Goal: Task Accomplishment & Management: Manage account settings

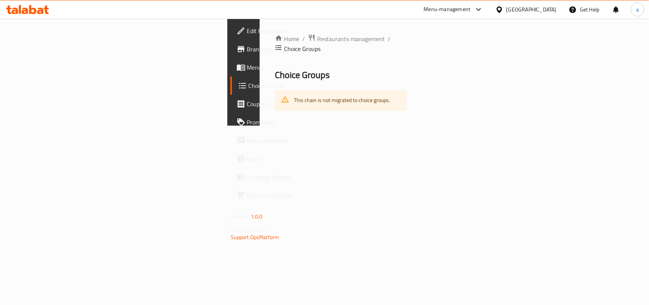
click at [247, 65] on span "Menus" at bounding box center [288, 67] width 83 height 9
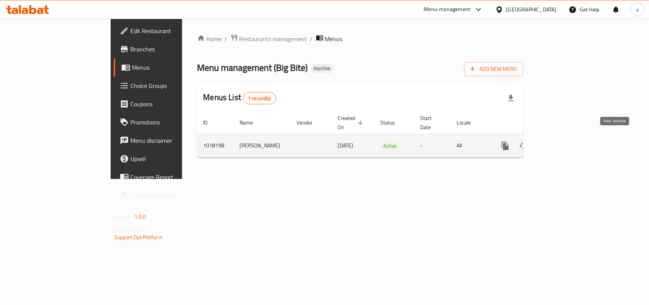
click at [565, 141] on icon "enhanced table" at bounding box center [560, 145] width 9 height 9
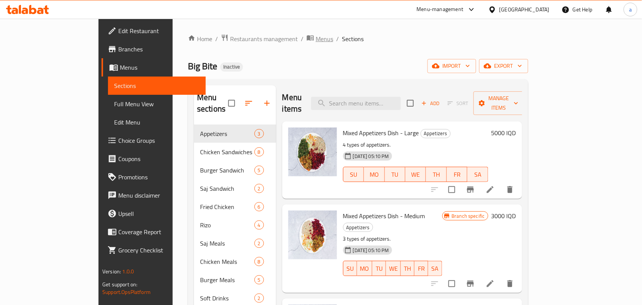
click at [316, 38] on span "Menus" at bounding box center [324, 38] width 17 height 9
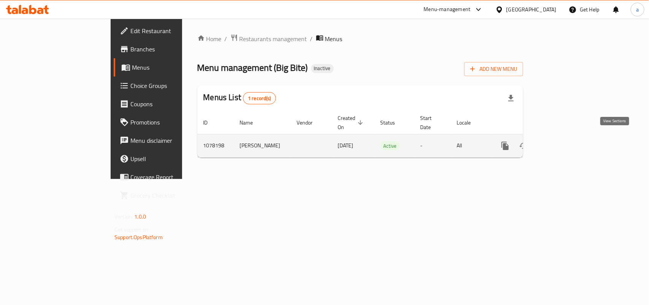
click at [569, 140] on link "enhanced table" at bounding box center [560, 145] width 18 height 18
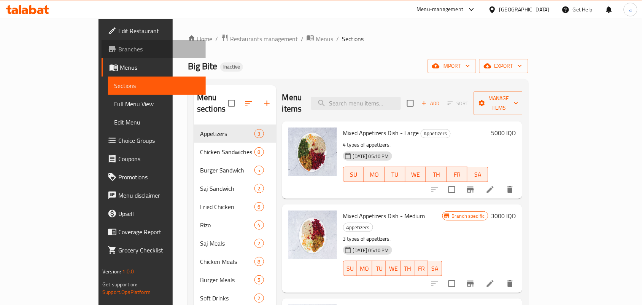
click at [118, 48] on span "Branches" at bounding box center [158, 48] width 81 height 9
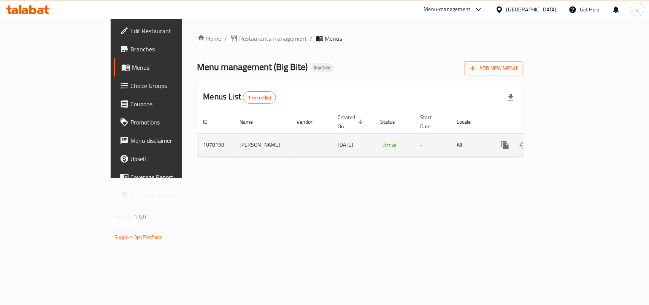
click at [565, 140] on icon "enhanced table" at bounding box center [560, 144] width 9 height 9
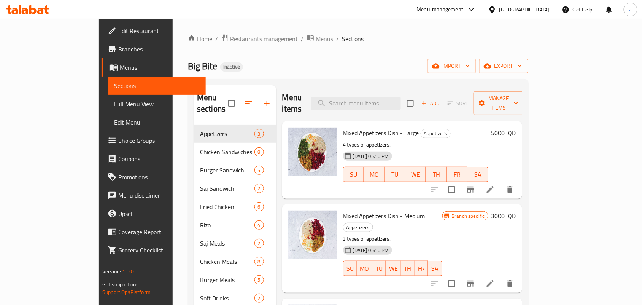
click at [118, 143] on span "Choice Groups" at bounding box center [158, 140] width 81 height 9
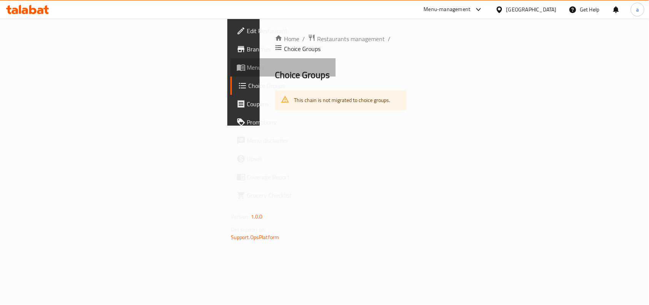
click at [247, 72] on span "Menus" at bounding box center [288, 67] width 83 height 9
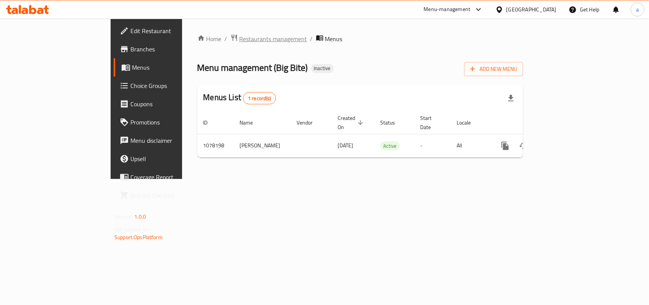
click at [240, 42] on span "Restaurants management" at bounding box center [274, 38] width 68 height 9
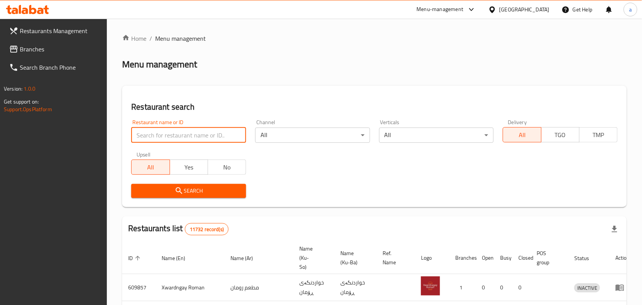
click at [177, 140] on input "search" at bounding box center [188, 134] width 115 height 15
paste input "665203"
type input "665203"
click button "Search" at bounding box center [188, 191] width 115 height 14
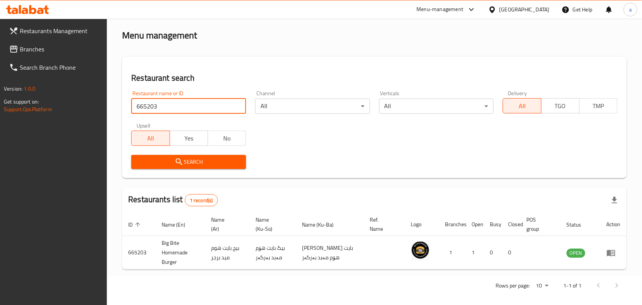
scroll to position [43, 0]
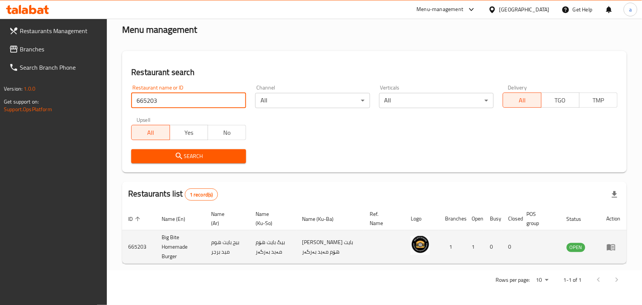
click at [614, 244] on icon "enhanced table" at bounding box center [611, 247] width 8 height 6
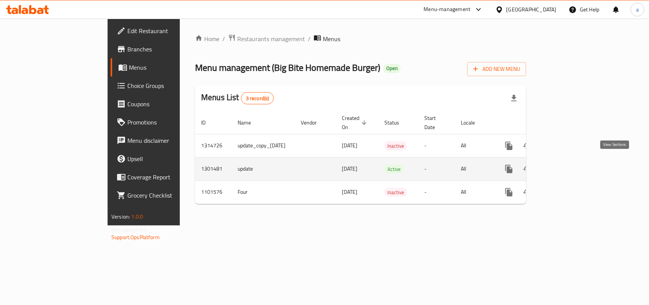
click at [568, 164] on icon "enhanced table" at bounding box center [563, 168] width 9 height 9
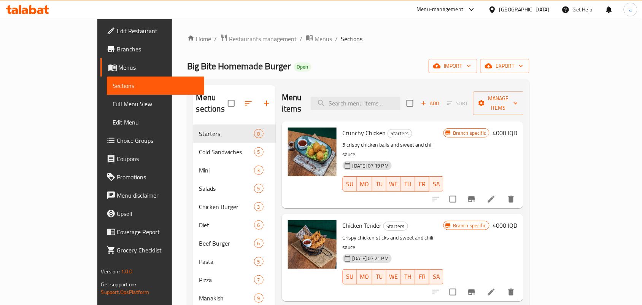
click at [117, 145] on span "Choice Groups" at bounding box center [157, 140] width 81 height 9
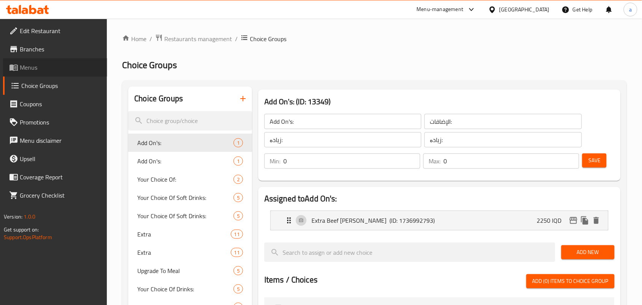
click at [37, 63] on span "Menus" at bounding box center [60, 67] width 81 height 9
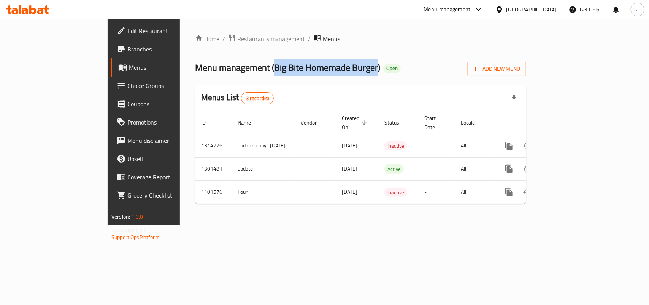
drag, startPoint x: 319, startPoint y: 73, endPoint x: 295, endPoint y: 48, distance: 34.7
click at [210, 71] on span "Menu management ( Big Bite Homemade Burger )" at bounding box center [287, 67] width 185 height 17
copy span "Big Bite Homemade Burger"
click at [127, 49] on span "Branches" at bounding box center [168, 48] width 83 height 9
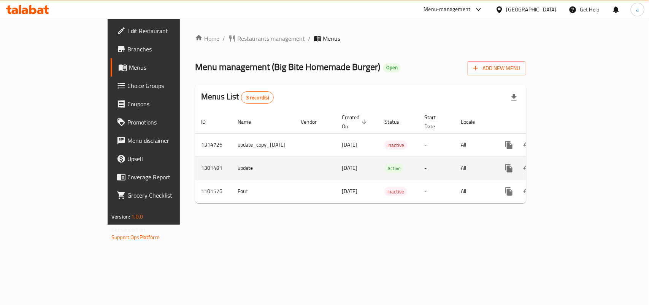
click at [568, 165] on icon "enhanced table" at bounding box center [563, 167] width 9 height 9
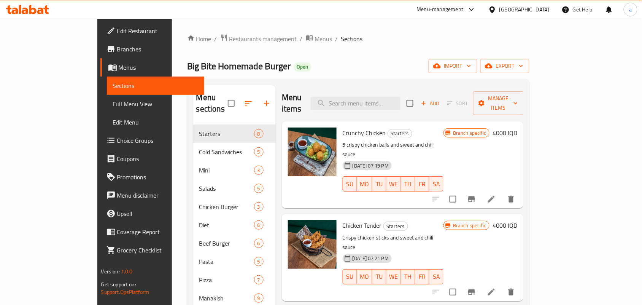
click at [117, 145] on span "Choice Groups" at bounding box center [157, 140] width 81 height 9
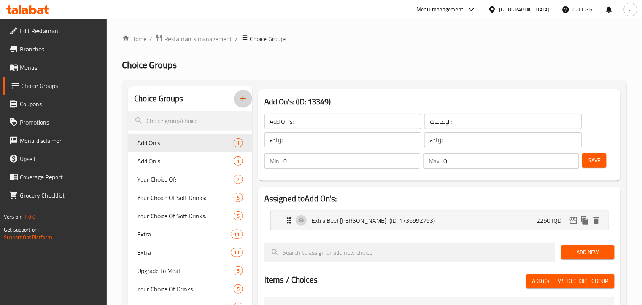
click at [238, 100] on icon "button" at bounding box center [242, 98] width 9 height 9
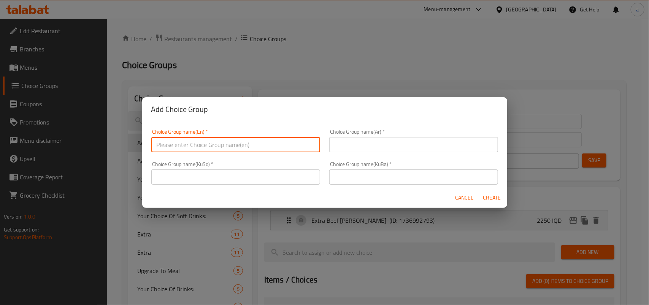
click at [221, 142] on input "text" at bounding box center [235, 144] width 169 height 15
type input "Combo:"
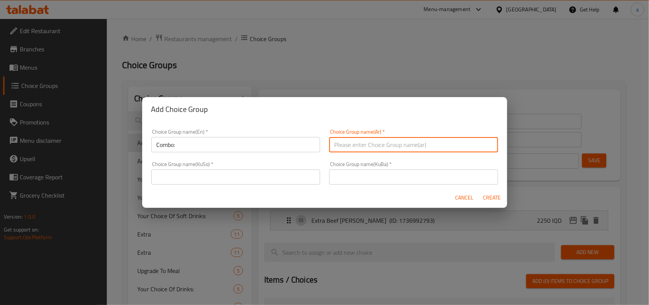
click at [453, 143] on input "text" at bounding box center [413, 144] width 169 height 15
type input "الكومبو :"
click at [297, 181] on input "text" at bounding box center [235, 176] width 169 height 15
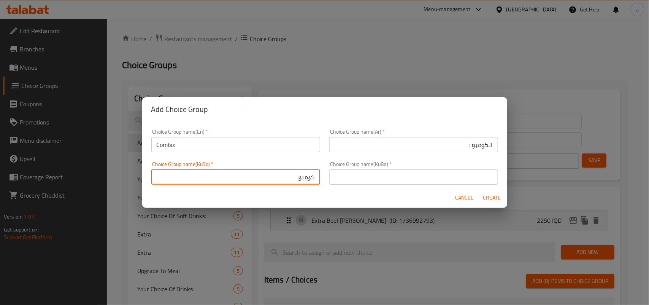
click at [303, 183] on input "کۆمبۆ:" at bounding box center [235, 176] width 169 height 15
type input "کۆمبۆ:"
click at [350, 181] on input "text" at bounding box center [413, 176] width 169 height 15
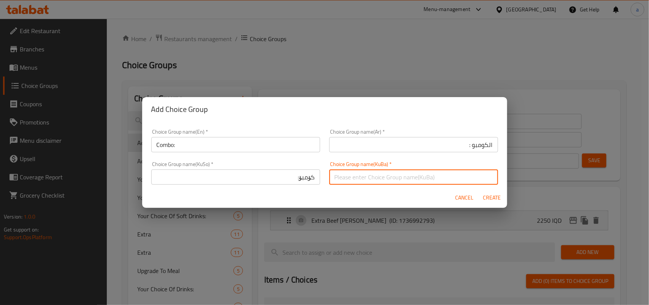
paste input "کۆمبۆ:"
type input "کۆمبۆ:"
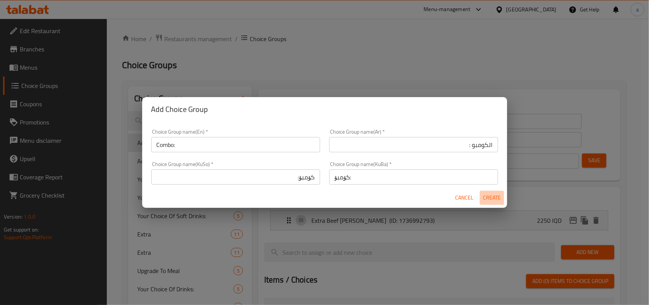
click at [495, 201] on span "Create" at bounding box center [492, 198] width 18 height 10
type input "Combo:"
type input "الكومبو :"
type input "کۆمبۆ:"
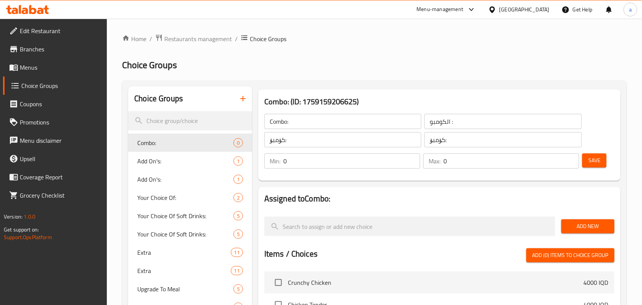
click at [603, 165] on button "Save" at bounding box center [594, 160] width 24 height 14
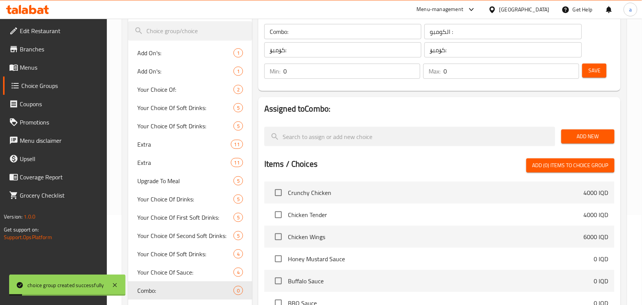
scroll to position [111, 0]
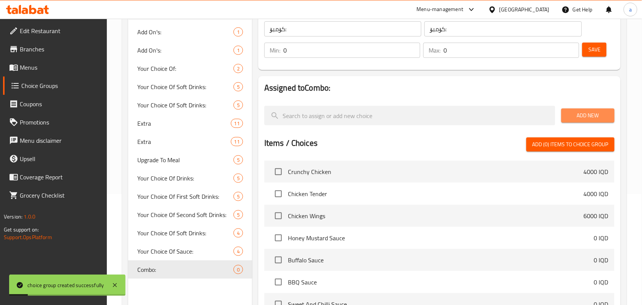
click at [596, 113] on span "Add New" at bounding box center [587, 116] width 41 height 10
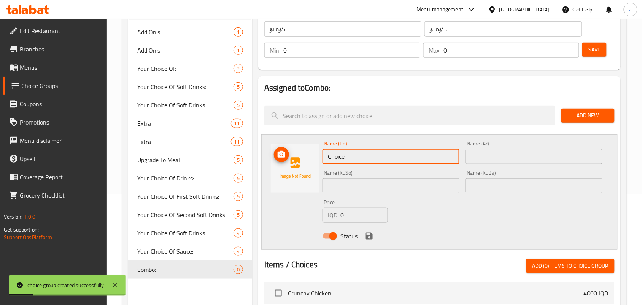
drag, startPoint x: 291, startPoint y: 163, endPoint x: 188, endPoint y: 169, distance: 102.8
click at [188, 169] on div "Choice Groups Add On's: 1 Add On's: 1 Your Choice Of: 2 Your Choice Of Soft Dri…" at bounding box center [375, 250] width 495 height 548
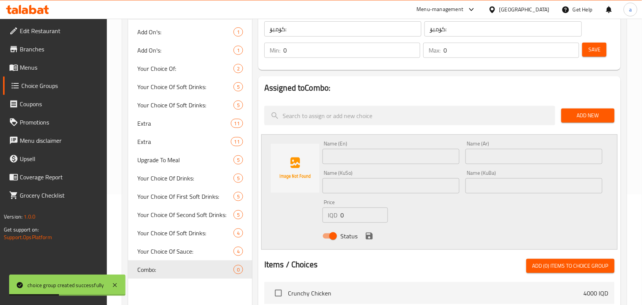
click at [369, 164] on input "text" at bounding box center [390, 156] width 137 height 15
paste input "French Fries And Pepsi Can"
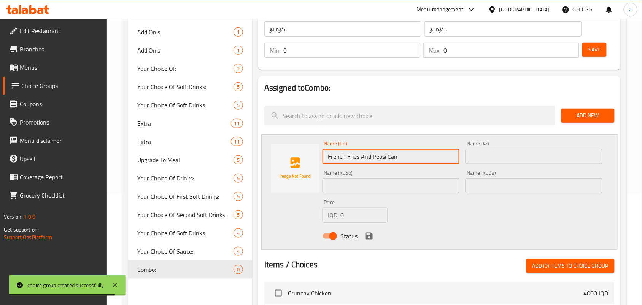
type input "French Fries And Pepsi Can"
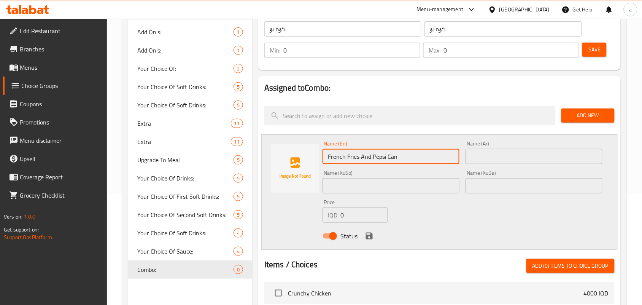
click at [508, 164] on input "text" at bounding box center [533, 156] width 137 height 15
paste input "بطاطس مقلية وعلبة بيبسي"
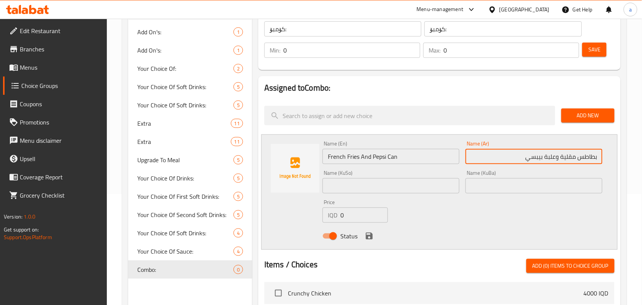
click at [580, 163] on input "بطاطس مقلية وعلبة بيبسي" at bounding box center [533, 156] width 137 height 15
click at [549, 164] on input "بطاطا مقلية وعلبة بيبسي" at bounding box center [533, 156] width 137 height 15
type input "بطاطا مقلية وعلب بيبسي"
click at [436, 189] on input "text" at bounding box center [390, 185] width 137 height 15
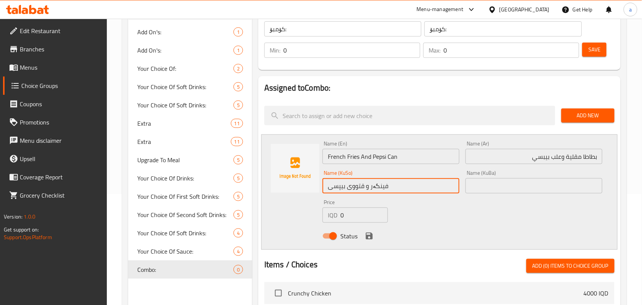
type input "فینگەر و قتووی بیپسی"
drag, startPoint x: 341, startPoint y: 224, endPoint x: 336, endPoint y: 225, distance: 5.1
click at [336, 222] on div "IQD 0 Price" at bounding box center [354, 214] width 65 height 15
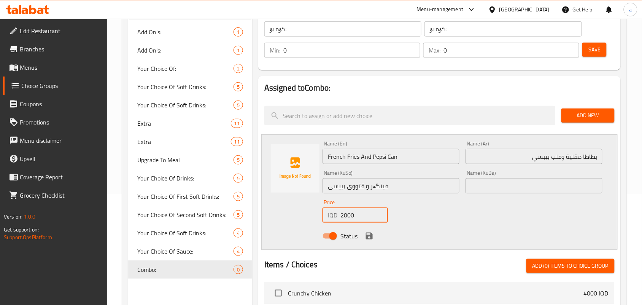
type input "2000"
click at [367, 238] on icon "save" at bounding box center [369, 235] width 9 height 9
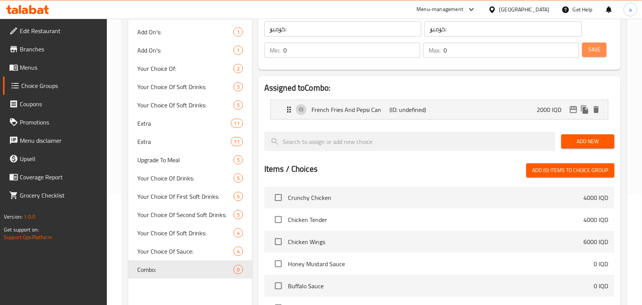
drag, startPoint x: 595, startPoint y: 54, endPoint x: 489, endPoint y: 111, distance: 120.8
click at [596, 54] on span "Save" at bounding box center [594, 50] width 12 height 10
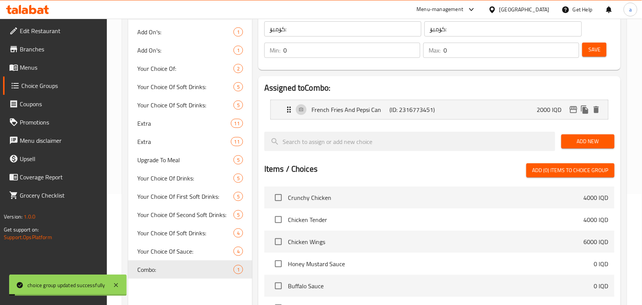
click at [312, 194] on html "choice group updated successfully ​ Menu-management Iraq Get Help a Edit Restau…" at bounding box center [321, 41] width 642 height 305
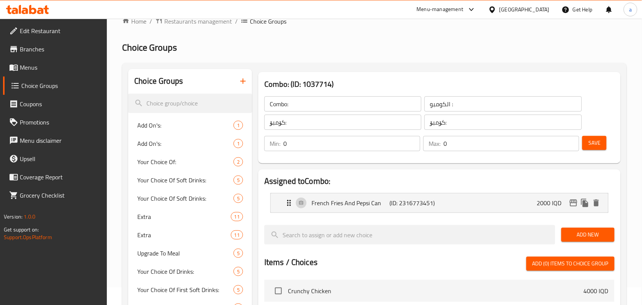
scroll to position [0, 0]
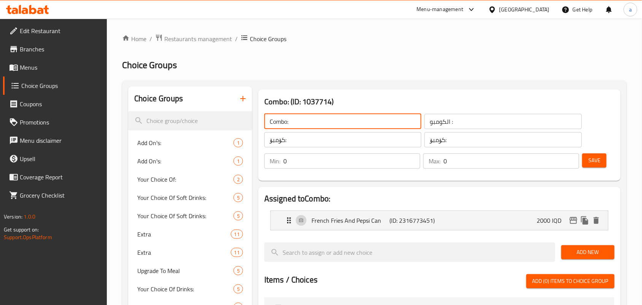
drag, startPoint x: 234, startPoint y: 127, endPoint x: 278, endPoint y: 140, distance: 45.2
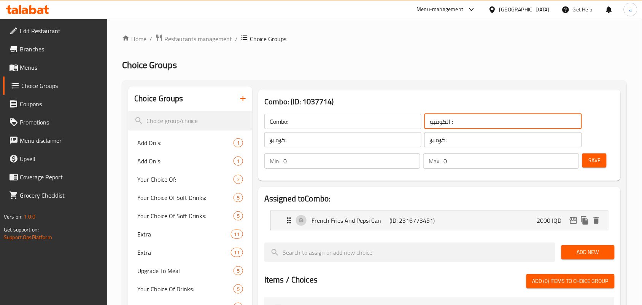
drag, startPoint x: 467, startPoint y: 127, endPoint x: 404, endPoint y: 133, distance: 62.7
click at [404, 133] on div "Combo: ​ الكومبو : ​ کۆمبۆ: ​ کۆمبۆ: ​" at bounding box center [423, 130] width 327 height 43
click at [469, 124] on input "الكومبو :" at bounding box center [502, 121] width 157 height 15
click at [554, 128] on input "الكومبو :" at bounding box center [502, 121] width 157 height 15
type input "الكومبو:"
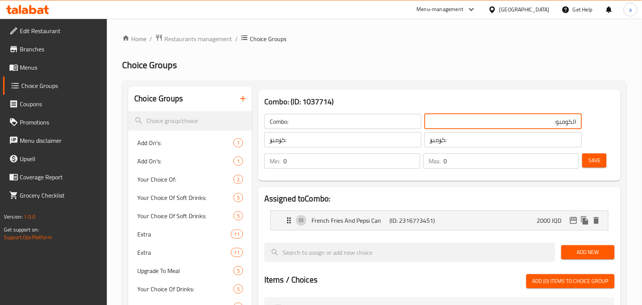
click at [595, 159] on span "Save" at bounding box center [594, 161] width 12 height 10
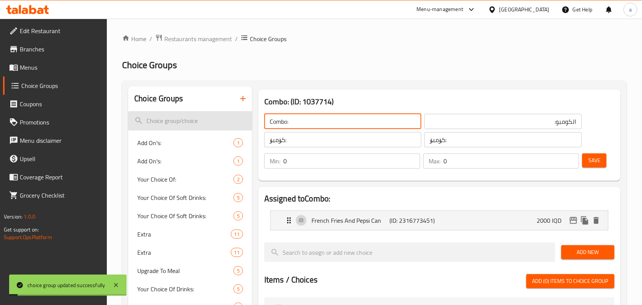
drag, startPoint x: 244, startPoint y: 120, endPoint x: 257, endPoint y: 124, distance: 13.7
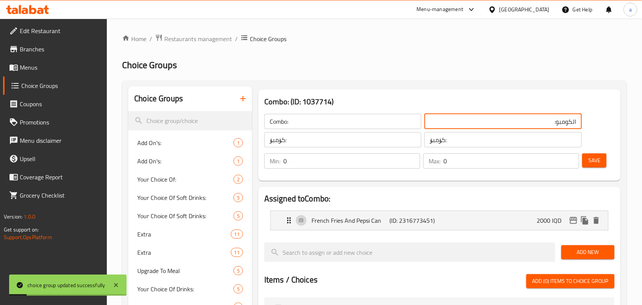
drag, startPoint x: 529, startPoint y: 126, endPoint x: 626, endPoint y: 126, distance: 96.6
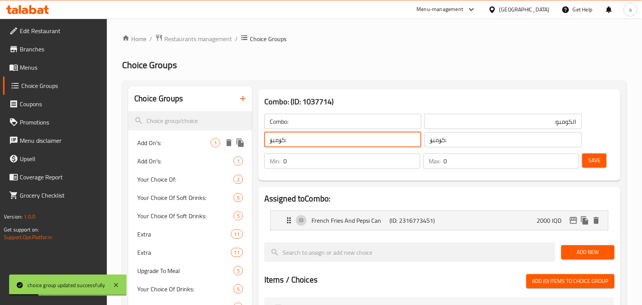
drag, startPoint x: 248, startPoint y: 148, endPoint x: 333, endPoint y: 162, distance: 86.6
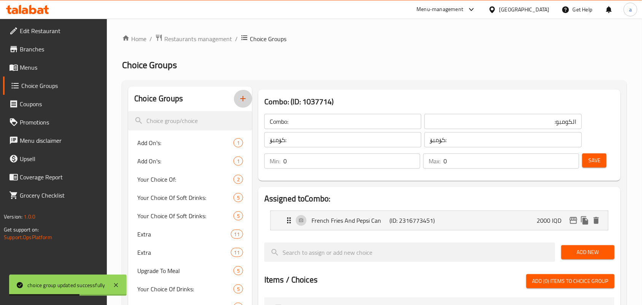
click at [246, 102] on icon "button" at bounding box center [242, 98] width 9 height 9
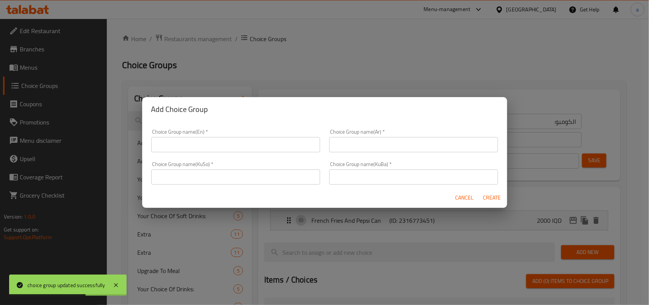
click at [193, 142] on input "text" at bounding box center [235, 144] width 169 height 15
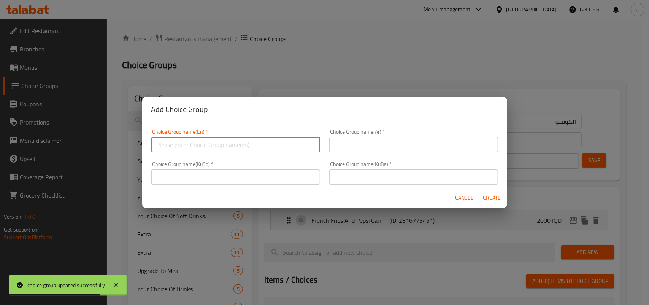
paste input "Combo:"
type input "Combo:"
click at [386, 154] on div "Choice Group name(Ar)   * Choice Group name(Ar) *" at bounding box center [414, 140] width 178 height 32
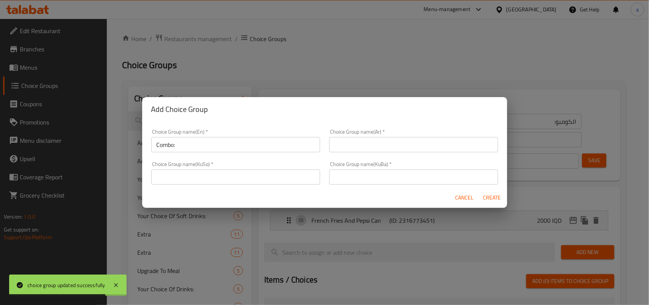
click at [389, 149] on input "text" at bounding box center [413, 144] width 169 height 15
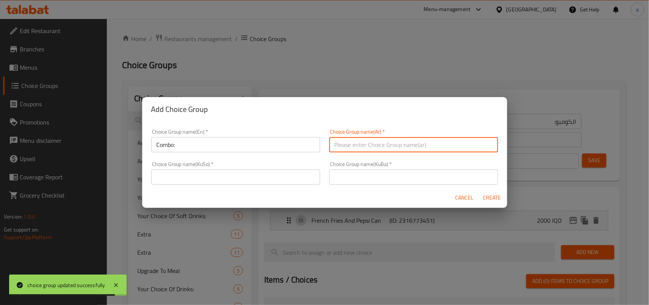
paste input "الكومبو:"
type input "الكومبو:"
drag, startPoint x: 271, startPoint y: 177, endPoint x: 275, endPoint y: 169, distance: 8.7
click at [271, 177] on input "text" at bounding box center [235, 176] width 169 height 15
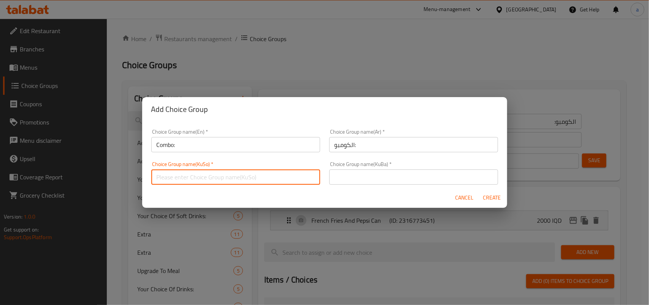
paste input "کۆمبۆ:"
type input "کۆمبۆ:"
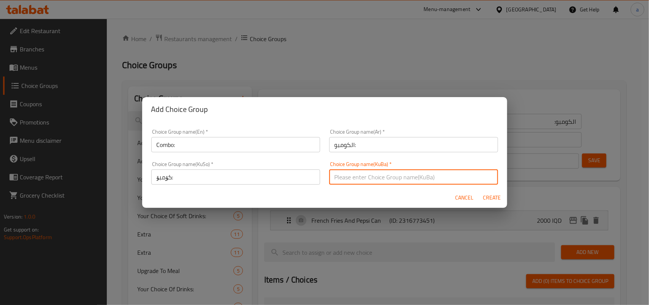
click at [371, 174] on input "text" at bounding box center [413, 176] width 169 height 15
paste input "کۆمبۆ:"
type input "کۆمبۆ:"
click at [499, 198] on span "Create" at bounding box center [492, 198] width 18 height 10
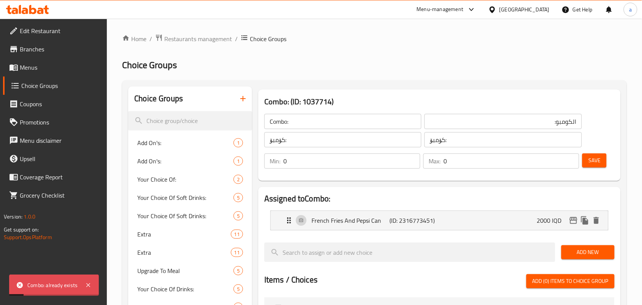
click at [246, 100] on icon "button" at bounding box center [242, 98] width 9 height 9
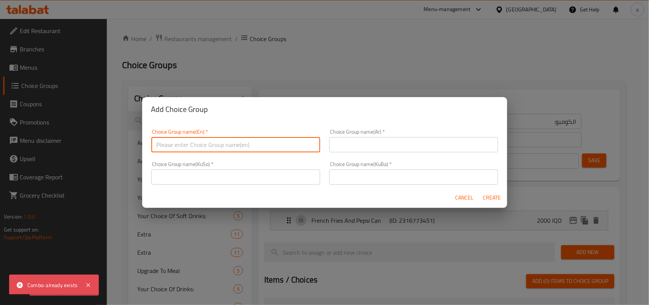
click at [209, 143] on input "text" at bounding box center [235, 144] width 169 height 15
paste input "Combo:"
type input "Combo:"
click at [446, 141] on input "text" at bounding box center [413, 144] width 169 height 15
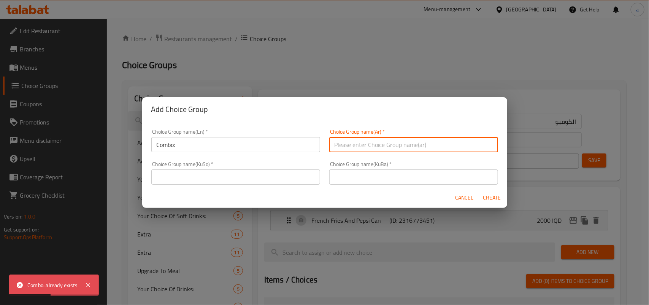
paste input "الكومبو:"
type input "الكومبو:"
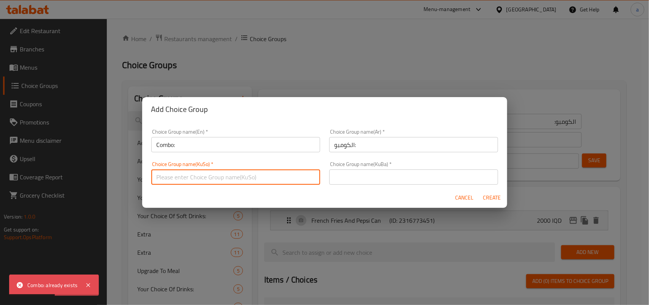
click at [274, 174] on input "text" at bounding box center [235, 176] width 169 height 15
paste input "کۆمبۆ:"
type input "کۆمبۆ:"
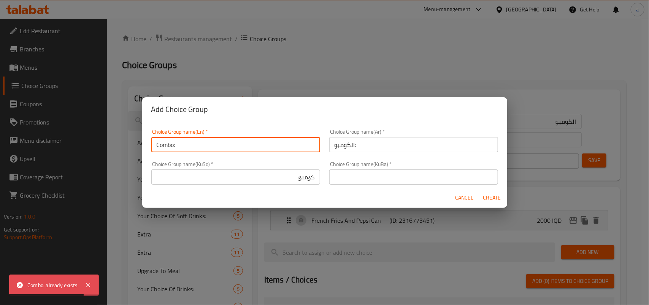
click at [230, 148] on input "Combo:" at bounding box center [235, 144] width 169 height 15
type input "Combo:1"
click at [409, 149] on input "الكومبو:" at bounding box center [413, 144] width 169 height 15
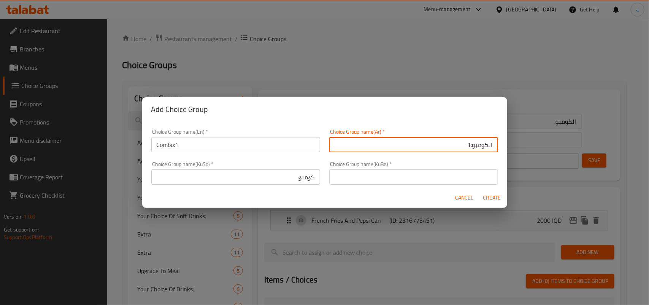
type input "الكومبو:1"
click at [276, 176] on input "کۆمبۆ:" at bounding box center [235, 176] width 169 height 15
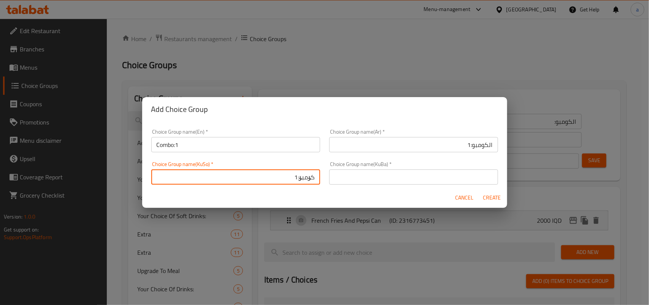
click at [307, 183] on input "کۆمبۆ:1" at bounding box center [235, 176] width 169 height 15
type input "کۆمبۆ:1"
click at [407, 181] on input "text" at bounding box center [413, 176] width 169 height 15
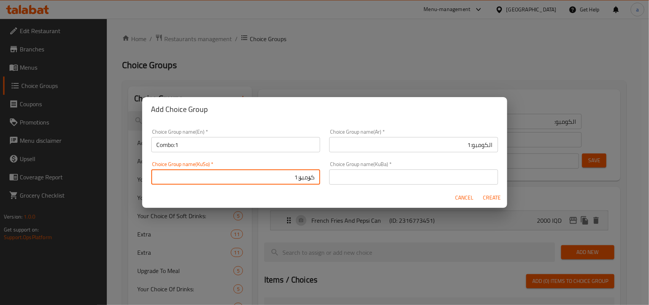
paste input "کۆمبۆ:1"
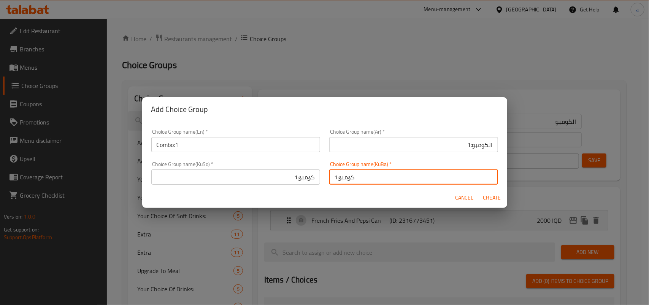
type input "کۆمبۆ:1"
click at [487, 195] on span "Create" at bounding box center [492, 198] width 18 height 10
type input "Combo:1"
type input "الكومبو:1"
type input "کۆمبۆ:1"
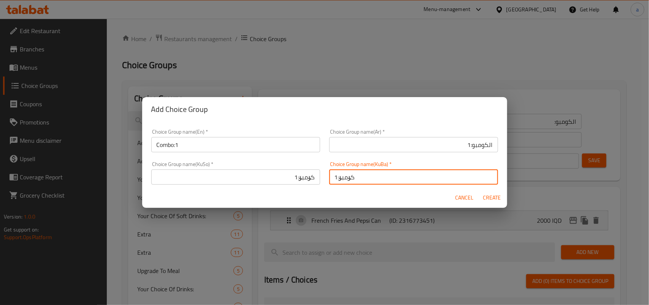
type input "کۆمبۆ:1"
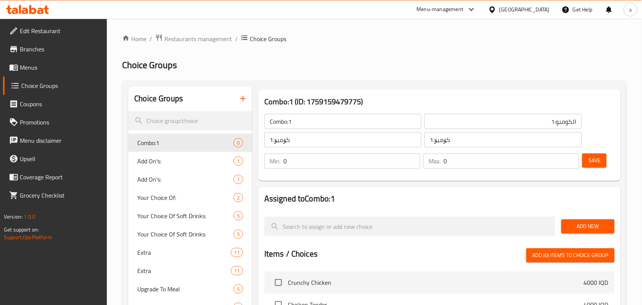
click at [589, 227] on span "Add New" at bounding box center [587, 226] width 41 height 10
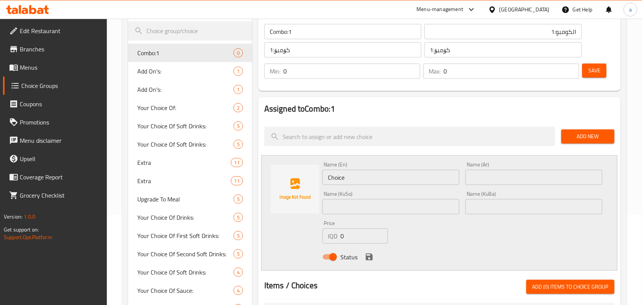
scroll to position [111, 0]
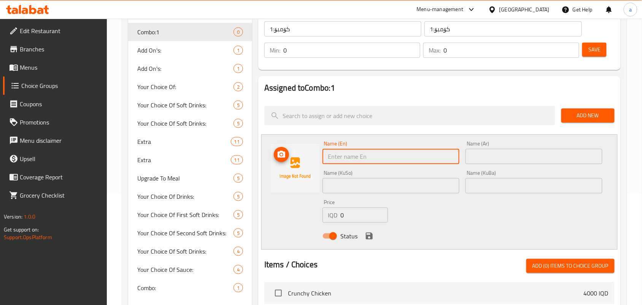
drag, startPoint x: 376, startPoint y: 163, endPoint x: 268, endPoint y: 158, distance: 107.4
click at [271, 158] on div "Name (En) Name (En) Name (Ar) Name (Ar) Name (KuSo) Name (KuSo) Name (KuBa) Nam…" at bounding box center [439, 191] width 356 height 115
paste input "French Fries And Pepsi Can"
type input "French Fries And Pepsi Can"
click at [535, 160] on input "text" at bounding box center [533, 156] width 137 height 15
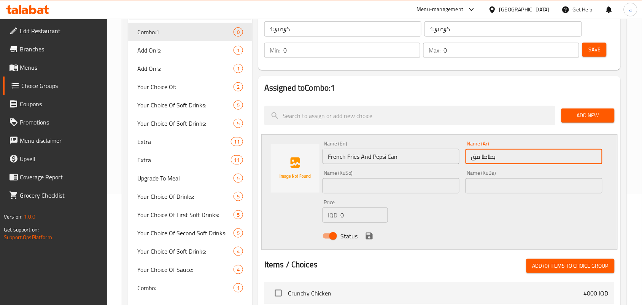
type input "بطاطا مقلية وعلب بيبسي"
click at [414, 189] on input "text" at bounding box center [390, 185] width 137 height 15
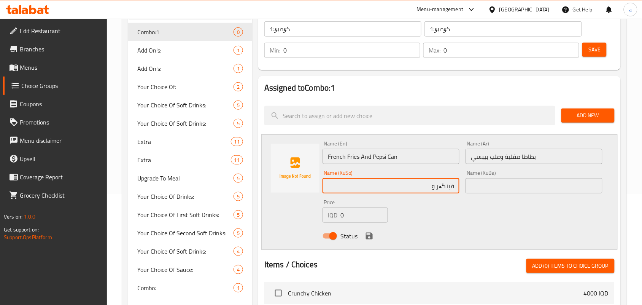
type input "فینگەر و قتووی بیپسی"
click at [409, 189] on input "فینگەر و قتووی بیپسی" at bounding box center [390, 185] width 137 height 15
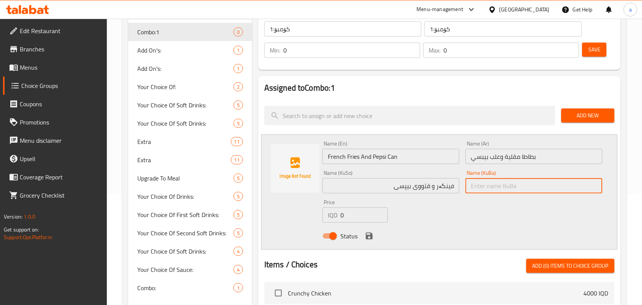
click at [482, 188] on input "text" at bounding box center [533, 185] width 137 height 15
paste input "فینگەر و قتووی بیپسی"
type input "فینگەر و قتووی بیپسی"
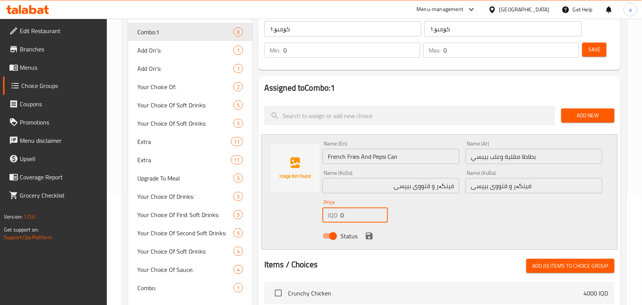
click at [330, 222] on div "IQD 0 Price" at bounding box center [354, 214] width 65 height 15
type input "2500"
click at [367, 239] on icon "save" at bounding box center [369, 235] width 7 height 7
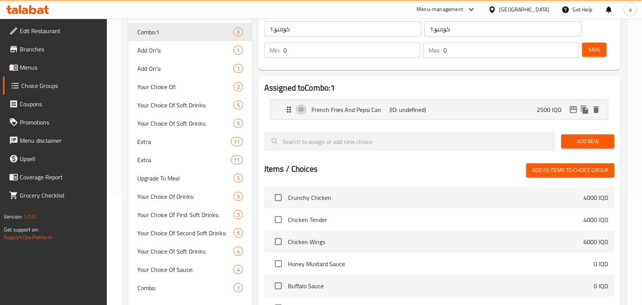
click at [590, 59] on div "Save" at bounding box center [595, 50] width 29 height 18
click at [598, 48] on span "Save" at bounding box center [594, 50] width 12 height 10
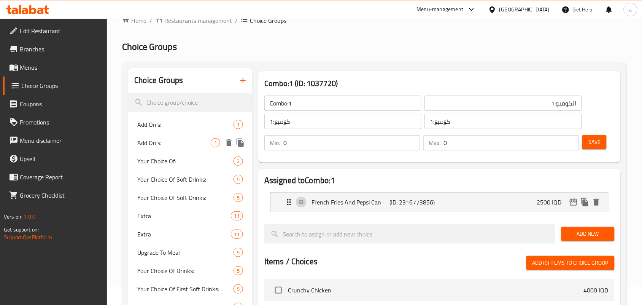
scroll to position [0, 0]
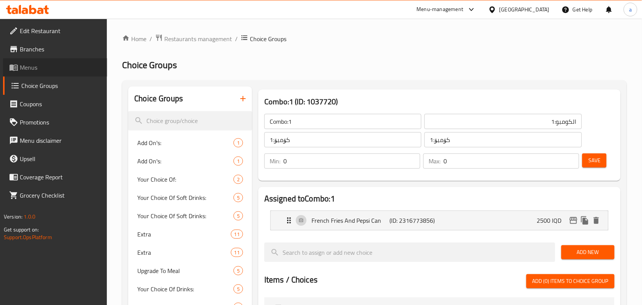
click at [54, 68] on span "Menus" at bounding box center [60, 67] width 81 height 9
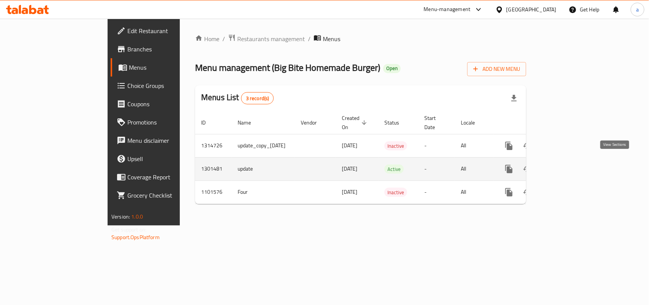
click at [568, 164] on icon "enhanced table" at bounding box center [563, 168] width 9 height 9
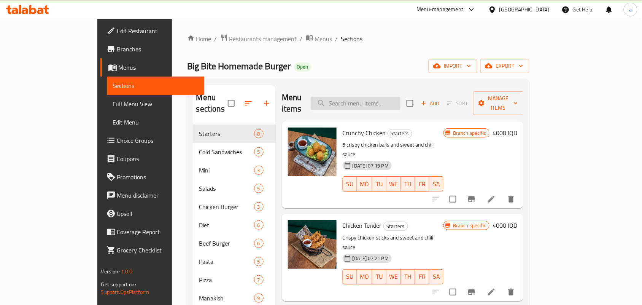
click at [373, 101] on input "search" at bounding box center [356, 103] width 90 height 13
paste input "Smoked Burger"
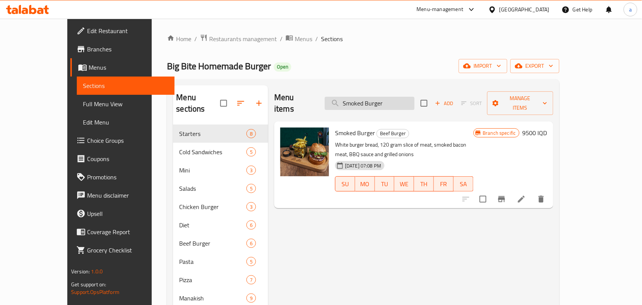
click at [398, 97] on input "Smoked Burger" at bounding box center [370, 103] width 90 height 13
paste input "Bufflo Chicken Burger"
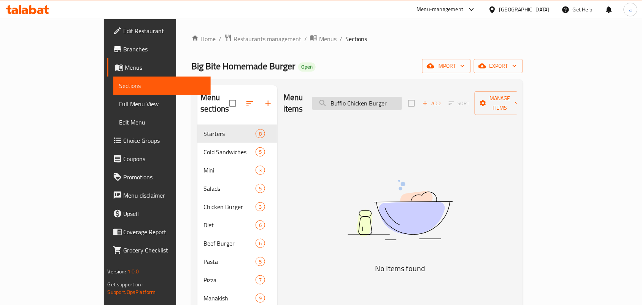
click at [375, 100] on input "Bufflo Chicken Burger" at bounding box center [357, 103] width 90 height 13
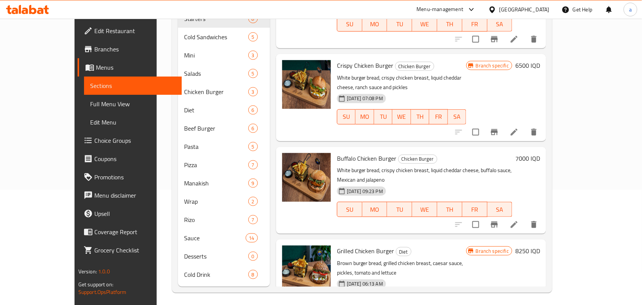
scroll to position [117, 0]
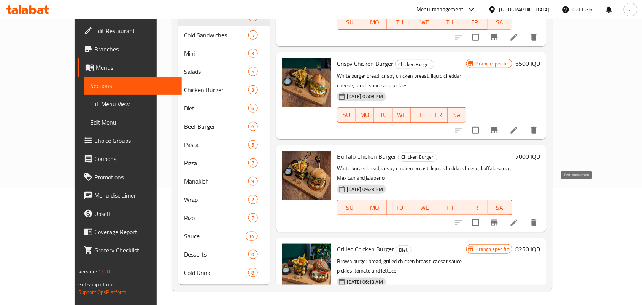
type input "Chicken Burger"
click at [519, 218] on icon at bounding box center [513, 222] width 9 height 9
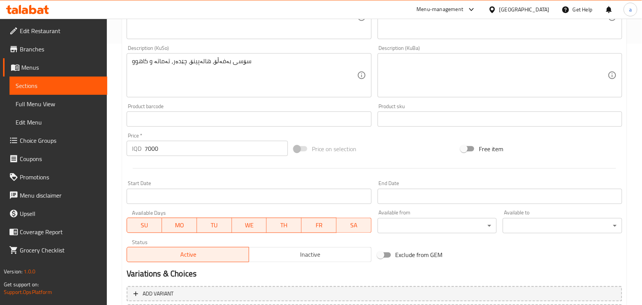
scroll to position [341, 0]
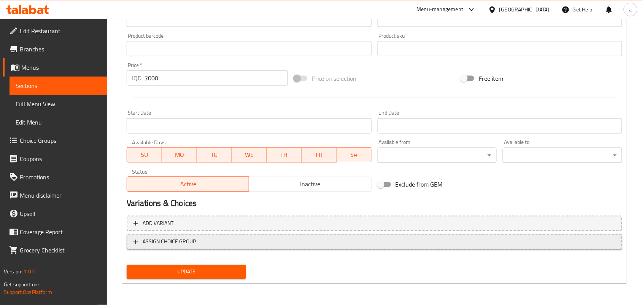
click at [368, 246] on span "ASSIGN CHOICE GROUP" at bounding box center [374, 242] width 482 height 10
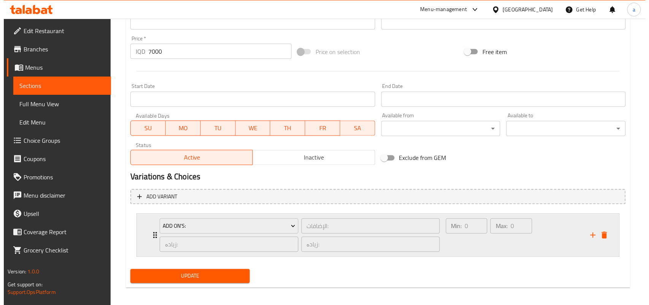
scroll to position [374, 0]
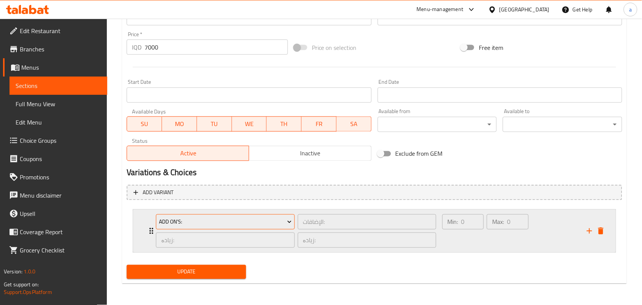
click at [292, 218] on icon "Expand" at bounding box center [290, 222] width 8 height 8
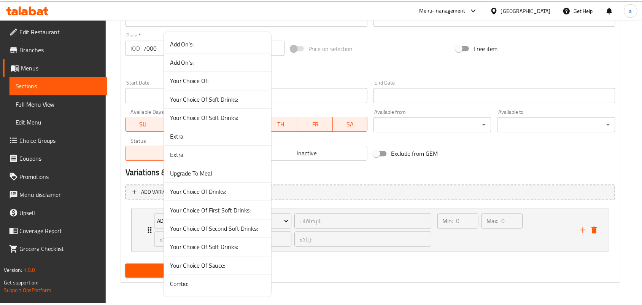
scroll to position [27, 0]
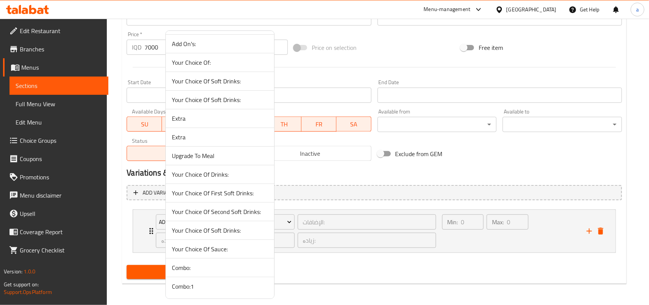
drag, startPoint x: 226, startPoint y: 263, endPoint x: 301, endPoint y: 265, distance: 74.5
click at [226, 263] on span "Combo:" at bounding box center [220, 267] width 96 height 9
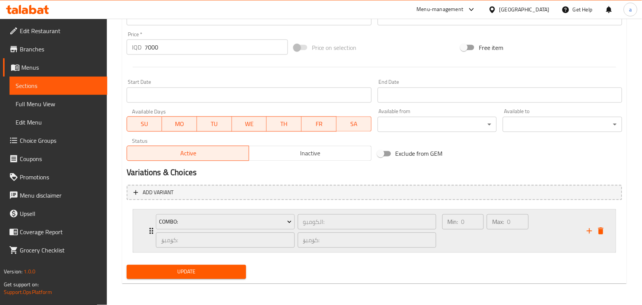
click at [478, 241] on div "Min: 0 ​" at bounding box center [463, 231] width 44 height 37
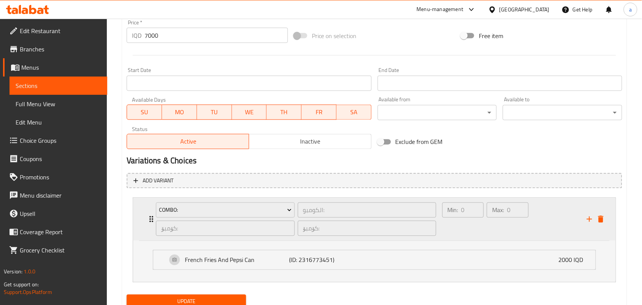
scroll to position [415, 0]
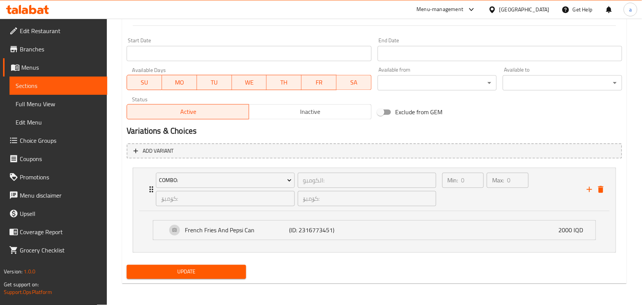
click at [233, 267] on span "Update" at bounding box center [186, 272] width 107 height 10
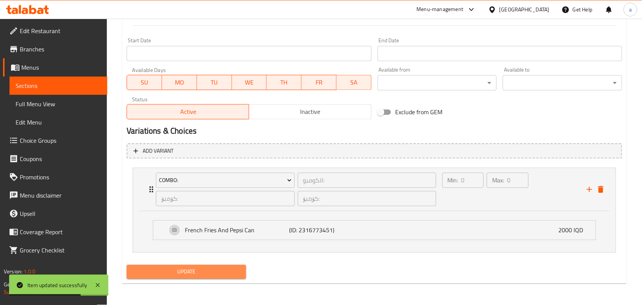
click at [227, 270] on span "Update" at bounding box center [186, 272] width 107 height 10
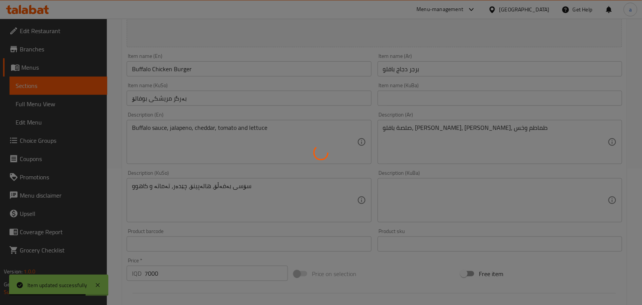
scroll to position [0, 0]
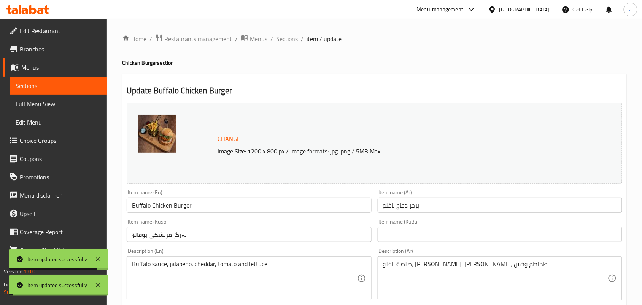
click at [295, 40] on span "Sections" at bounding box center [287, 38] width 22 height 9
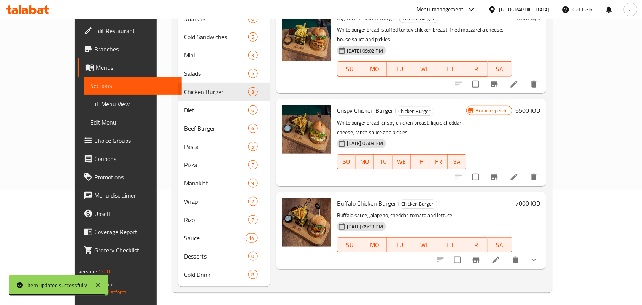
scroll to position [117, 0]
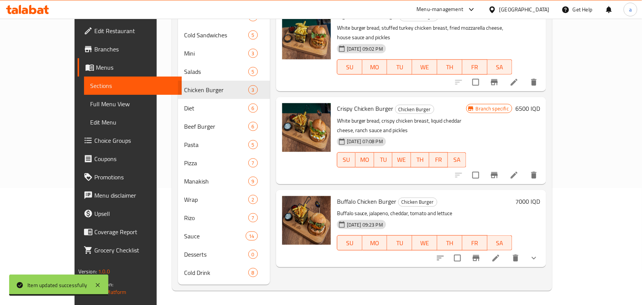
click at [538, 253] on icon "show more" at bounding box center [533, 257] width 9 height 9
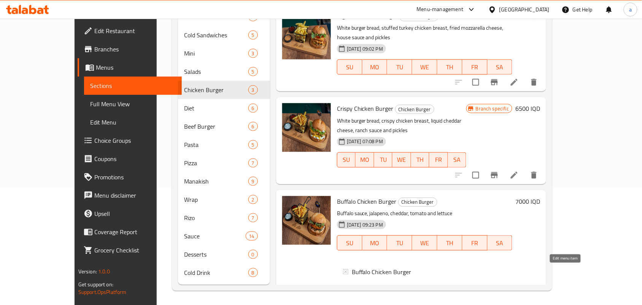
click at [499, 285] on icon at bounding box center [495, 288] width 7 height 7
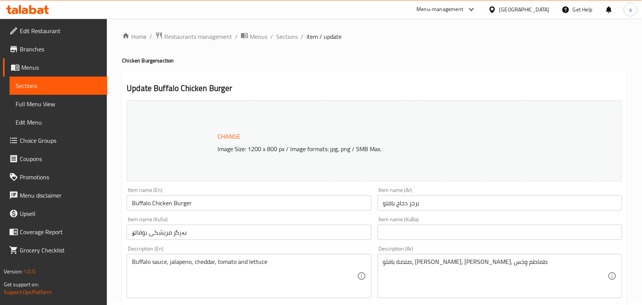
scroll to position [374, 0]
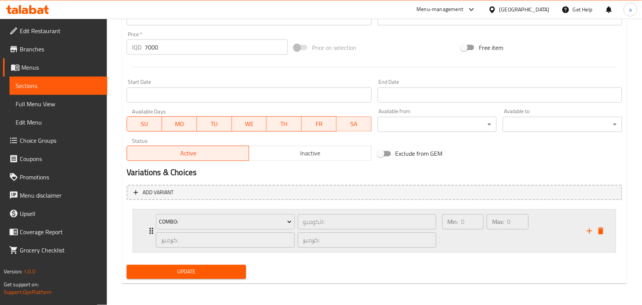
click at [498, 238] on div "Max: 0 ​" at bounding box center [507, 231] width 44 height 37
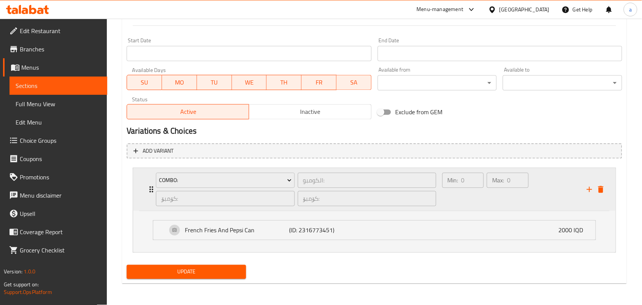
click at [469, 204] on div "Min: 0 ​" at bounding box center [463, 189] width 44 height 37
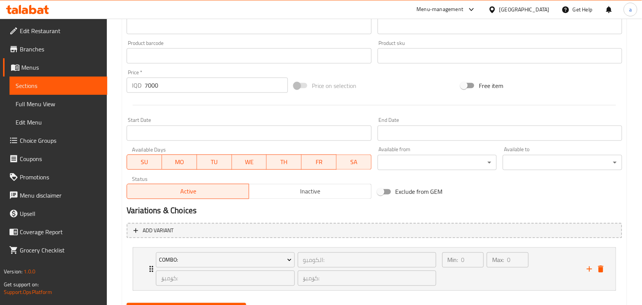
scroll to position [0, 0]
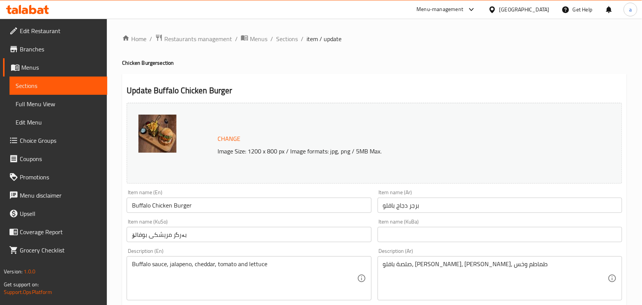
click at [291, 40] on span "Sections" at bounding box center [287, 38] width 22 height 9
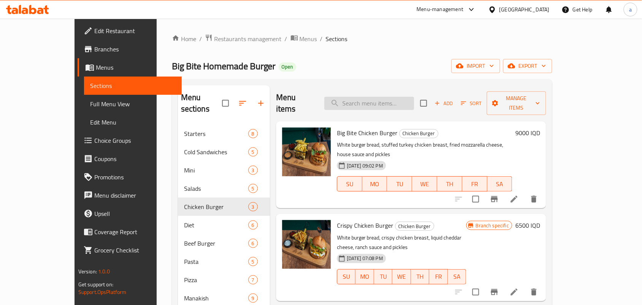
click at [402, 102] on input "search" at bounding box center [369, 103] width 90 height 13
paste input "Crispy Chicken Burger"
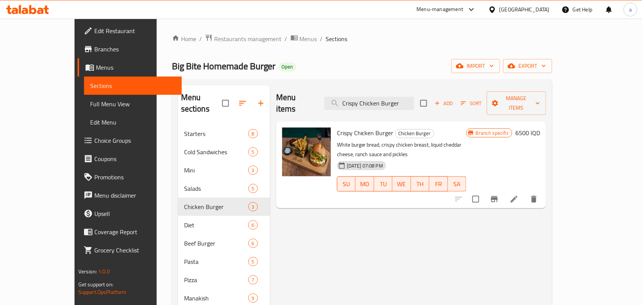
type input "Crispy Chicken Burger"
click at [519, 194] on icon at bounding box center [513, 198] width 9 height 9
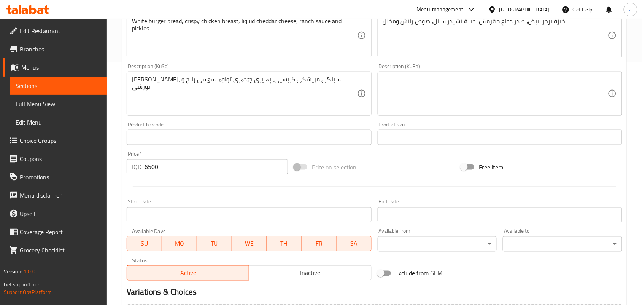
scroll to position [341, 0]
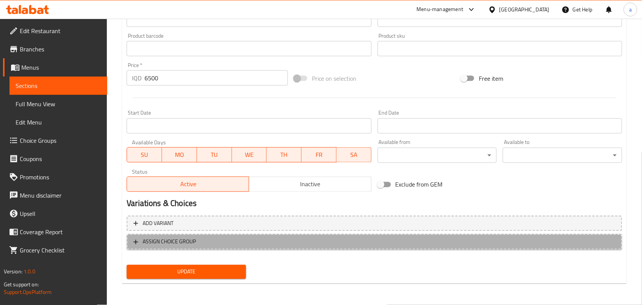
click at [338, 238] on span "ASSIGN CHOICE GROUP" at bounding box center [374, 242] width 482 height 10
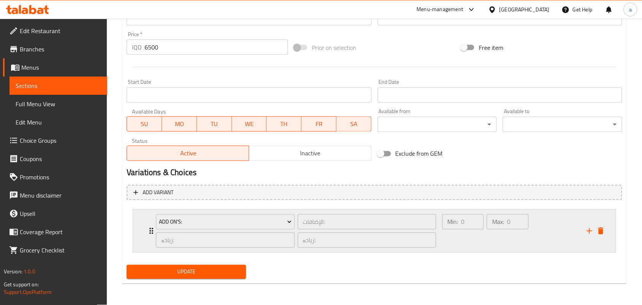
click at [476, 244] on div "Min: 0 ​" at bounding box center [463, 231] width 44 height 37
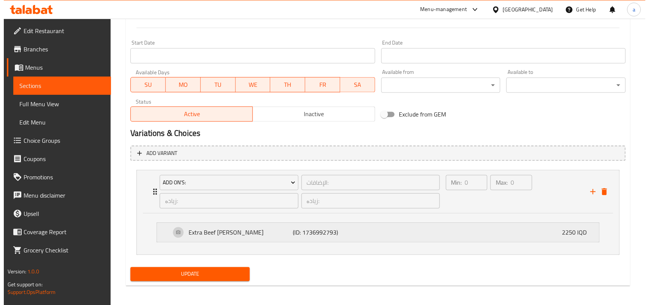
scroll to position [415, 0]
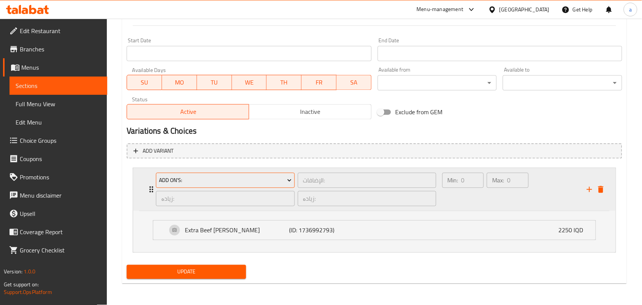
click at [275, 178] on span "Add On's:" at bounding box center [225, 181] width 133 height 10
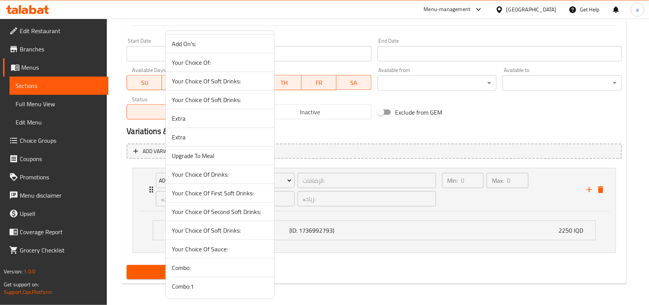
scroll to position [27, 0]
click at [217, 269] on span "Combo:" at bounding box center [220, 267] width 96 height 9
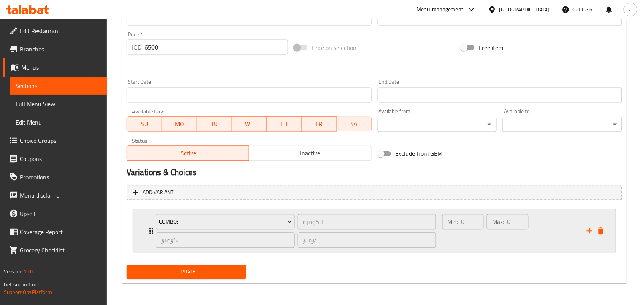
click at [506, 245] on div "Max: 0 ​" at bounding box center [507, 231] width 44 height 37
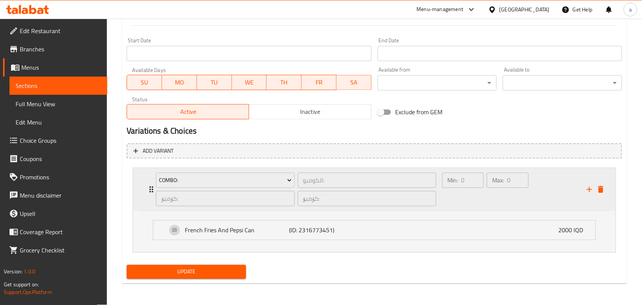
scroll to position [415, 0]
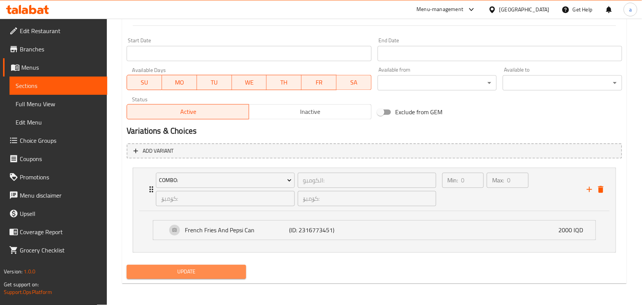
click at [223, 271] on span "Update" at bounding box center [186, 272] width 107 height 10
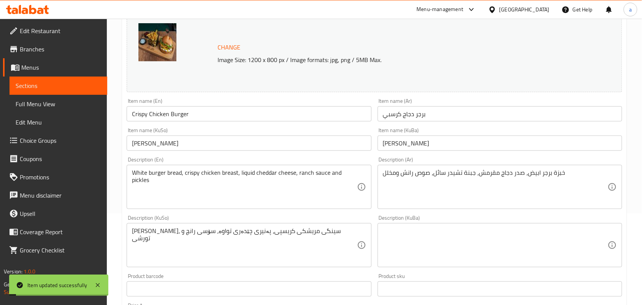
scroll to position [0, 0]
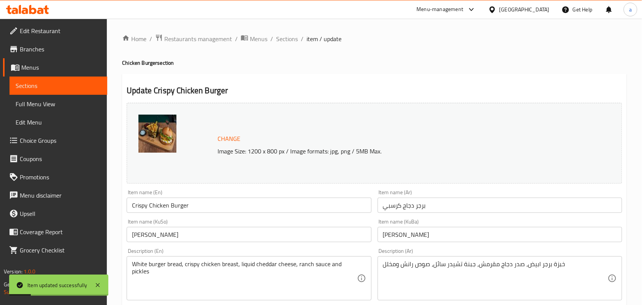
drag, startPoint x: 297, startPoint y: 42, endPoint x: 313, endPoint y: 56, distance: 21.5
click at [297, 42] on span "Sections" at bounding box center [287, 38] width 22 height 9
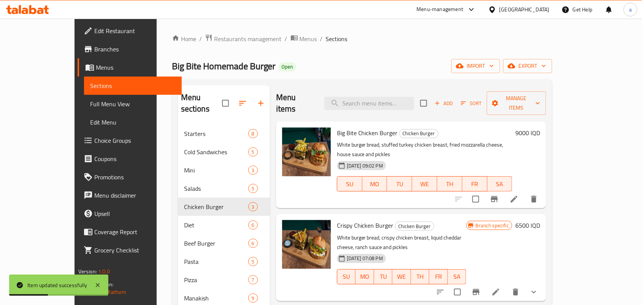
click at [396, 91] on div "Menu items Add Sort Manage items" at bounding box center [411, 103] width 270 height 36
click at [396, 97] on input "search" at bounding box center [369, 103] width 90 height 13
paste input "Big Bite Chicken Burger"
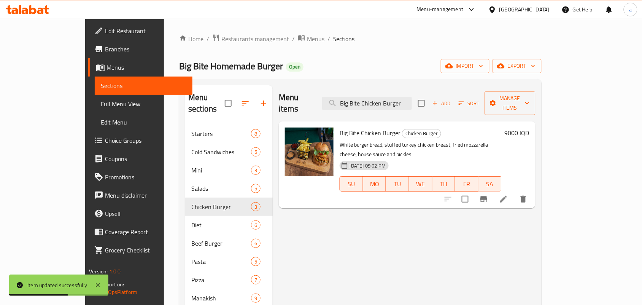
type input "Big Bite Chicken Burger"
click at [508, 194] on icon at bounding box center [503, 198] width 9 height 9
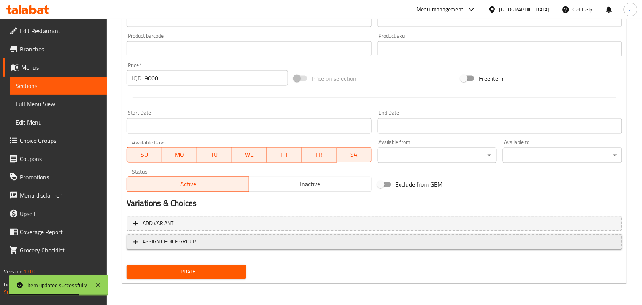
click at [331, 246] on span "ASSIGN CHOICE GROUP" at bounding box center [374, 242] width 482 height 10
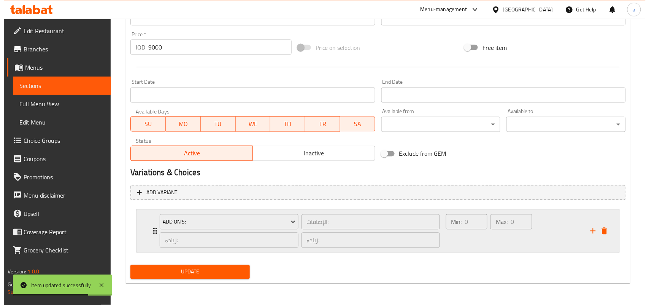
scroll to position [374, 0]
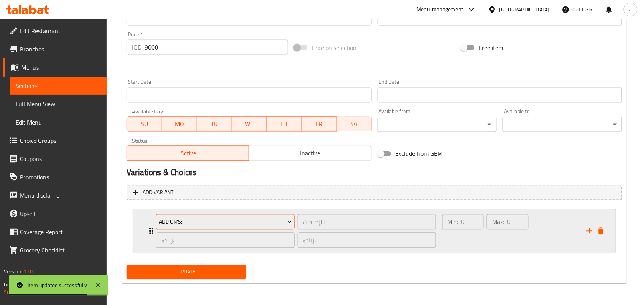
click at [285, 220] on span "Add On's:" at bounding box center [225, 222] width 133 height 10
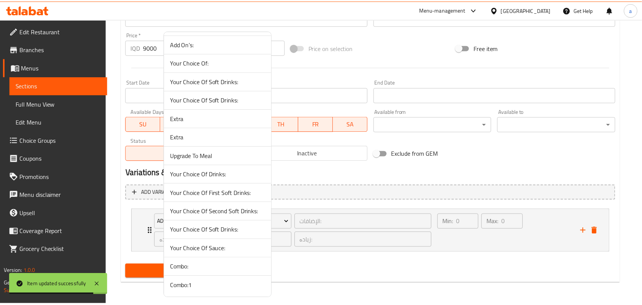
scroll to position [27, 0]
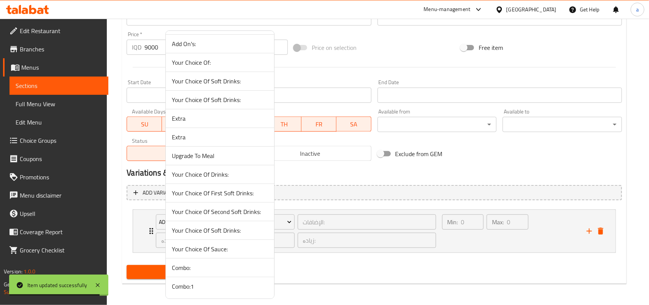
click at [195, 270] on span "Combo:" at bounding box center [220, 267] width 96 height 9
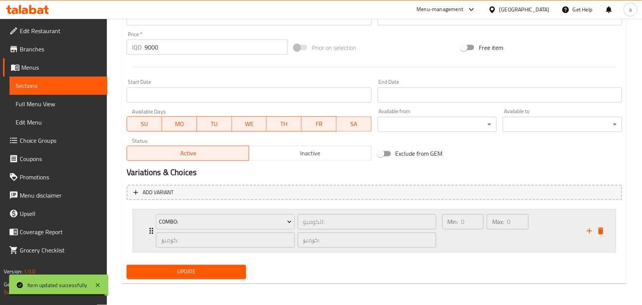
click at [493, 238] on div "Max: 0 ​" at bounding box center [507, 231] width 44 height 37
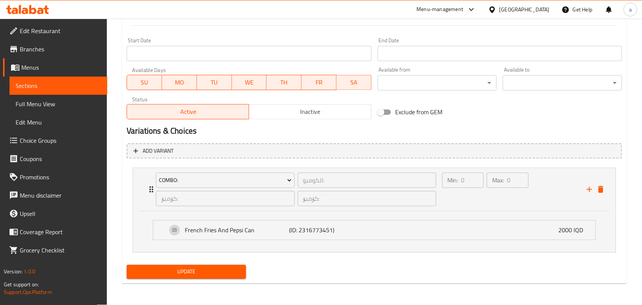
click at [216, 265] on button "Update" at bounding box center [186, 272] width 119 height 14
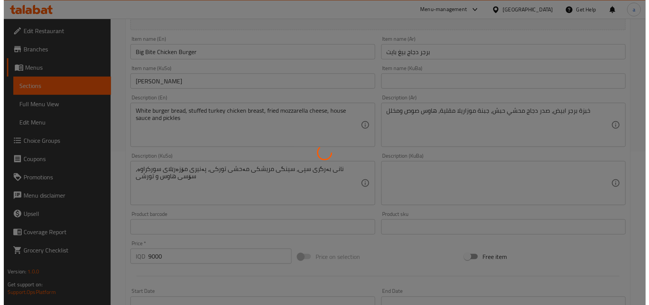
scroll to position [0, 0]
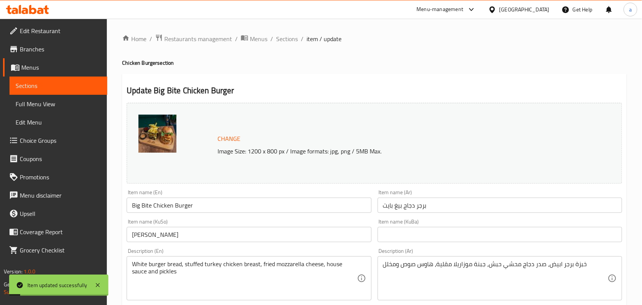
click at [298, 38] on span "Sections" at bounding box center [287, 38] width 22 height 9
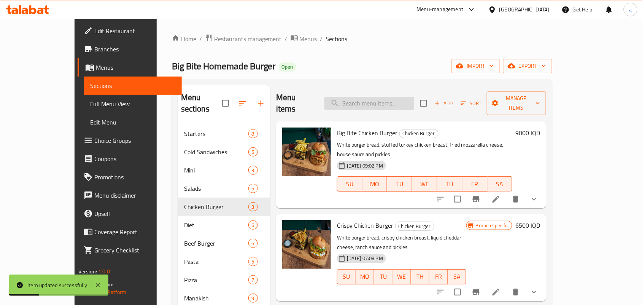
click at [367, 103] on input "search" at bounding box center [369, 103] width 90 height 13
paste input "Smoked Burger"
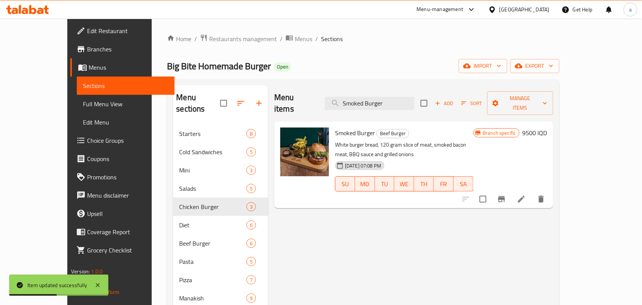
type input "Smoked Burger"
click at [532, 197] on li at bounding box center [521, 199] width 21 height 14
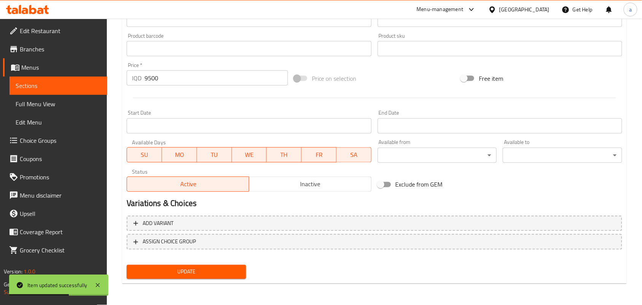
scroll to position [341, 0]
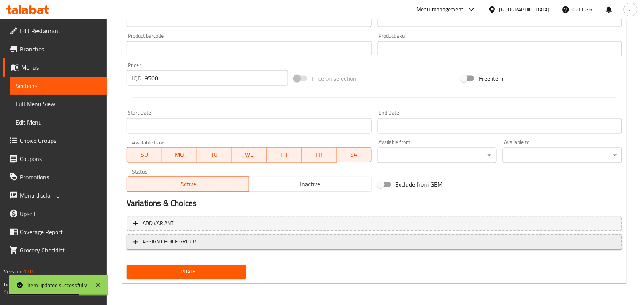
click at [411, 236] on button "ASSIGN CHOICE GROUP" at bounding box center [374, 242] width 495 height 16
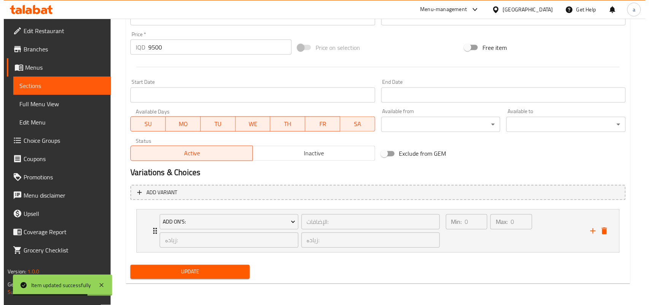
scroll to position [374, 0]
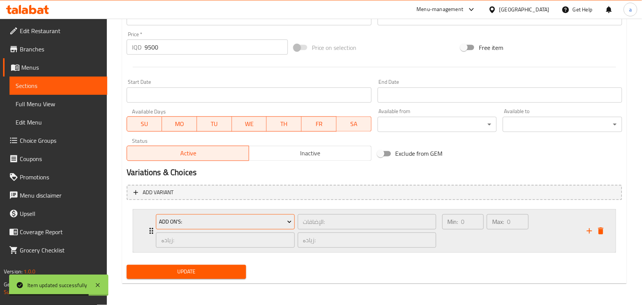
click at [275, 219] on span "Add On's:" at bounding box center [225, 222] width 133 height 10
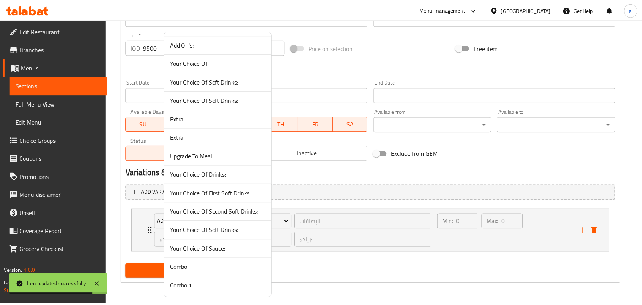
scroll to position [27, 0]
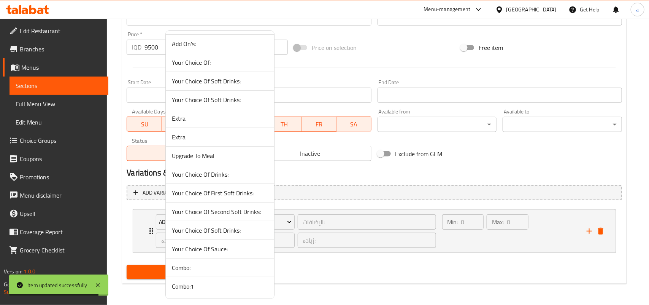
click at [232, 265] on span "Combo:" at bounding box center [220, 267] width 96 height 9
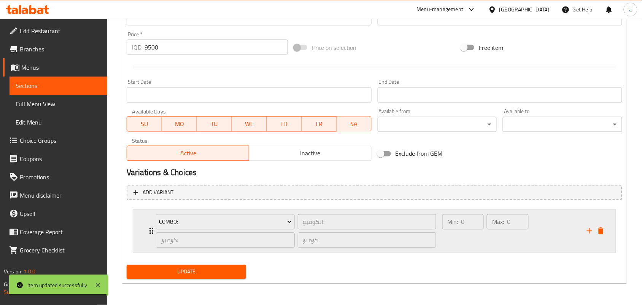
click at [462, 243] on div "Min: 0 ​" at bounding box center [463, 231] width 44 height 37
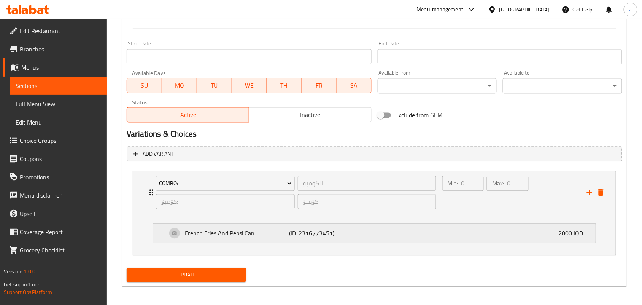
scroll to position [415, 0]
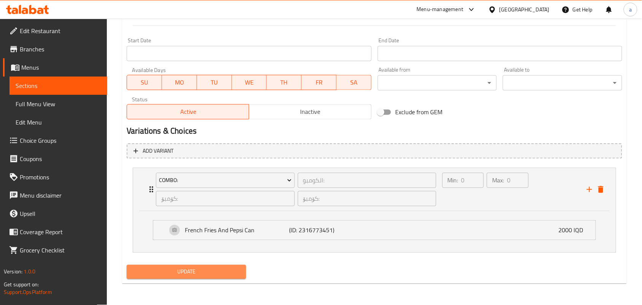
click at [218, 273] on span "Update" at bounding box center [186, 272] width 107 height 10
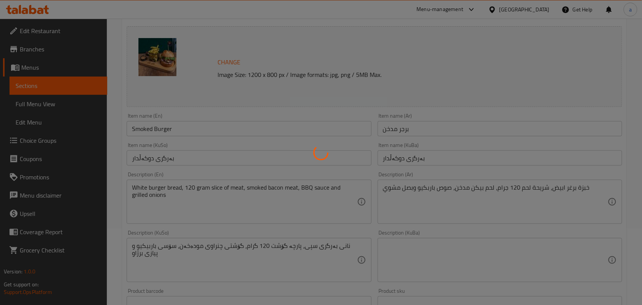
scroll to position [0, 0]
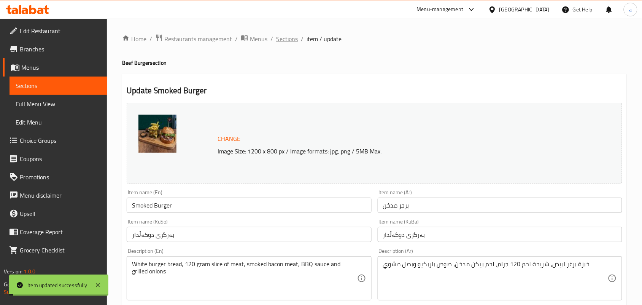
click at [293, 42] on span "Sections" at bounding box center [287, 38] width 22 height 9
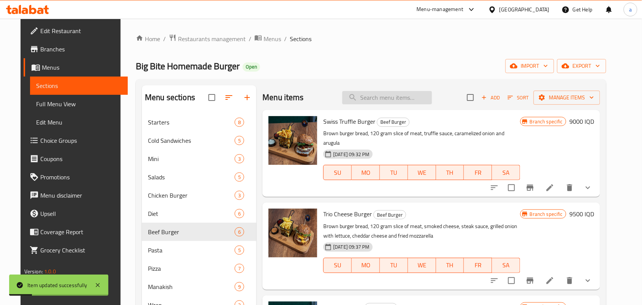
click at [373, 93] on input "search" at bounding box center [387, 97] width 90 height 13
paste input "Trio Cheese Burger"
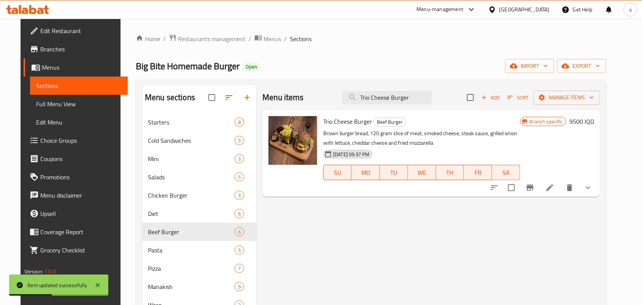
type input "Trio Cheese Burger"
click at [597, 197] on button "show more" at bounding box center [588, 187] width 18 height 18
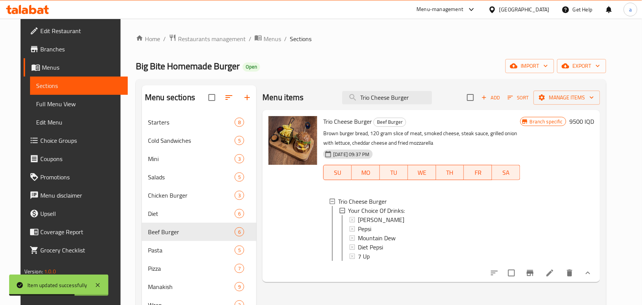
scroll to position [111, 0]
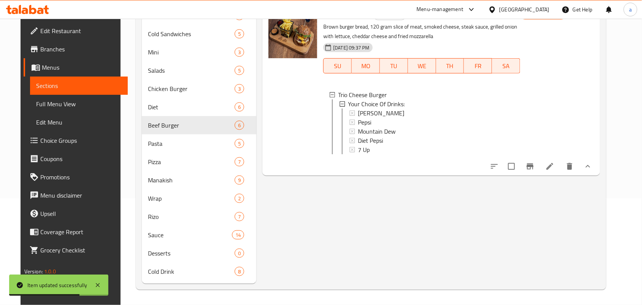
click at [567, 187] on div "Menu items Trio Cheese Burger Add Sort Manage items Trio Cheese Burger Beef Bur…" at bounding box center [428, 131] width 344 height 305
click at [554, 171] on icon at bounding box center [549, 166] width 9 height 9
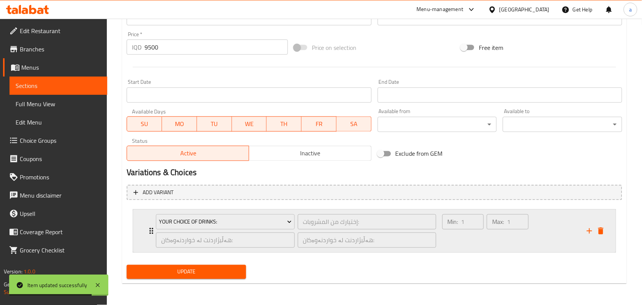
scroll to position [374, 0]
click at [590, 229] on icon "add" at bounding box center [589, 230] width 5 height 5
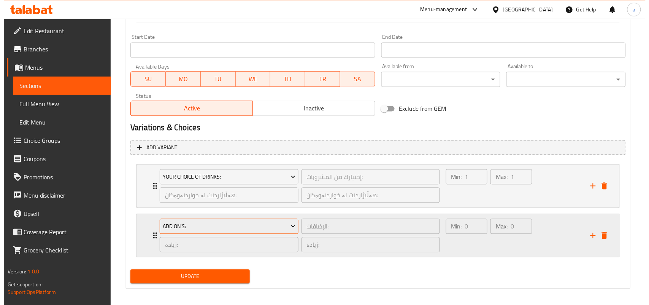
scroll to position [425, 0]
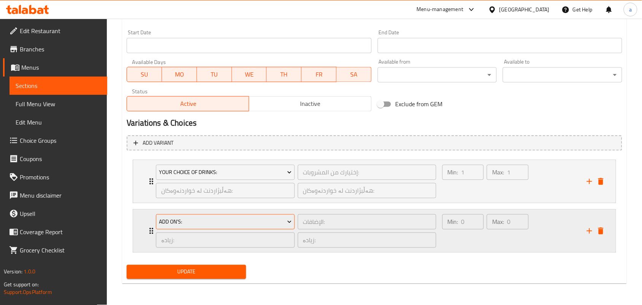
click at [275, 219] on span "Add On's:" at bounding box center [225, 222] width 133 height 10
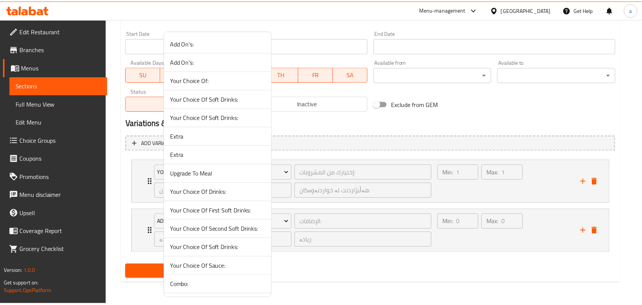
scroll to position [27, 0]
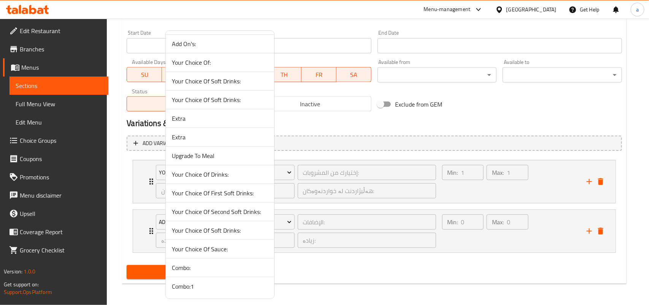
click at [215, 263] on span "Combo:" at bounding box center [220, 267] width 96 height 9
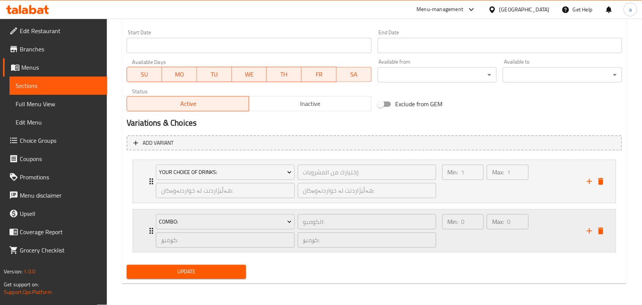
click at [466, 248] on div "Min: 0 ​ Max: 0 ​" at bounding box center [485, 231] width 92 height 40
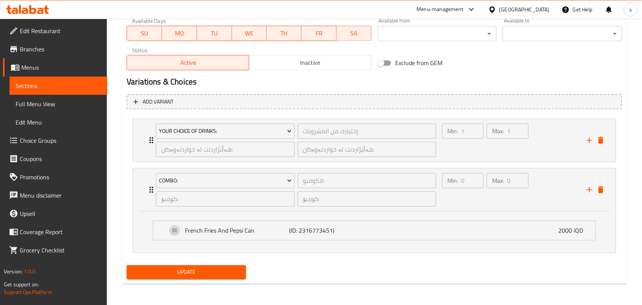
click at [235, 275] on span "Update" at bounding box center [186, 272] width 107 height 10
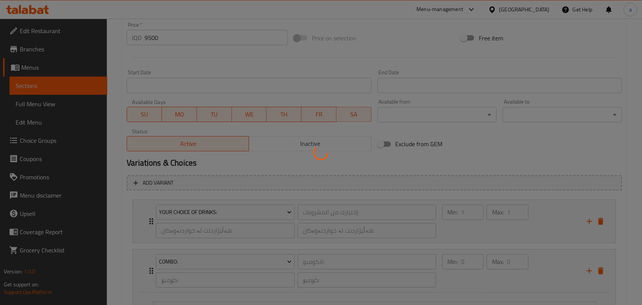
scroll to position [0, 0]
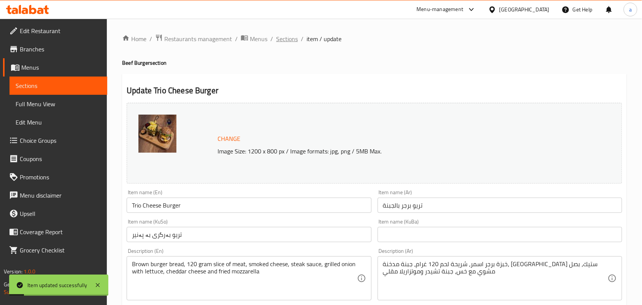
click at [298, 35] on span "Sections" at bounding box center [287, 38] width 22 height 9
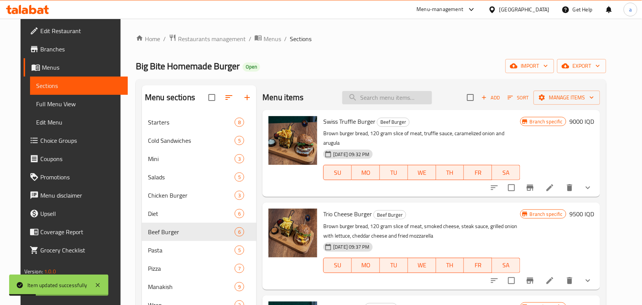
click at [386, 101] on input "search" at bounding box center [387, 97] width 90 height 13
paste input "Swiss Truffle Burger"
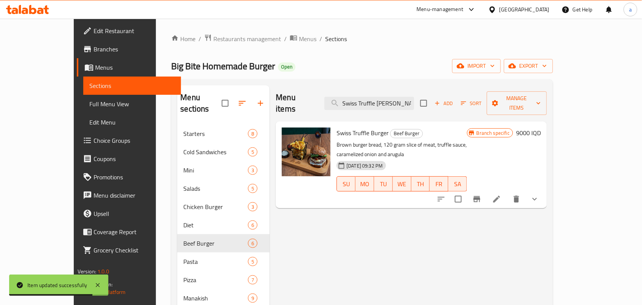
type input "Swiss Truffle Burge"
click at [539, 194] on icon "show more" at bounding box center [534, 198] width 9 height 9
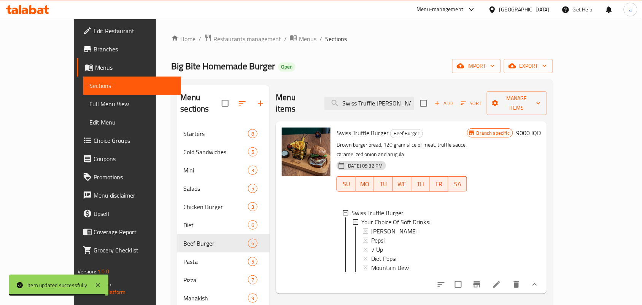
click at [501, 279] on icon at bounding box center [496, 283] width 9 height 9
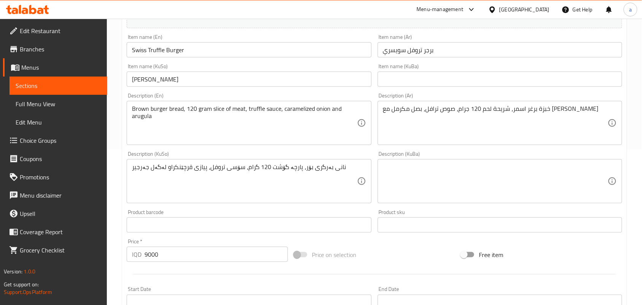
scroll to position [374, 0]
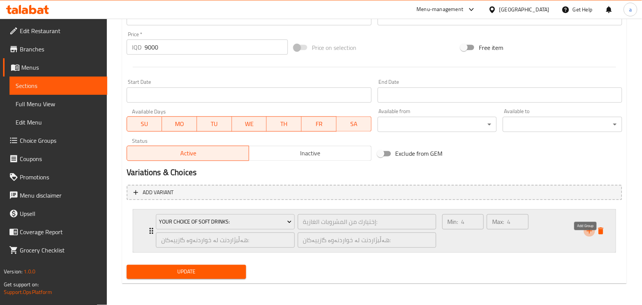
click at [587, 230] on icon "add" at bounding box center [589, 230] width 9 height 9
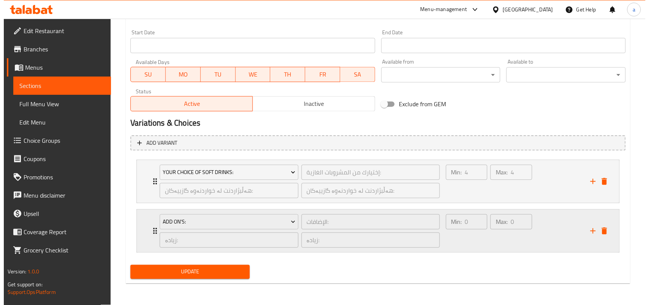
scroll to position [425, 0]
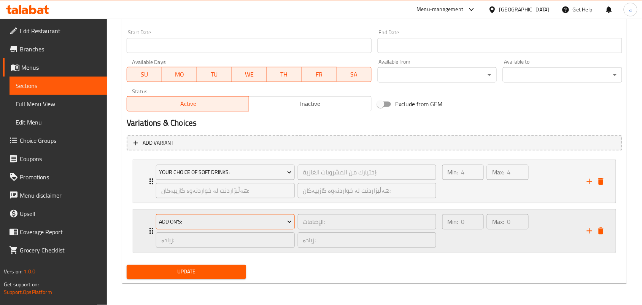
click at [268, 217] on span "Add On's:" at bounding box center [225, 222] width 133 height 10
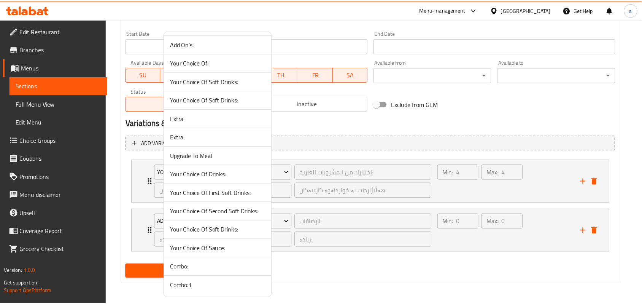
scroll to position [27, 0]
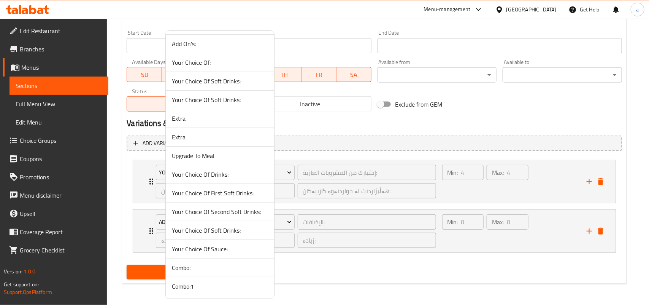
click at [215, 266] on span "Combo:" at bounding box center [220, 267] width 96 height 9
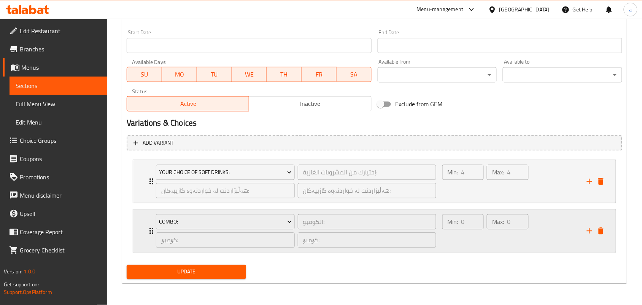
click at [483, 240] on div "Min: 0 ​" at bounding box center [463, 231] width 44 height 37
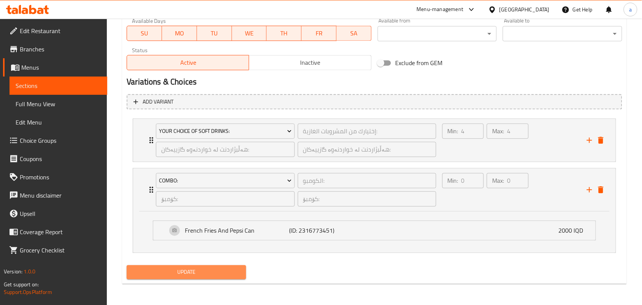
click at [200, 274] on span "Update" at bounding box center [186, 272] width 107 height 10
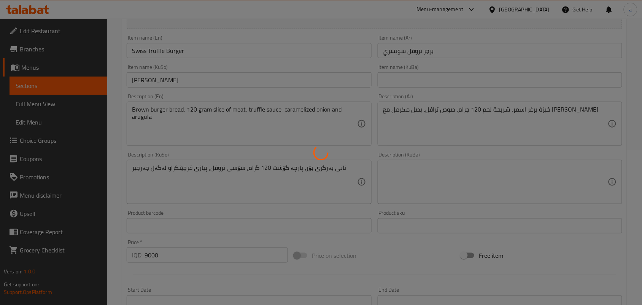
scroll to position [0, 0]
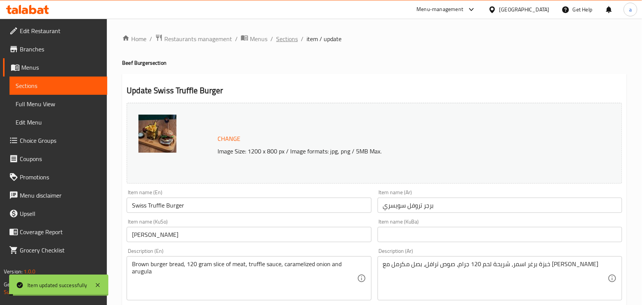
click at [294, 39] on span "Sections" at bounding box center [287, 38] width 22 height 9
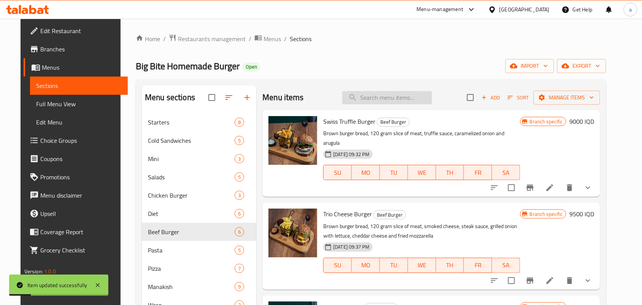
click at [387, 97] on input "search" at bounding box center [387, 97] width 90 height 13
paste input "Smashed Burger"
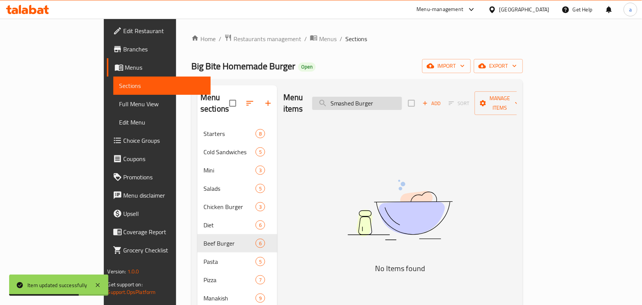
click at [390, 103] on input "Smashed Burger" at bounding box center [357, 103] width 90 height 13
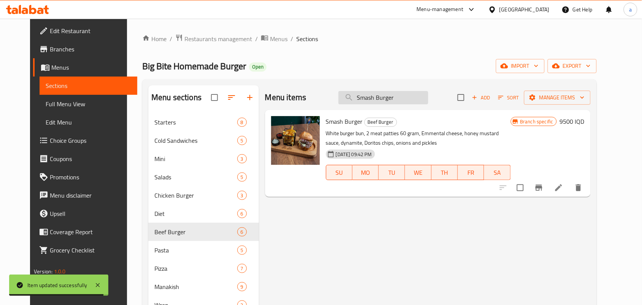
click at [375, 102] on input "Smash Burger" at bounding box center [383, 97] width 90 height 13
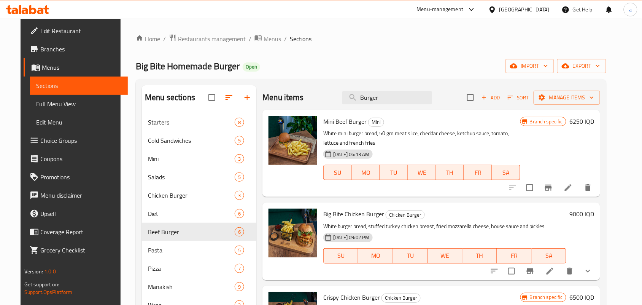
drag, startPoint x: 388, startPoint y: 98, endPoint x: 332, endPoint y: 98, distance: 55.9
click at [332, 98] on div "Menu items Burger Add Sort Manage items" at bounding box center [431, 97] width 338 height 25
paste input "Smashed"
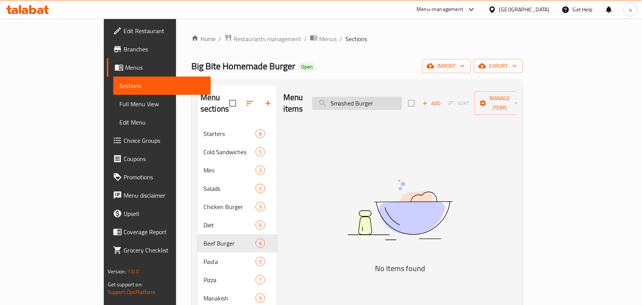
click at [394, 98] on input "Smashed Burger" at bounding box center [357, 103] width 90 height 13
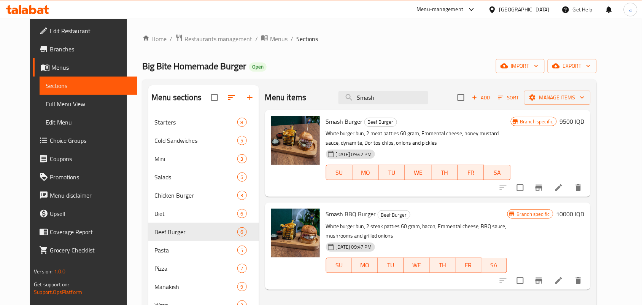
type input "Smash"
click at [562, 191] on icon at bounding box center [558, 187] width 7 height 7
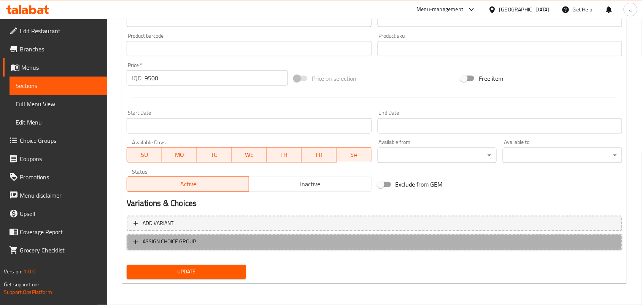
click at [424, 238] on span "ASSIGN CHOICE GROUP" at bounding box center [374, 242] width 482 height 10
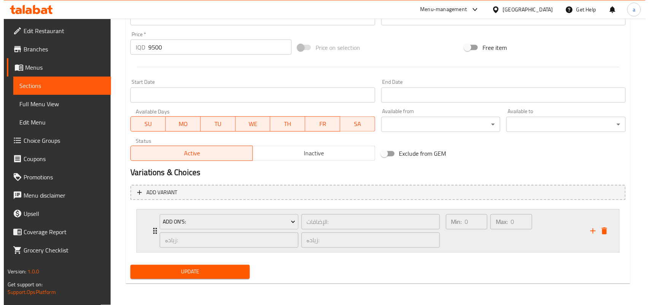
scroll to position [374, 0]
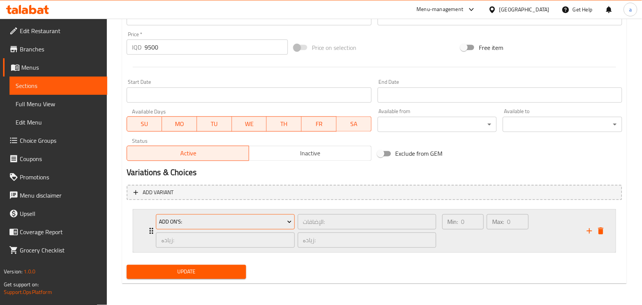
click at [283, 223] on span "Add On's:" at bounding box center [225, 222] width 133 height 10
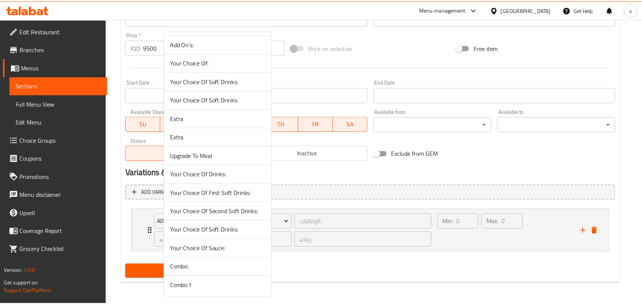
scroll to position [27, 0]
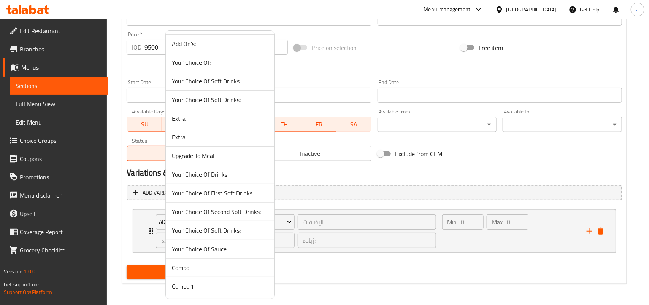
click at [222, 263] on span "Combo:" at bounding box center [220, 267] width 96 height 9
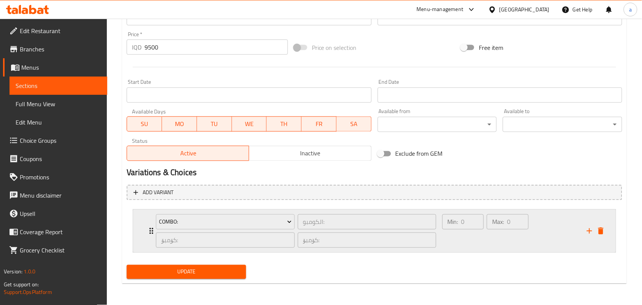
click at [460, 246] on div "Min: 0 ​" at bounding box center [463, 231] width 44 height 37
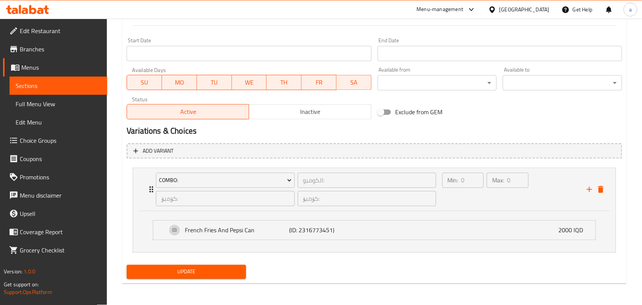
click at [235, 275] on span "Update" at bounding box center [186, 272] width 107 height 10
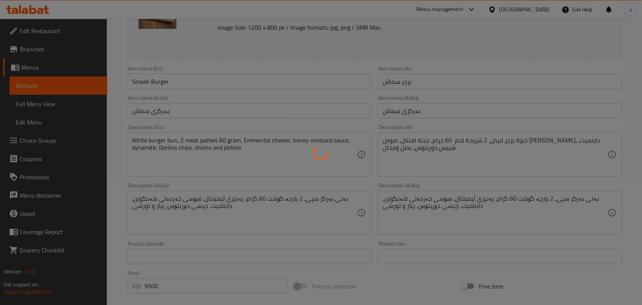
scroll to position [0, 0]
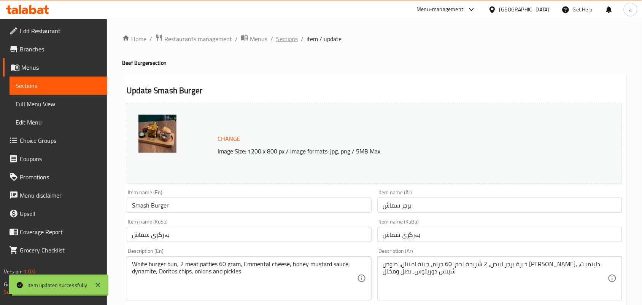
click at [297, 38] on span "Sections" at bounding box center [287, 38] width 22 height 9
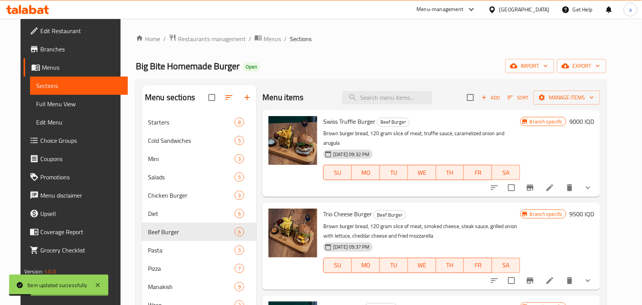
click at [367, 91] on div "Menu items Add Sort Manage items" at bounding box center [431, 97] width 338 height 25
click at [372, 96] on input "search" at bounding box center [387, 97] width 90 height 13
paste input "Smash BBQ burger"
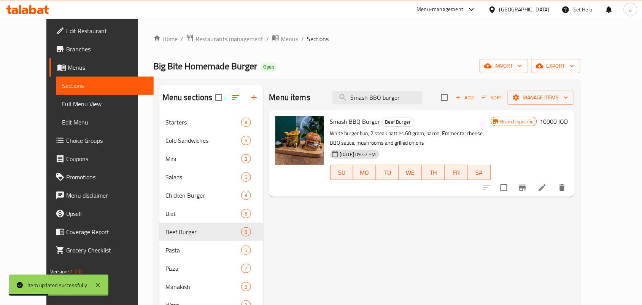
type input "Smash BBQ burger"
click at [553, 194] on li at bounding box center [542, 188] width 21 height 14
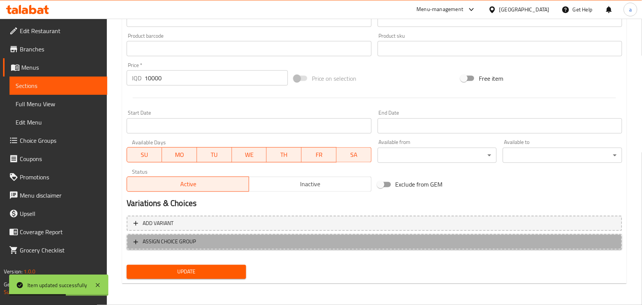
click at [335, 238] on span "ASSIGN CHOICE GROUP" at bounding box center [374, 242] width 482 height 10
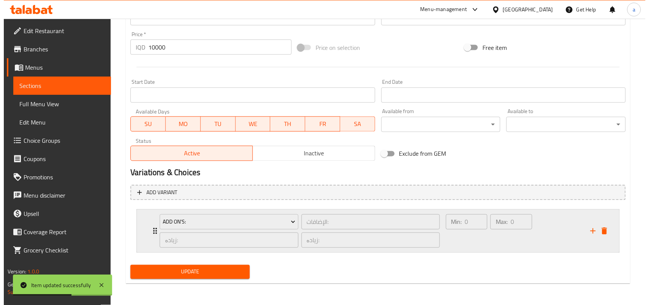
scroll to position [374, 0]
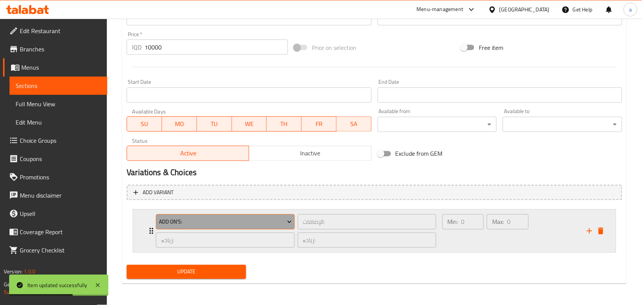
click at [269, 221] on span "Add On's:" at bounding box center [225, 222] width 133 height 10
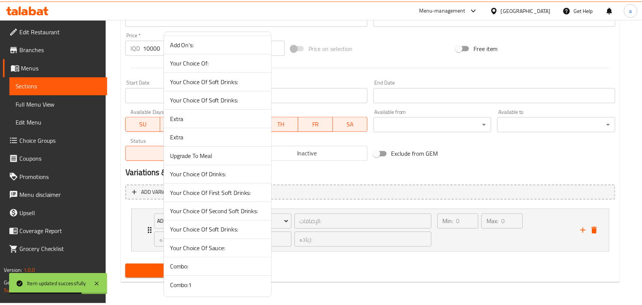
scroll to position [27, 0]
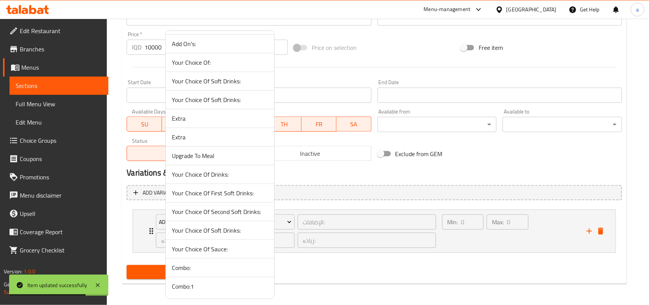
click at [200, 268] on span "Combo:" at bounding box center [220, 267] width 96 height 9
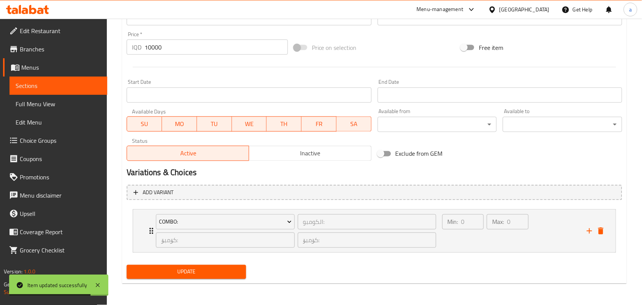
click at [196, 271] on span "Update" at bounding box center [186, 272] width 107 height 10
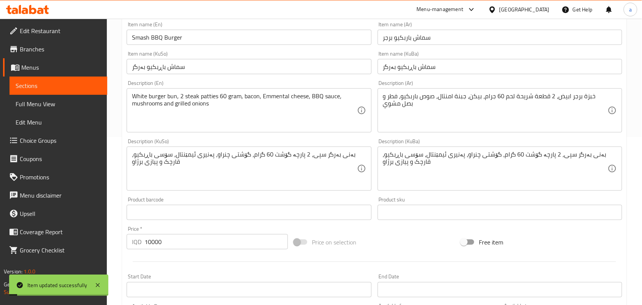
scroll to position [0, 0]
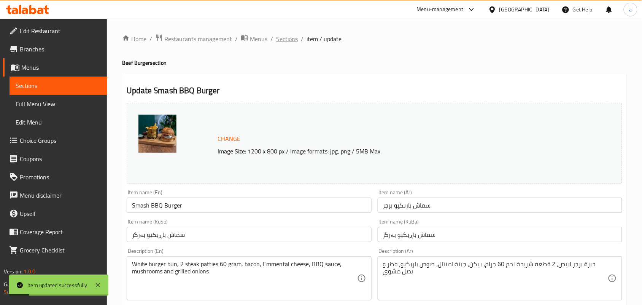
click at [294, 37] on span "Sections" at bounding box center [287, 38] width 22 height 9
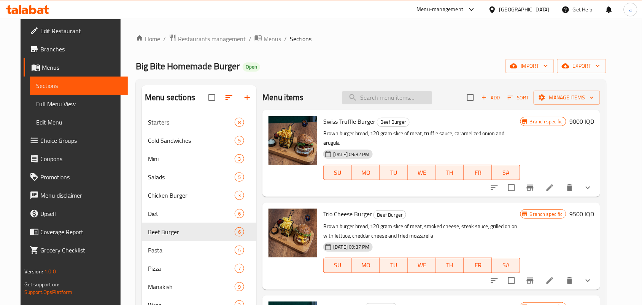
click at [390, 94] on input "search" at bounding box center [387, 97] width 90 height 13
paste input "Smash BBQ burger"
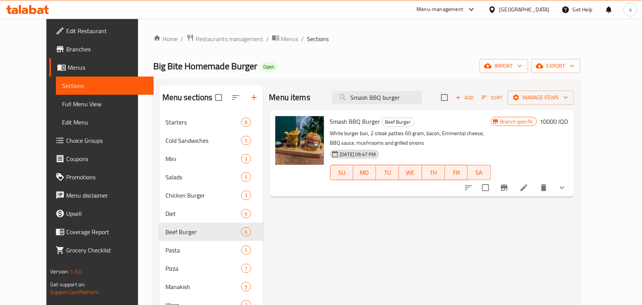
type input "Smash BBQ burger"
click at [567, 192] on icon "show more" at bounding box center [561, 187] width 9 height 9
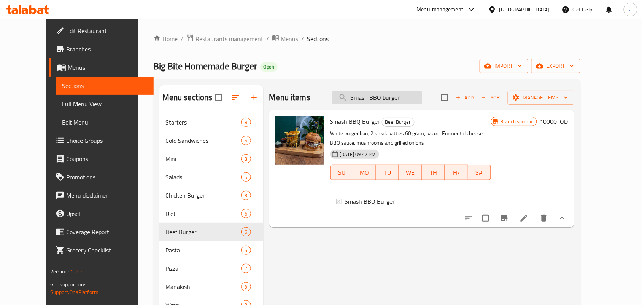
click at [392, 101] on input "Smash BBQ burger" at bounding box center [377, 97] width 90 height 13
paste input "Jalapeno B"
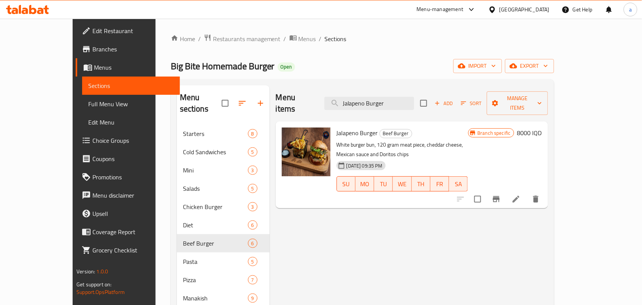
type input "Jalapeno Burger"
click at [519, 195] on icon at bounding box center [516, 198] width 7 height 7
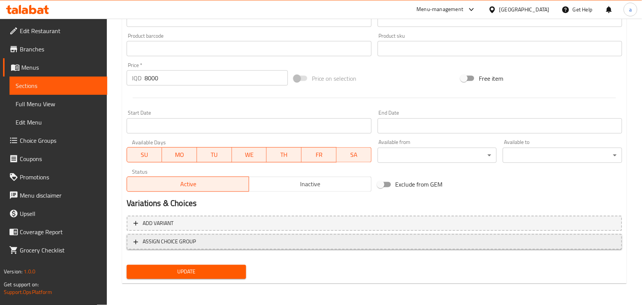
click at [363, 240] on span "ASSIGN CHOICE GROUP" at bounding box center [374, 242] width 482 height 10
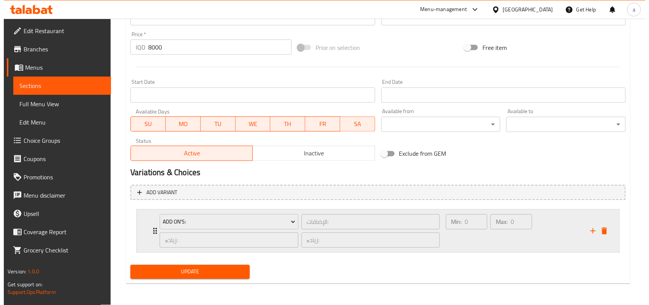
scroll to position [374, 0]
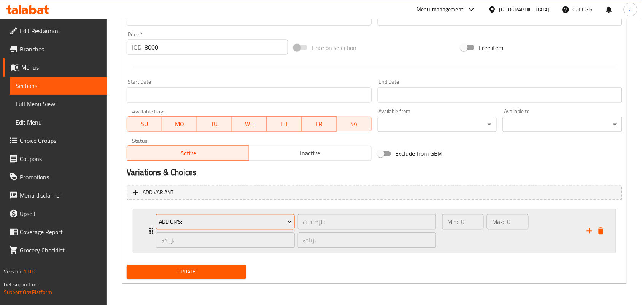
click at [278, 225] on span "Add On's:" at bounding box center [225, 222] width 133 height 10
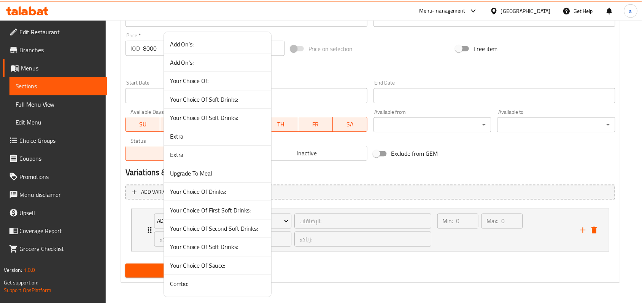
scroll to position [27, 0]
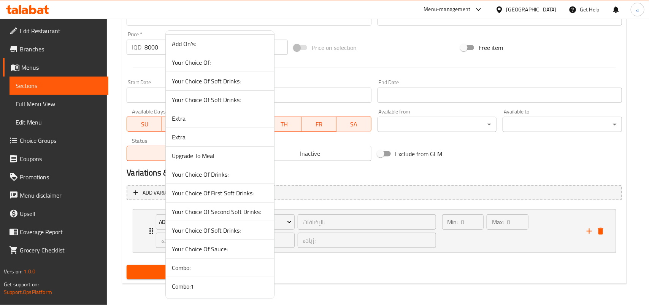
drag, startPoint x: 206, startPoint y: 283, endPoint x: 309, endPoint y: 282, distance: 102.7
click at [208, 283] on span "Combo:1" at bounding box center [220, 285] width 96 height 9
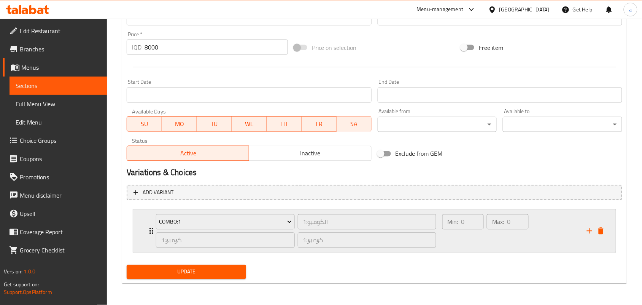
click at [468, 244] on div "Min: 0 ​" at bounding box center [463, 231] width 44 height 37
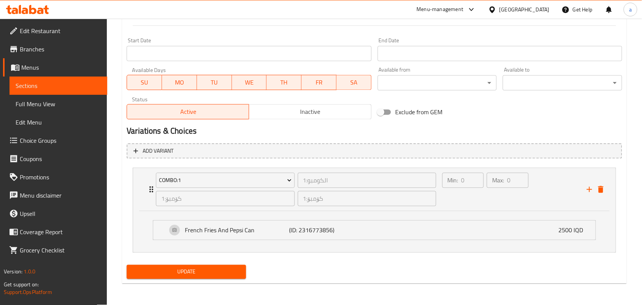
scroll to position [415, 0]
click at [233, 275] on span "Update" at bounding box center [186, 272] width 107 height 10
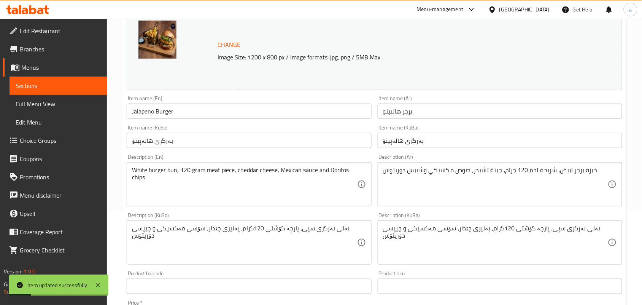
scroll to position [0, 0]
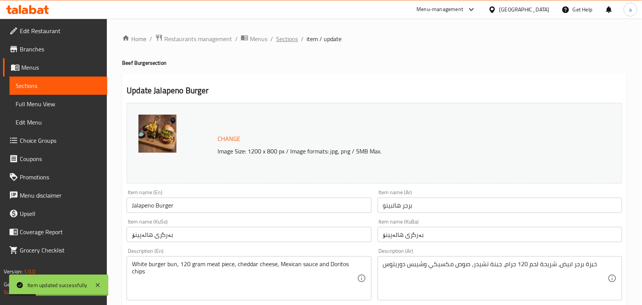
click at [293, 39] on span "Sections" at bounding box center [287, 38] width 22 height 9
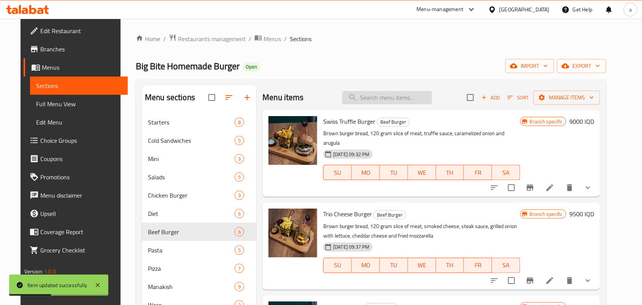
click at [408, 98] on input "search" at bounding box center [387, 97] width 90 height 13
paste input "Lebanese Classic Burger"
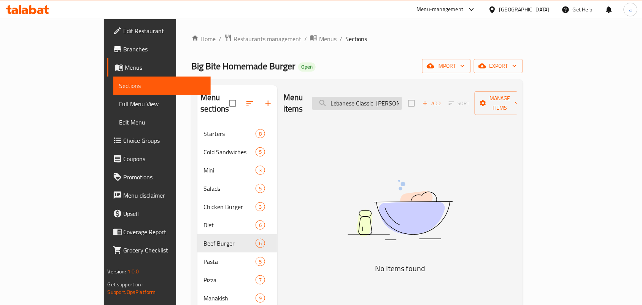
click at [402, 104] on input "Lebanese Classic Burge" at bounding box center [357, 103] width 90 height 13
click at [402, 103] on input "Lebanese Classic Burge" at bounding box center [357, 103] width 90 height 13
click at [402, 98] on input "Lebanese Classic" at bounding box center [357, 103] width 90 height 13
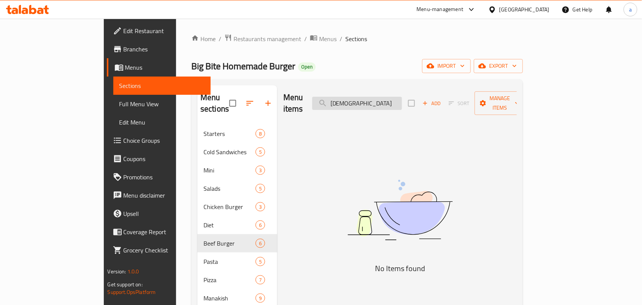
paste input "Lebanese Classic Burger"
drag, startPoint x: 400, startPoint y: 103, endPoint x: 333, endPoint y: 105, distance: 66.2
click at [333, 105] on div "Menu items LebaneseLebanese Classic Burger Add Sort Manage items" at bounding box center [399, 103] width 233 height 36
click at [385, 102] on input "Classic Burger" at bounding box center [357, 103] width 90 height 13
click at [397, 103] on input "Classic Burger" at bounding box center [357, 103] width 90 height 13
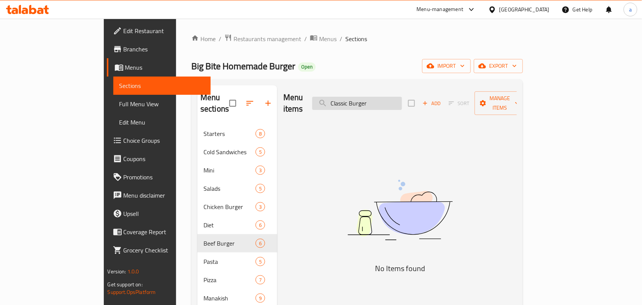
click at [397, 103] on input "Classic Burger" at bounding box center [357, 103] width 90 height 13
type input "C"
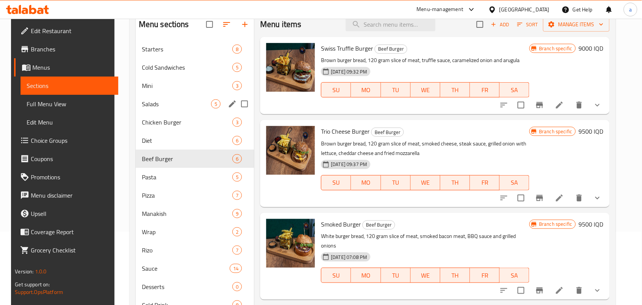
scroll to position [111, 0]
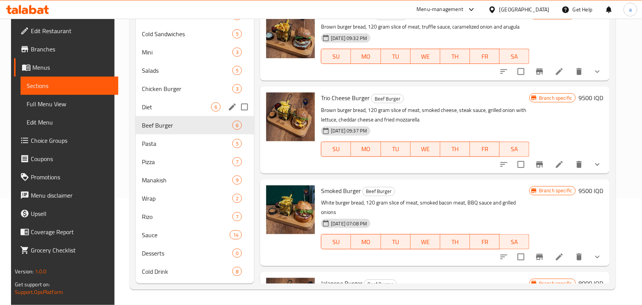
click at [233, 89] on span "3" at bounding box center [237, 88] width 9 height 7
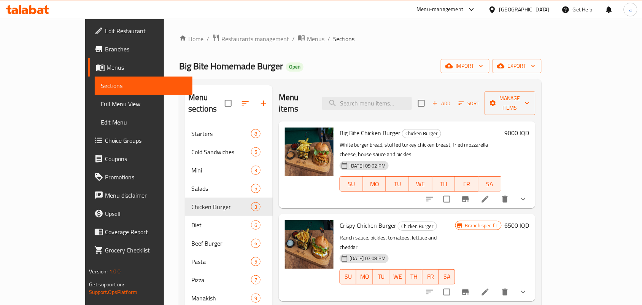
scroll to position [111, 0]
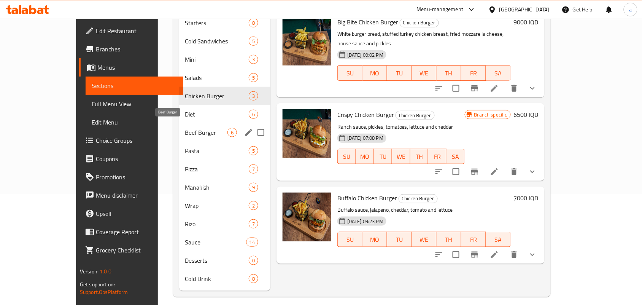
click at [185, 129] on span "Beef Burger" at bounding box center [206, 132] width 42 height 9
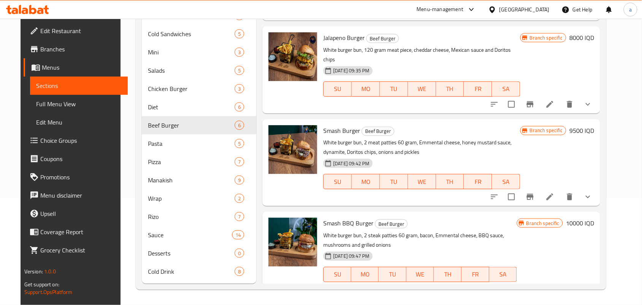
scroll to position [117, 0]
click at [592, 192] on icon "show more" at bounding box center [587, 196] width 9 height 9
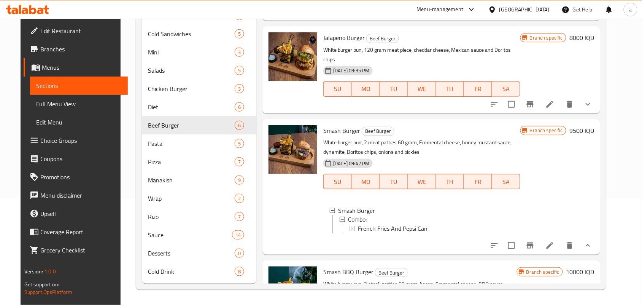
click at [592, 241] on icon "show more" at bounding box center [587, 245] width 9 height 9
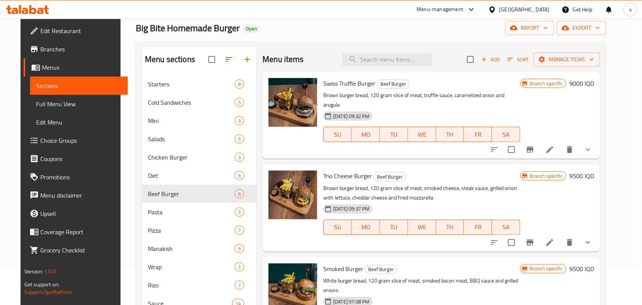
scroll to position [0, 0]
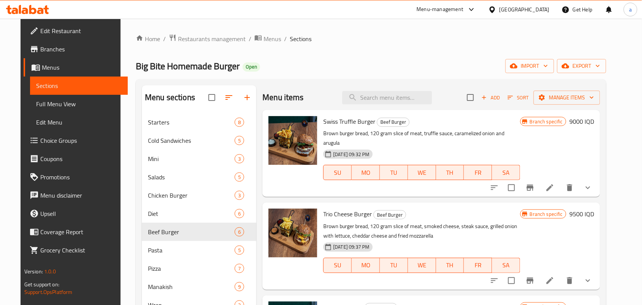
click at [400, 90] on div "Menu items Add Sort Manage items" at bounding box center [431, 97] width 338 height 25
click at [395, 93] on input "search" at bounding box center [387, 97] width 90 height 13
paste input "لبناني"
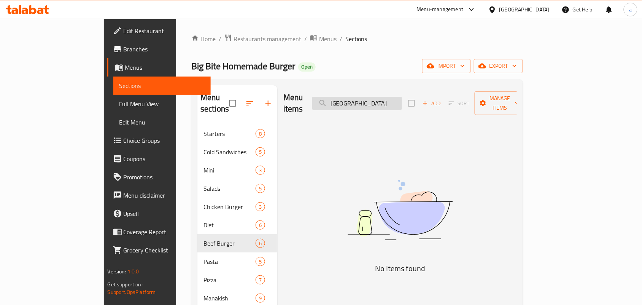
drag, startPoint x: 385, startPoint y: 99, endPoint x: 360, endPoint y: 105, distance: 26.0
click at [360, 102] on input "لبنان" at bounding box center [357, 103] width 90 height 13
paste input "Lebanese"
type input "Lebanese"
drag, startPoint x: 395, startPoint y: 102, endPoint x: 287, endPoint y: 116, distance: 109.3
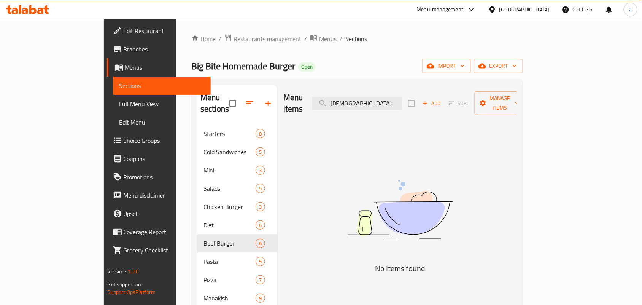
click at [246, 86] on div "Menu sections Starters 8 Cold Sandwiches 5 Mini 3 Salads 5 Chicken Burger 3 Die…" at bounding box center [356, 243] width 319 height 316
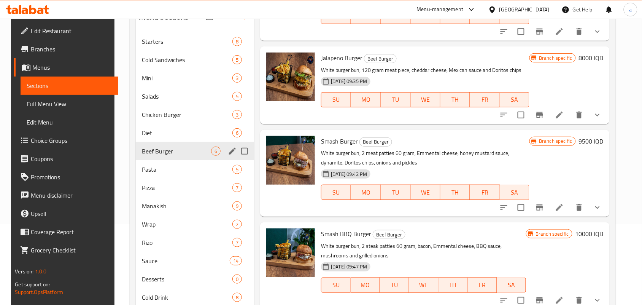
scroll to position [6, 0]
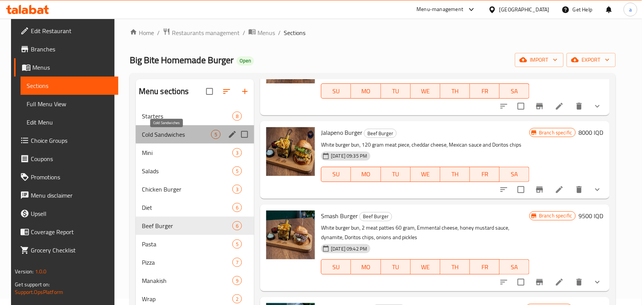
click at [203, 134] on span "Cold Sandwiches" at bounding box center [176, 134] width 69 height 9
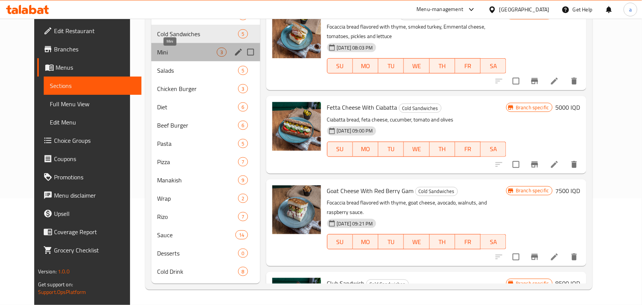
click at [162, 48] on span "Mini" at bounding box center [187, 52] width 60 height 9
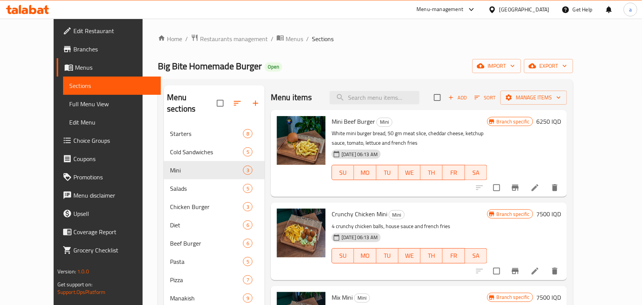
scroll to position [111, 0]
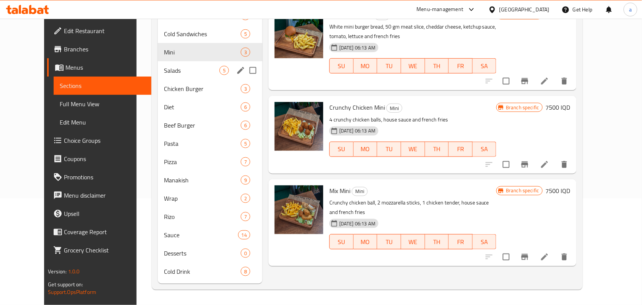
click at [177, 77] on div "Salads 5" at bounding box center [210, 70] width 105 height 18
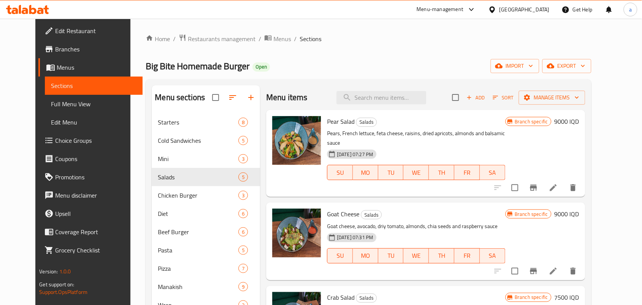
scroll to position [111, 0]
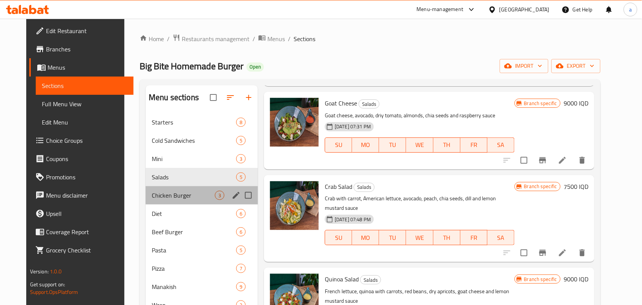
click at [200, 193] on div "Chicken Burger 3" at bounding box center [202, 195] width 112 height 18
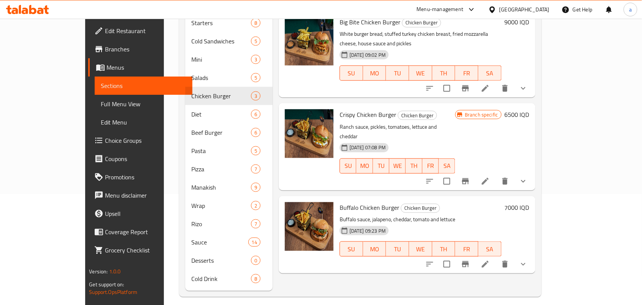
scroll to position [117, 0]
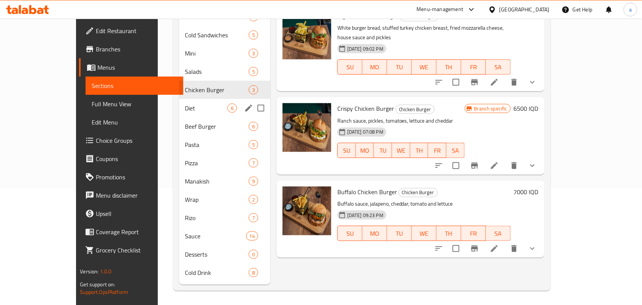
click at [206, 99] on div "Diet 6" at bounding box center [224, 108] width 91 height 18
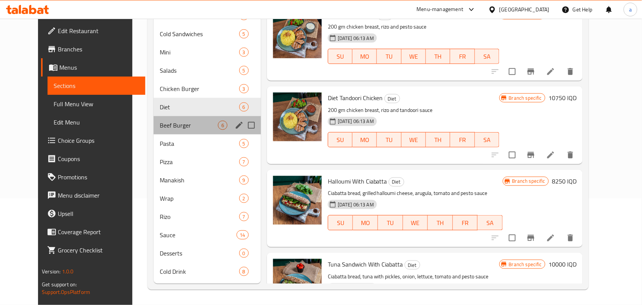
click at [194, 126] on div "Beef Burger 6" at bounding box center [207, 125] width 107 height 18
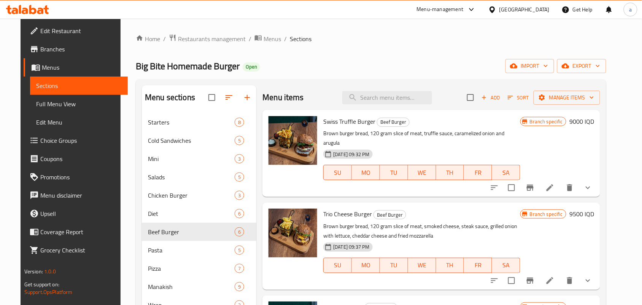
drag, startPoint x: 432, startPoint y: 0, endPoint x: 427, endPoint y: 35, distance: 35.8
click at [427, 35] on ol "Home / Restaurants management / Menus / Sections" at bounding box center [371, 39] width 470 height 10
click at [348, 103] on input "search" at bounding box center [387, 97] width 90 height 13
paste input "Bufflo Chicken Burger"
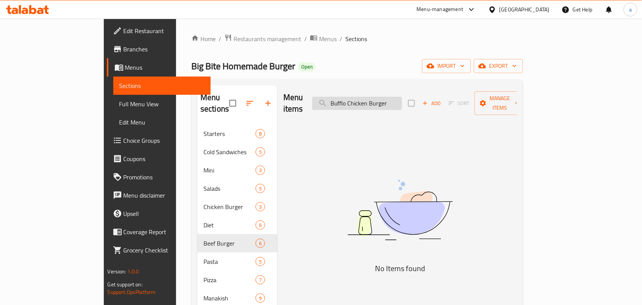
click at [377, 102] on input "Bufflo Chicken Burger" at bounding box center [357, 103] width 90 height 13
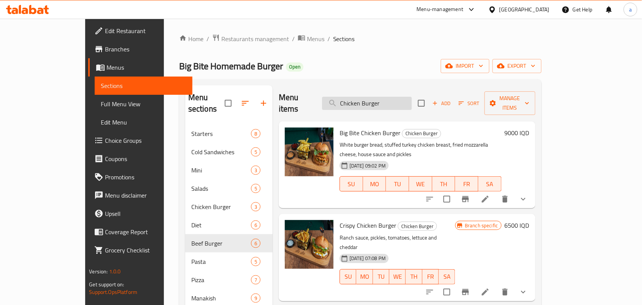
click at [376, 100] on input "Chicken Burger" at bounding box center [367, 103] width 90 height 13
paste input "Buffalo"
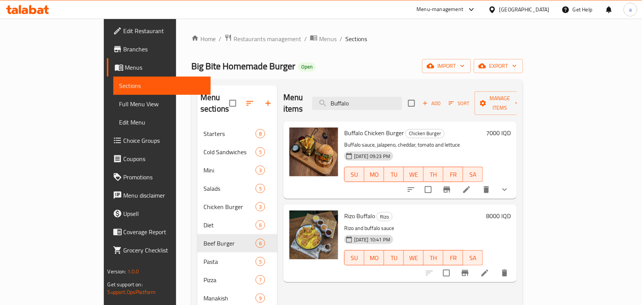
type input "Buffalo"
click at [450, 186] on icon "Branch-specific-item" at bounding box center [446, 189] width 7 height 6
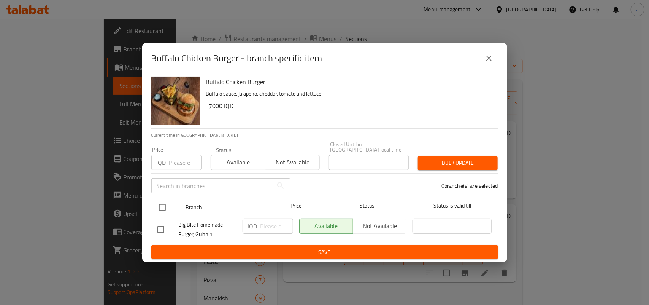
drag, startPoint x: 162, startPoint y: 200, endPoint x: 198, endPoint y: 212, distance: 38.0
click at [165, 200] on input "checkbox" at bounding box center [162, 207] width 16 height 16
checkbox input "true"
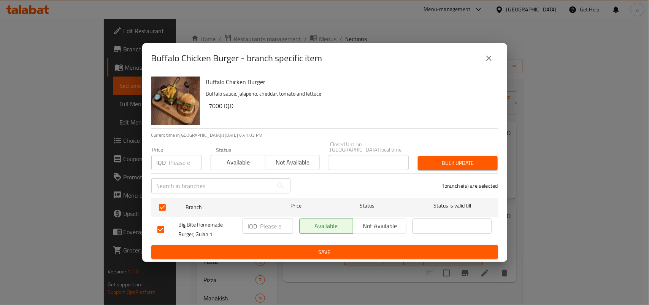
click at [266, 224] on input "number" at bounding box center [276, 225] width 33 height 15
paste input "7000"
type input "7000"
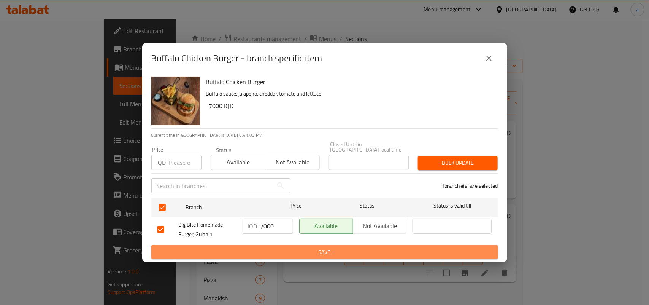
click at [263, 248] on span "Save" at bounding box center [324, 252] width 335 height 10
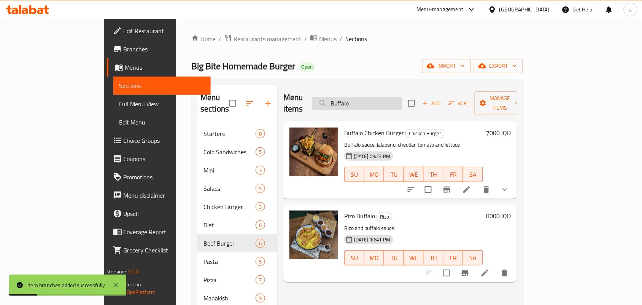
click at [387, 99] on input "Buffalo" at bounding box center [357, 103] width 90 height 13
paste input "Crispy Chicken Burger"
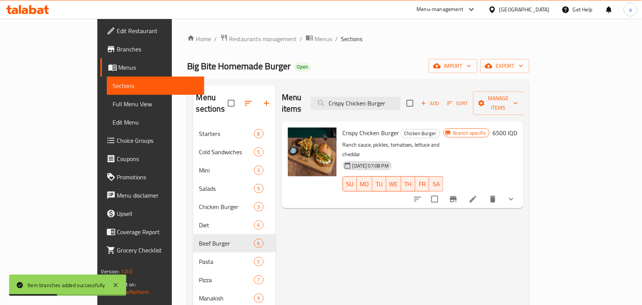
type input "Crispy Chicken Burger"
click at [457, 196] on icon "Branch-specific-item" at bounding box center [453, 199] width 7 height 6
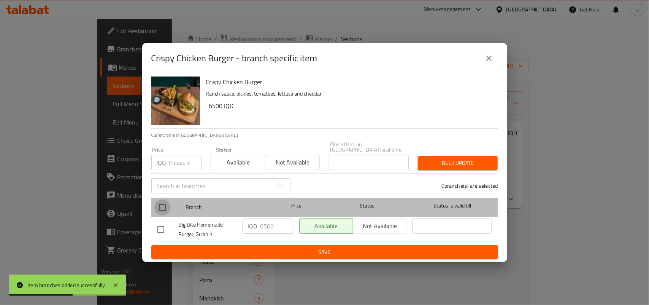
click at [167, 206] on input "checkbox" at bounding box center [162, 207] width 16 height 16
checkbox input "true"
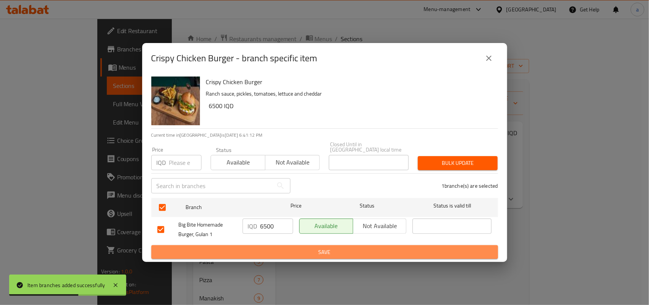
click at [270, 245] on button "Save" at bounding box center [324, 252] width 347 height 14
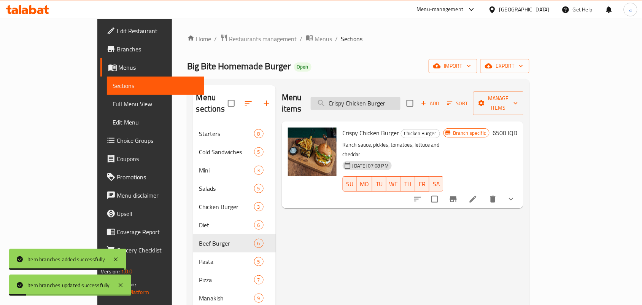
click at [400, 105] on input "Crispy Chicken Burger" at bounding box center [356, 103] width 90 height 13
paste input "Big Bite"
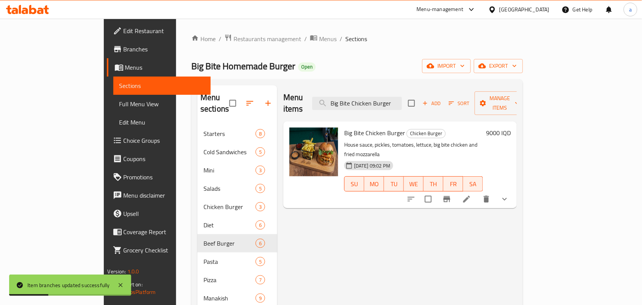
type input "Big Bite Chicken Burger"
click at [456, 190] on button "Branch-specific-item" at bounding box center [447, 199] width 18 height 18
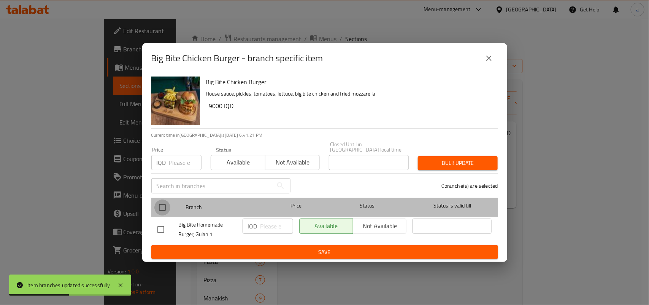
click at [160, 206] on input "checkbox" at bounding box center [162, 207] width 16 height 16
checkbox input "true"
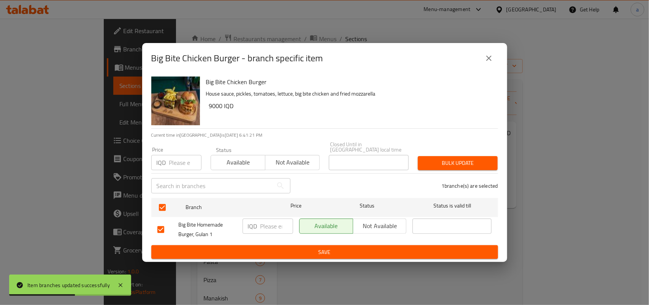
click at [272, 227] on input "number" at bounding box center [276, 225] width 33 height 15
type input "9000"
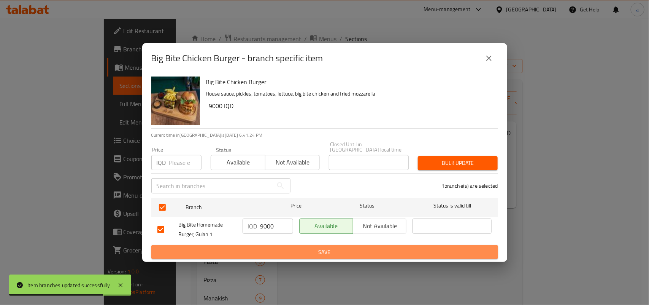
click at [274, 248] on span "Save" at bounding box center [324, 252] width 335 height 10
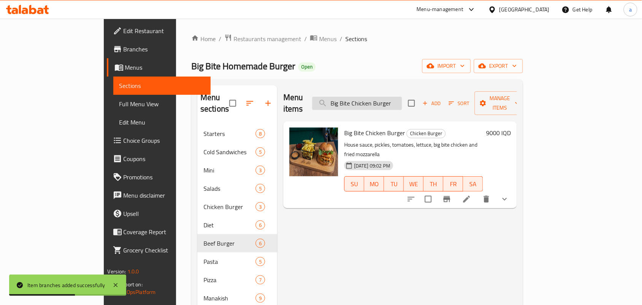
click at [402, 97] on input "Big Bite Chicken Burger" at bounding box center [357, 103] width 90 height 13
paste input "Smoked"
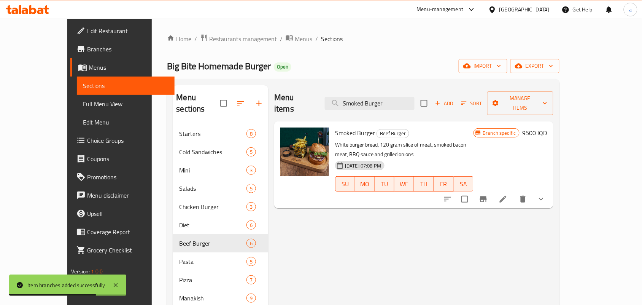
type input "Smoked Burger"
click at [487, 196] on icon "Branch-specific-item" at bounding box center [483, 199] width 7 height 6
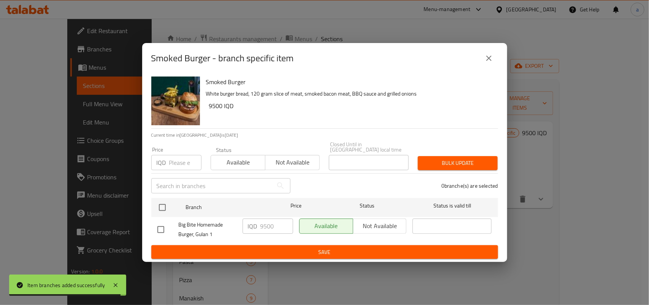
drag, startPoint x: 159, startPoint y: 228, endPoint x: 207, endPoint y: 227, distance: 48.3
click at [160, 227] on input "checkbox" at bounding box center [161, 229] width 16 height 16
checkbox input "true"
click at [267, 224] on input "9500" at bounding box center [276, 225] width 33 height 15
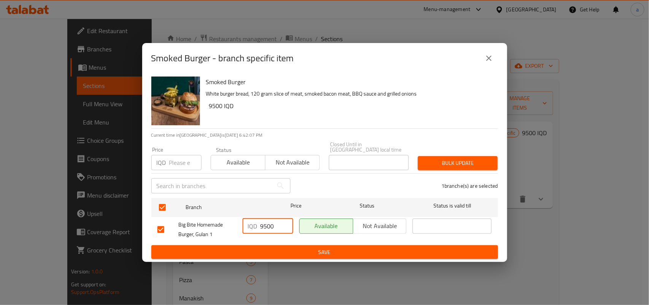
click at [267, 224] on input "9500" at bounding box center [276, 225] width 33 height 15
click at [276, 255] on span "Save" at bounding box center [324, 252] width 335 height 10
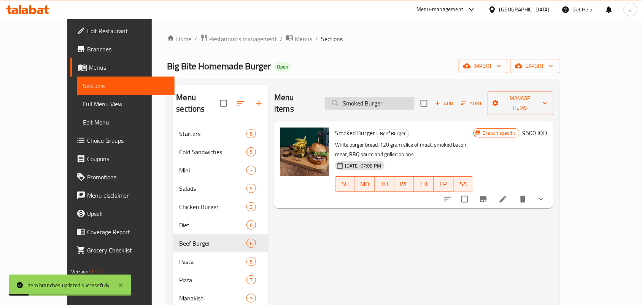
click at [396, 103] on input "Smoked Burger" at bounding box center [370, 103] width 90 height 13
paste input "Trio Cheese"
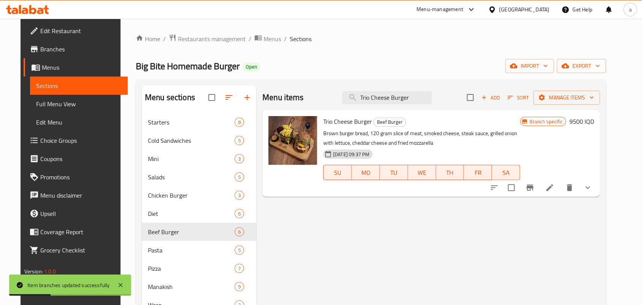
type input "Trio Cheese Burger"
click at [535, 192] on icon "Branch-specific-item" at bounding box center [529, 187] width 9 height 9
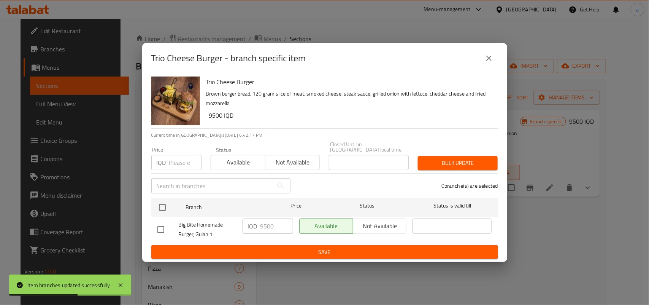
drag, startPoint x: 160, startPoint y: 226, endPoint x: 193, endPoint y: 232, distance: 33.6
click at [162, 227] on input "checkbox" at bounding box center [161, 229] width 16 height 16
checkbox input "true"
click at [269, 222] on input "9500" at bounding box center [276, 225] width 33 height 15
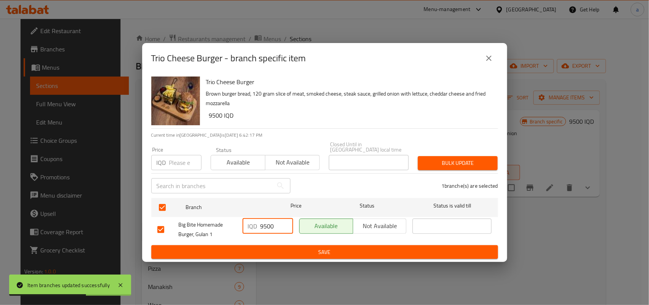
click at [269, 222] on input "9500" at bounding box center [276, 225] width 33 height 15
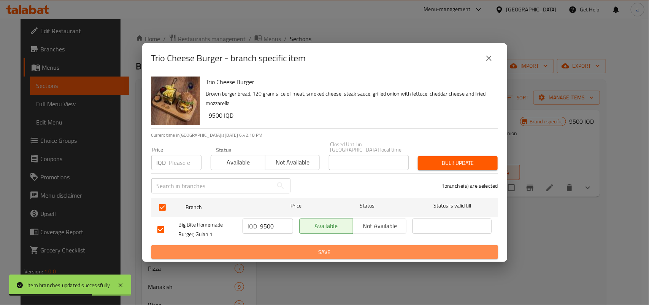
click at [275, 248] on span "Save" at bounding box center [324, 252] width 335 height 10
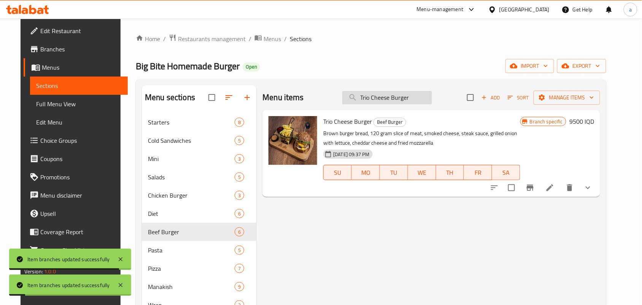
click at [400, 99] on input "Trio Cheese Burger" at bounding box center [387, 97] width 90 height 13
paste input "Swiss Truffl"
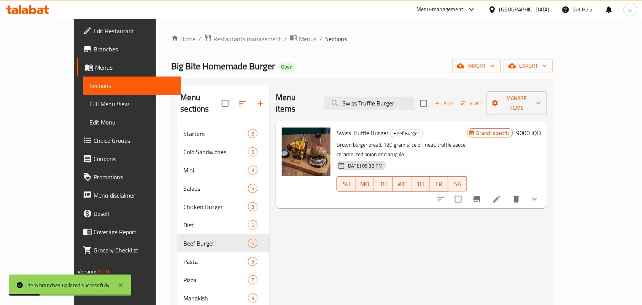
type input "Swiss Truffle Burger"
click at [481, 194] on icon "Branch-specific-item" at bounding box center [476, 198] width 9 height 9
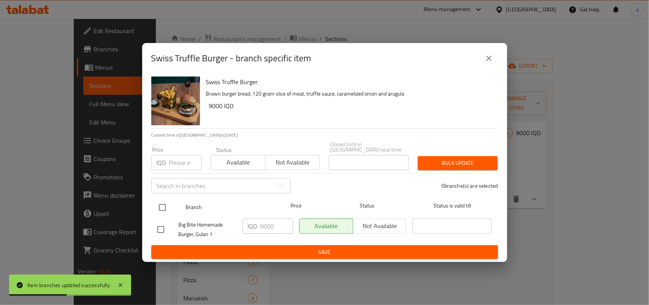
click at [163, 204] on input "checkbox" at bounding box center [162, 207] width 16 height 16
checkbox input "true"
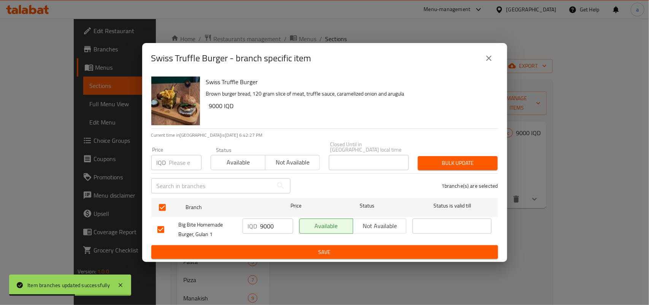
click at [266, 224] on input "9000" at bounding box center [276, 225] width 33 height 15
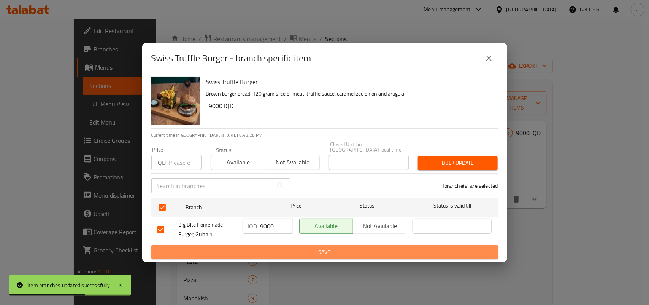
click at [265, 248] on span "Save" at bounding box center [324, 252] width 335 height 10
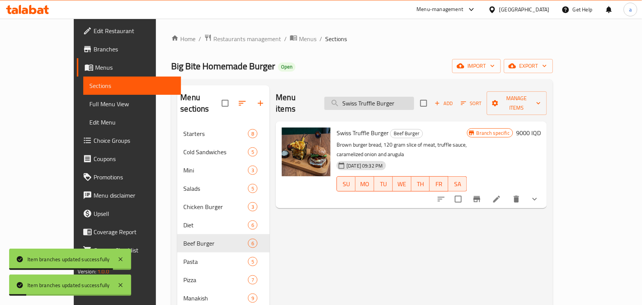
click at [380, 103] on input "Swiss Truffle Burger" at bounding box center [369, 103] width 90 height 13
paste input "mashed"
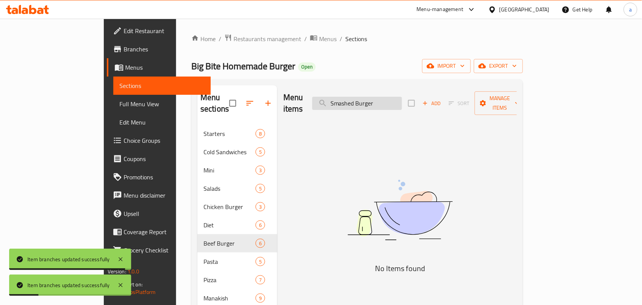
click at [390, 102] on input "Smashed Burger" at bounding box center [357, 103] width 90 height 13
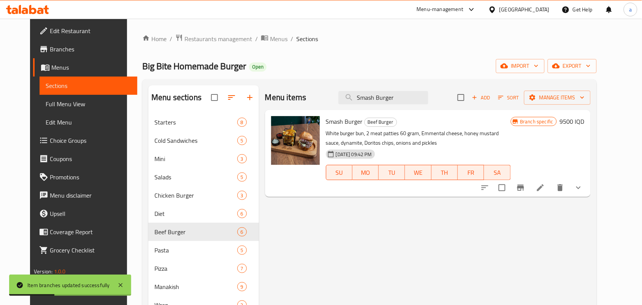
type input "Smash Burger"
click at [524, 190] on icon "Branch-specific-item" at bounding box center [520, 187] width 7 height 6
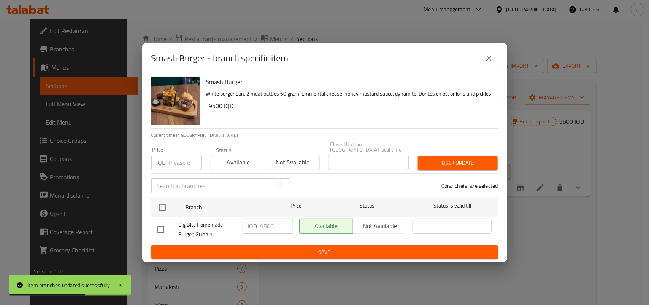
drag, startPoint x: 162, startPoint y: 226, endPoint x: 244, endPoint y: 224, distance: 81.8
click at [168, 226] on input "checkbox" at bounding box center [161, 229] width 16 height 16
checkbox input "true"
click at [267, 228] on input "9500" at bounding box center [276, 225] width 33 height 15
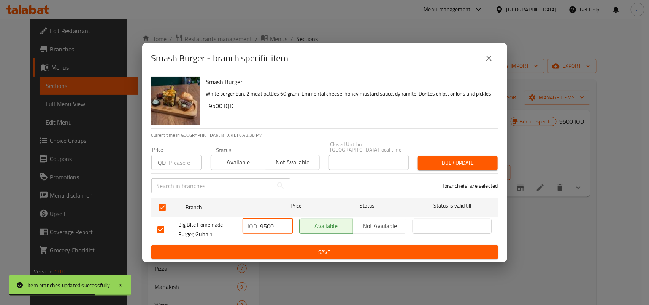
click at [267, 228] on input "9500" at bounding box center [276, 225] width 33 height 15
click at [267, 248] on span "Save" at bounding box center [324, 252] width 335 height 10
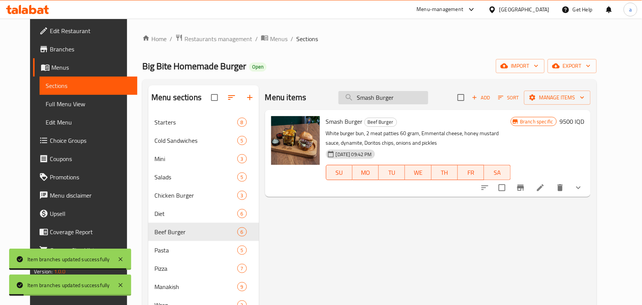
click at [390, 104] on input "Smash Burger" at bounding box center [383, 97] width 90 height 13
paste input "BQ b"
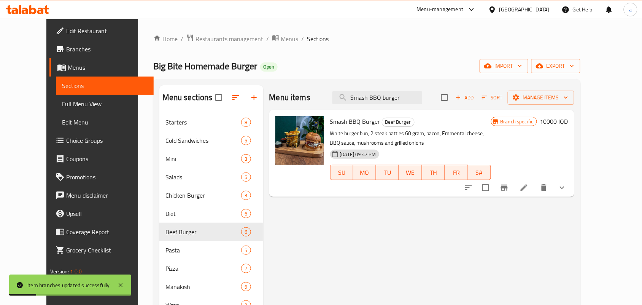
type input "Smash BBQ burger"
click at [513, 194] on button "Branch-specific-item" at bounding box center [504, 187] width 18 height 18
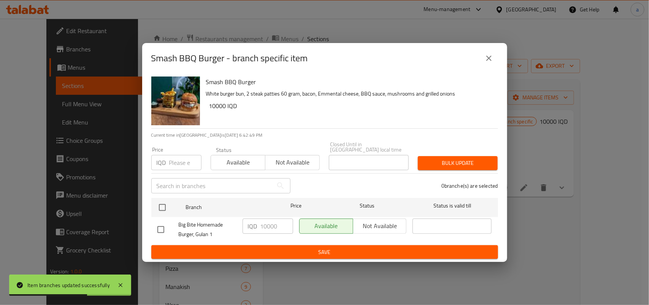
click at [160, 229] on input "checkbox" at bounding box center [161, 229] width 16 height 16
checkbox input "true"
click at [267, 225] on input "10000" at bounding box center [276, 225] width 33 height 15
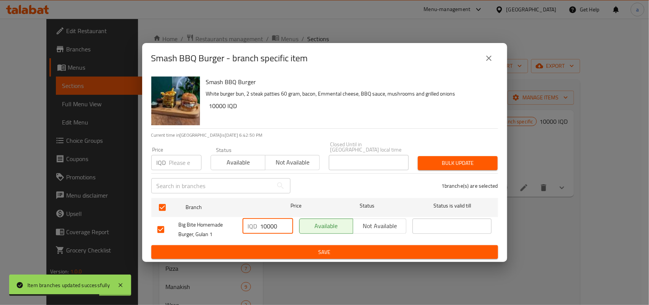
click at [267, 248] on span "Save" at bounding box center [324, 252] width 335 height 10
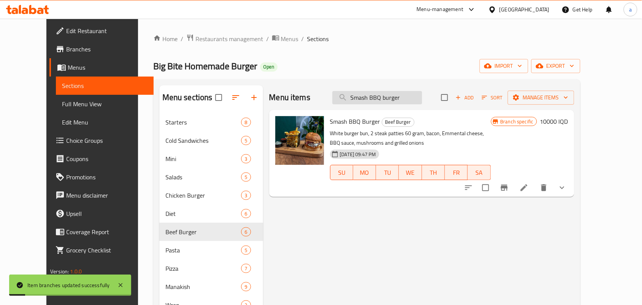
click at [411, 104] on input "Smash BBQ burger" at bounding box center [377, 97] width 90 height 13
paste input "Jalapeno B"
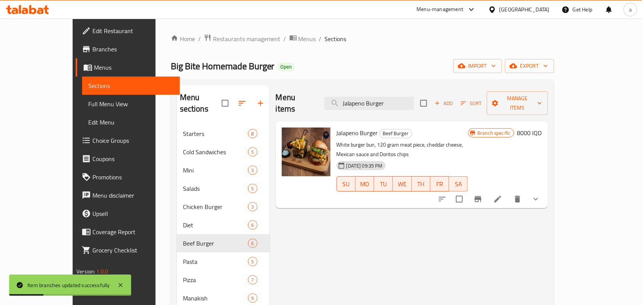
type input "Jalapeno Burger"
click at [481, 196] on icon "Branch-specific-item" at bounding box center [478, 199] width 7 height 6
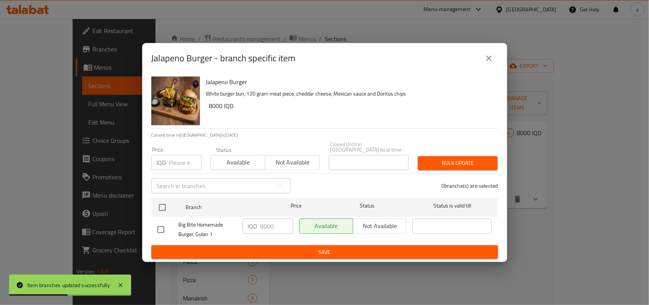
drag, startPoint x: 161, startPoint y: 227, endPoint x: 189, endPoint y: 230, distance: 28.6
click at [162, 227] on input "checkbox" at bounding box center [161, 229] width 16 height 16
checkbox input "true"
click at [271, 225] on input "8000" at bounding box center [276, 225] width 33 height 15
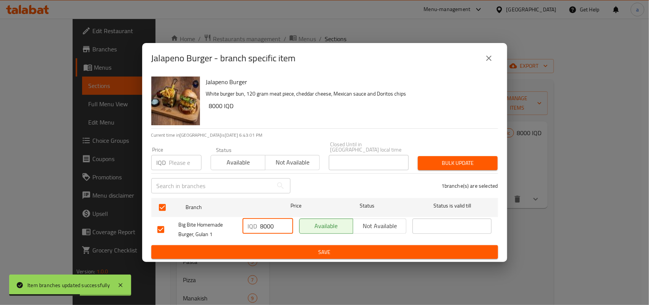
click at [271, 225] on input "8000" at bounding box center [276, 225] width 33 height 15
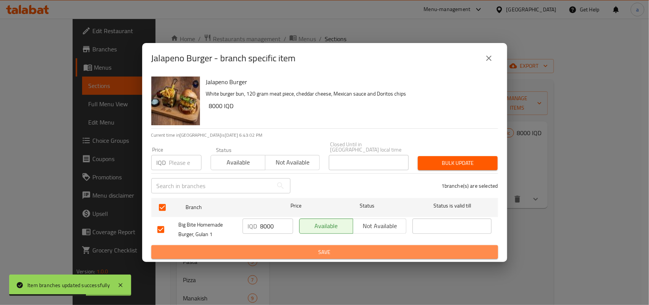
click at [267, 245] on button "Save" at bounding box center [324, 252] width 347 height 14
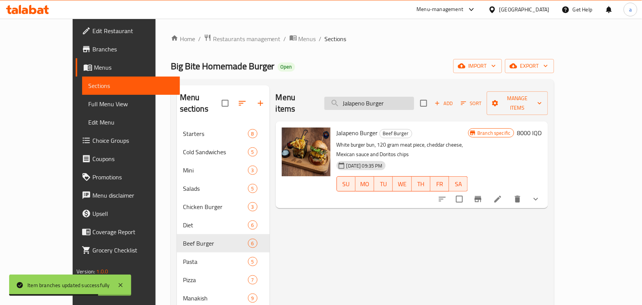
click at [390, 97] on input "Jalapeno Burger" at bounding box center [369, 103] width 90 height 13
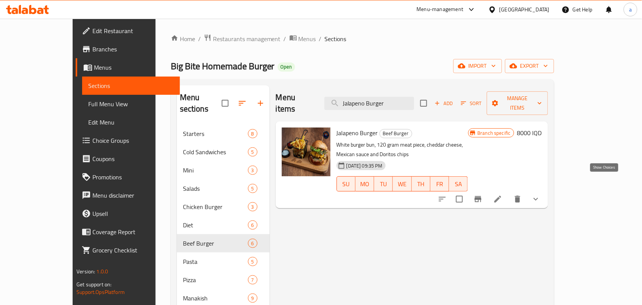
click at [540, 194] on icon "show more" at bounding box center [535, 198] width 9 height 9
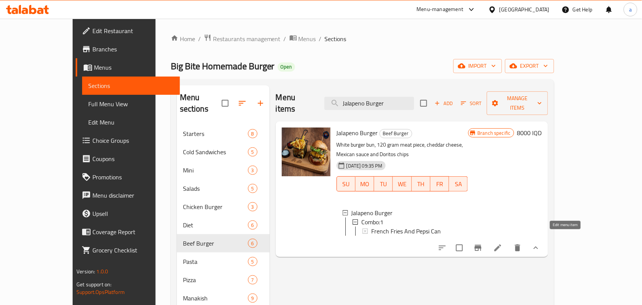
click at [502, 243] on icon at bounding box center [497, 247] width 9 height 9
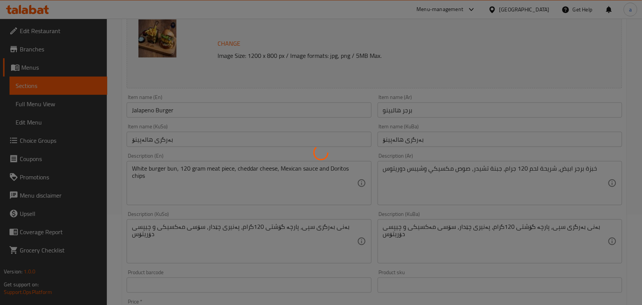
scroll to position [111, 0]
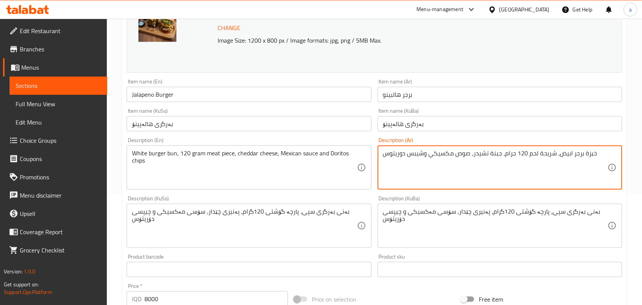
paste textarea "هالبينو، جبنة شيدر، تشيبس دوريتوس، خس وصلصة كوبان"
type textarea "هالبينو، جبنة شيدر، تشيبس دوريتوس، خس وصلصة كوبان"
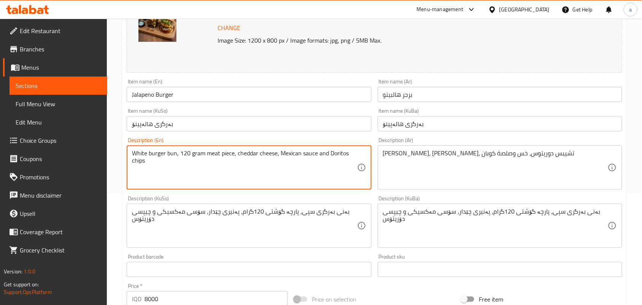
paste textarea "jalapeno, cheddar, Doritos chips, lettuce and Cuban Sauce"
type textarea "jalapeno, cheddar, Doritos chips, lettuce and Cuban Sauce"
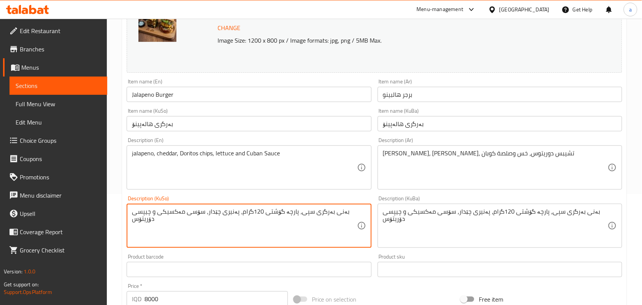
paste textarea "هالەپینۆ، پەنیری چێەر، چیپسی دۆریتۆس، کاهوو و سۆسی کوبان"
type textarea "هالەپینۆ، پەنیری چێەر، چیپسی دۆریتۆس، کاهوو و سۆسی کوبان"
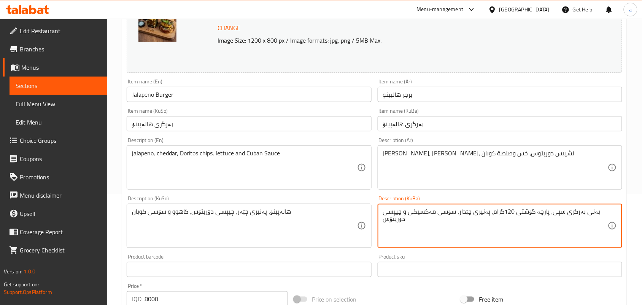
paste textarea "هالەپینۆ، پەنیری چێەر، چیپسی دۆریتۆس، کاهوو و سۆسی کوبان"
click at [495, 219] on textarea "هالەپینۆ، پەنیری چێەر، چیپسی دۆریتۆس، کاهوو و سۆسی کوبان" at bounding box center [495, 226] width 225 height 36
click at [496, 221] on textarea "هالەپینۆ، پەنیری چێەر، چیپسی دۆریتۆس، کاهوو و سۆسی کوبان" at bounding box center [495, 226] width 225 height 36
click at [503, 223] on textarea "هالەپینۆ، پەنیری چێدەر، چیپسی دۆریتۆس، کاهوو و سۆسی کوبان" at bounding box center [495, 226] width 225 height 36
type textarea "هالەپینۆ، پەنیری چێدەر، چیپسی دۆریتۆس، کاهوو و سۆسی کوبان"
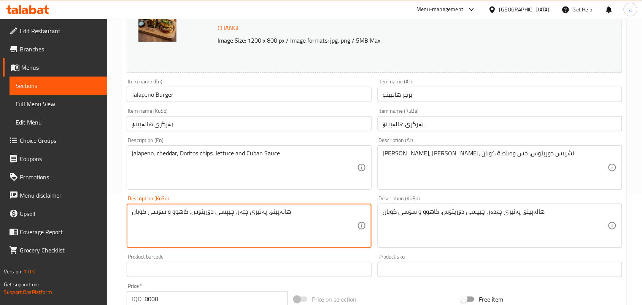
paste textarea "د"
type textarea "هالەپینۆ، پەنیری چێدەر، چیپسی دۆریتۆس، کاهوو و سۆسی کوبان"
click at [200, 97] on input "Jalapeno Burger" at bounding box center [249, 94] width 244 height 15
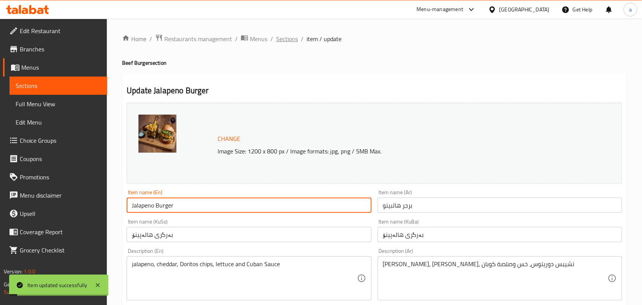
click at [297, 39] on span "Sections" at bounding box center [287, 38] width 22 height 9
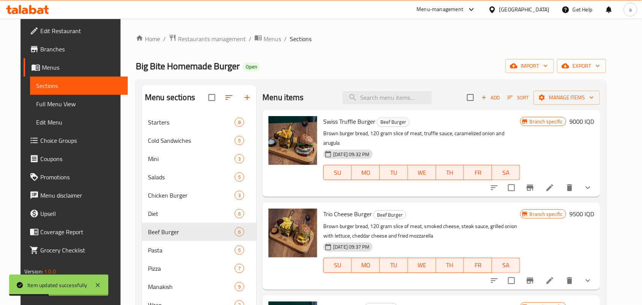
click at [387, 90] on div "Menu items Add Sort Manage items" at bounding box center [431, 97] width 338 height 25
click at [404, 101] on input "search" at bounding box center [387, 97] width 90 height 13
paste input "Swiss Truffle Burger"
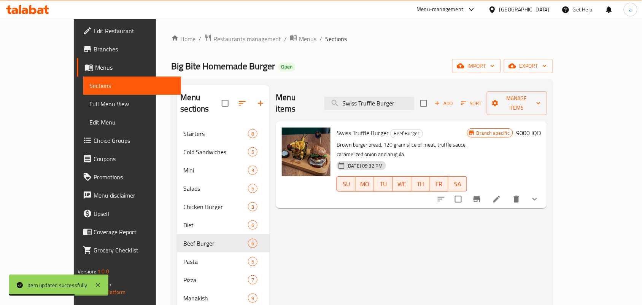
type input "Swiss Truffle Burger"
click at [501, 194] on icon at bounding box center [496, 198] width 9 height 9
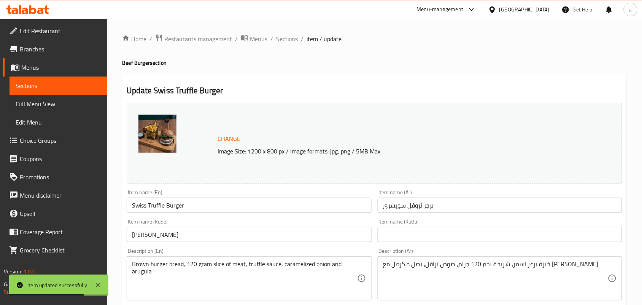
scroll to position [111, 0]
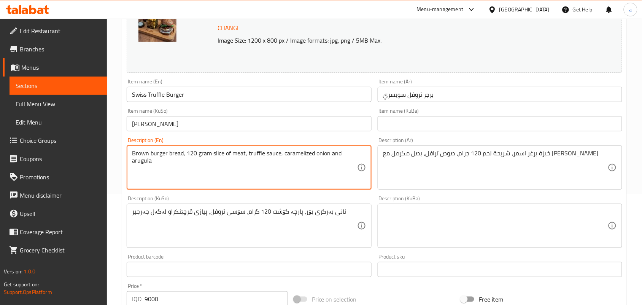
paste textarea "Truffle mayo, Emmental cheese, onions, tomatoes, Rocca and freash mashram"
click at [331, 157] on textarea "Truffle mayo, Emmental cheese, onions, tomatoes, Rocca and fresh mashram" at bounding box center [244, 167] width 225 height 36
drag, startPoint x: 331, startPoint y: 157, endPoint x: 303, endPoint y: 177, distance: 34.5
click at [303, 177] on textarea "Truffle mayo, Emmental cheese, onions, tomatoes, Rocca and fresh mashram" at bounding box center [244, 167] width 225 height 36
click at [335, 161] on textarea "Truffle mayo, Emmental cheese, onions, tomatoes, Rocca and fresh mashram" at bounding box center [244, 167] width 225 height 36
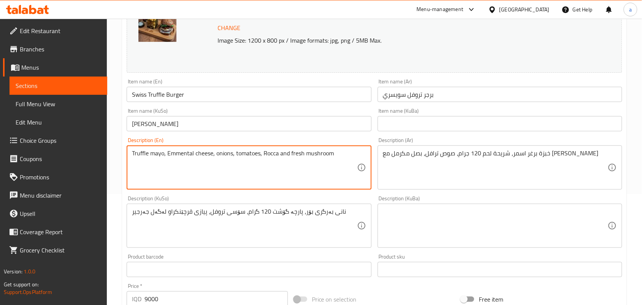
type textarea "Truffle mayo, Emmental cheese, onions, tomatoes, Rocca and fresh mushroom"
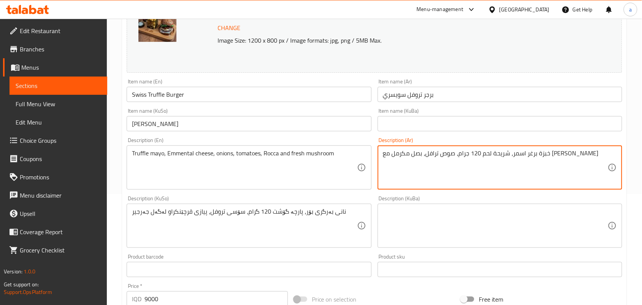
paste textarea "تروفل مايو، جبن إيمنتال، بصل، طماطم، جرجير وفطر طازج"
type textarea "تروفل مايو، جبن إيمنتال، بصل، طماطم، جرجير وفطر طازج"
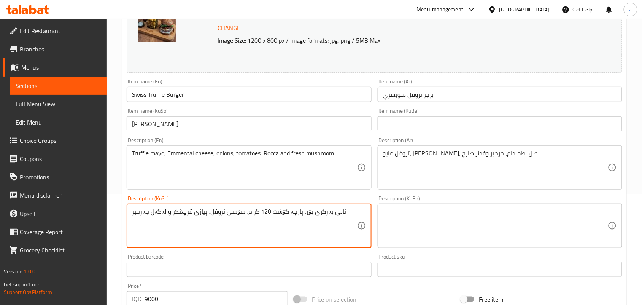
paste textarea "تروفلی مایۆ، پەنیری ئیمێنتال، پیاز، تەماتە، جەرجیر و قارچکی فرێش"
type textarea "تروفلی مایۆ، پەنیری ئیمێنتال، پیاز، تەماتە، جەرجیر و قارچکی فرێش"
click at [390, 227] on textarea at bounding box center [495, 226] width 225 height 36
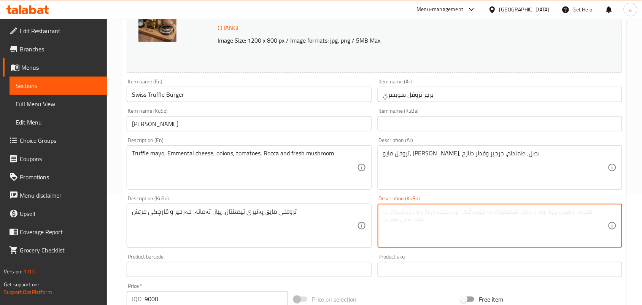
paste textarea "تروفلی مایۆ، پەنیری ئیمێنتال، پیاز، تەماتە، جەرجیر و قارچکی فرێش"
type textarea "تروفلی مایۆ، پەنیری ئیمێنتال، پیاز، تەماتە، جەرجیر و قارچکی فرێش"
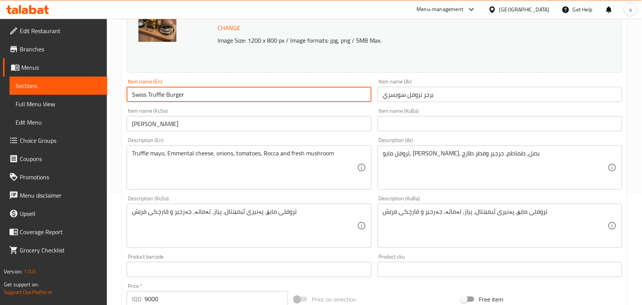
click at [206, 101] on input "Swiss Truffle Burger" at bounding box center [249, 94] width 244 height 15
click at [59, 108] on span "Full Menu View" at bounding box center [59, 103] width 86 height 9
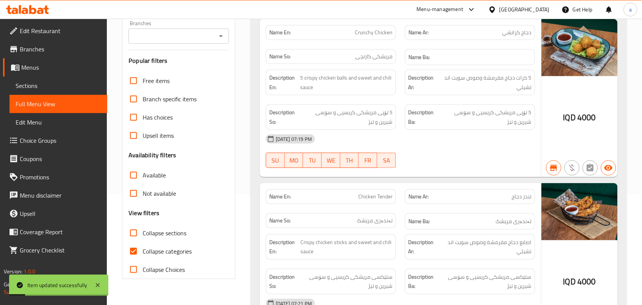
click at [222, 41] on icon "Open" at bounding box center [220, 36] width 9 height 9
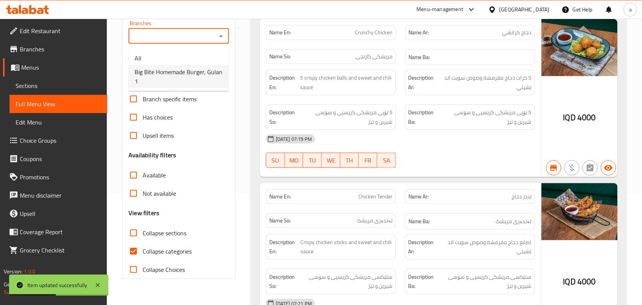
click at [210, 71] on span "Big Bite Homemade Burger, Gulan 1" at bounding box center [179, 76] width 88 height 18
type input "Big Bite Homemade Burger, Gulan 1"
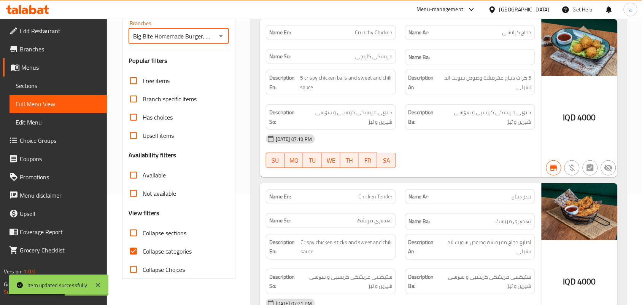
scroll to position [222, 0]
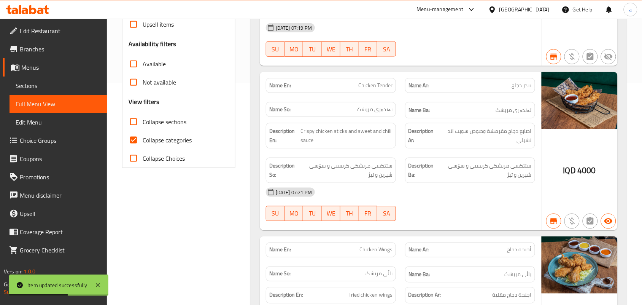
click at [132, 131] on input "Collapse sections" at bounding box center [133, 122] width 18 height 18
checkbox input "true"
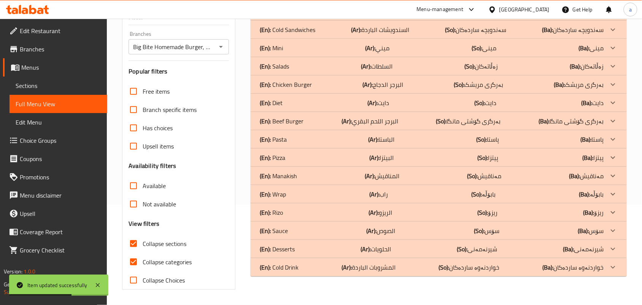
click at [135, 252] on input "Collapse categories" at bounding box center [133, 261] width 18 height 18
checkbox input "false"
drag, startPoint x: 390, startPoint y: 117, endPoint x: 408, endPoint y: 105, distance: 21.9
click at [390, 116] on p "(Ar): البرجر اللحم البقري" at bounding box center [369, 120] width 57 height 9
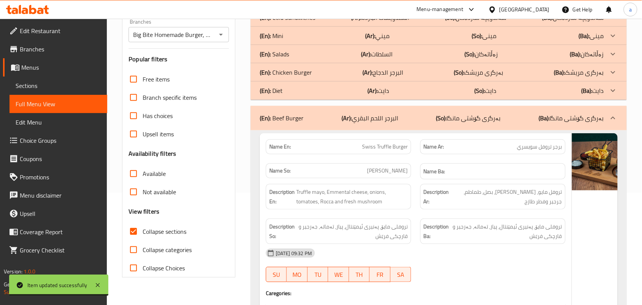
click at [413, 77] on div "(En): Chicken Burger (Ar): البرجر الدجاج (So): بەرگری مریشک (Ba): بەرگری مریشک" at bounding box center [432, 72] width 344 height 9
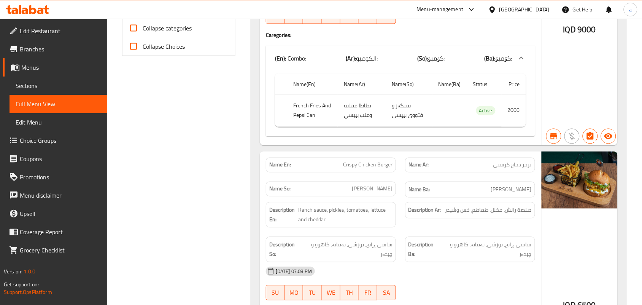
scroll to position [0, 0]
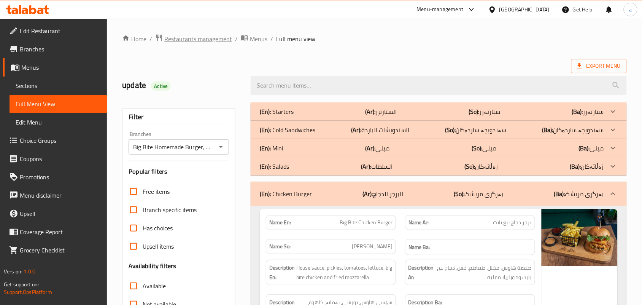
click at [214, 39] on span "Restaurants management" at bounding box center [198, 38] width 68 height 9
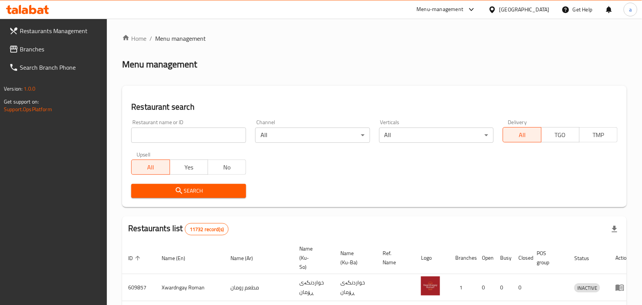
click at [176, 138] on input "search" at bounding box center [188, 134] width 115 height 15
paste input "665203"
type input "665203"
click button "Search" at bounding box center [188, 191] width 115 height 14
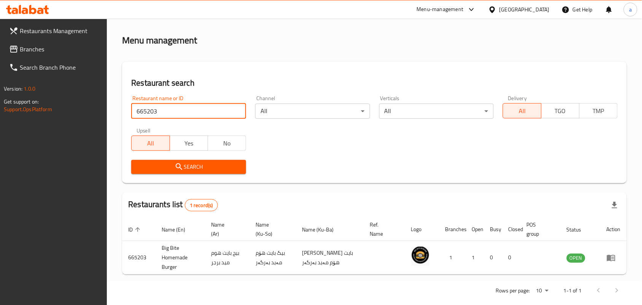
scroll to position [43, 0]
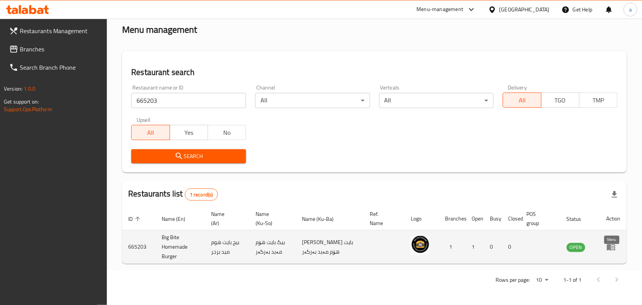
click at [610, 248] on icon "enhanced table" at bounding box center [611, 247] width 8 height 6
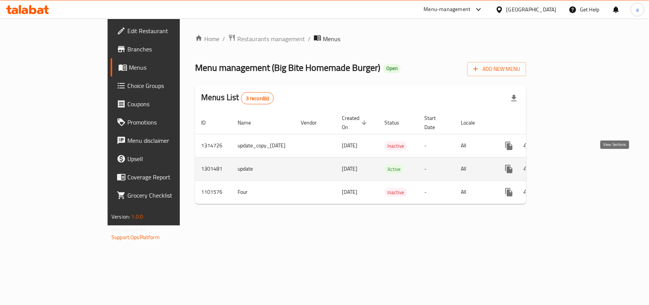
click at [568, 166] on icon "enhanced table" at bounding box center [563, 168] width 9 height 9
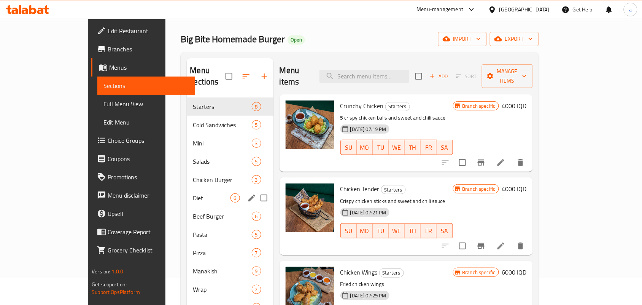
scroll to position [6, 0]
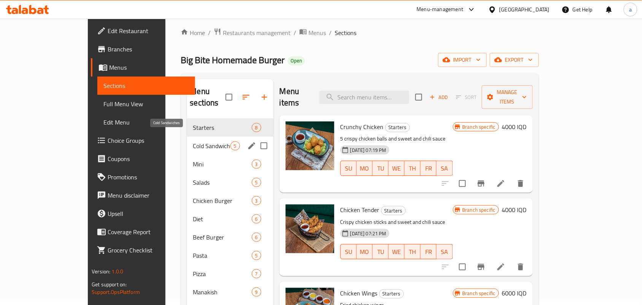
click at [193, 141] on span "Cold Sandwiches" at bounding box center [211, 145] width 37 height 9
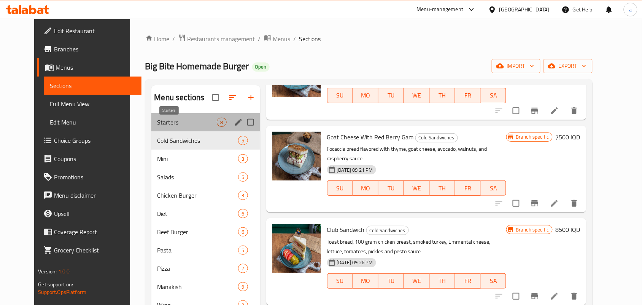
click at [184, 126] on span "Starters" at bounding box center [187, 121] width 60 height 9
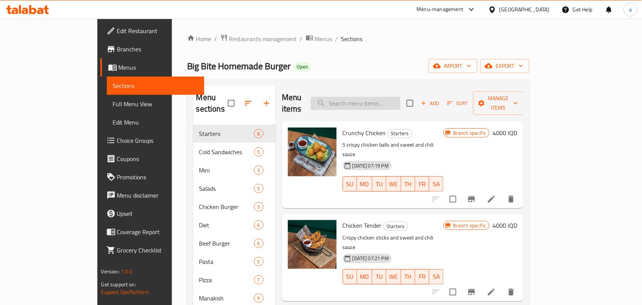
click at [398, 98] on input "search" at bounding box center [356, 103] width 90 height 13
paste input "Chicken roll"
type input "Chicken roll"
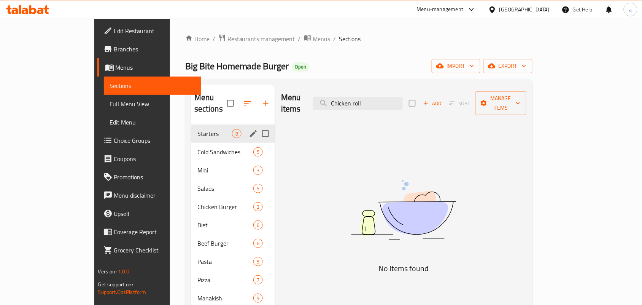
drag, startPoint x: 407, startPoint y: 98, endPoint x: 202, endPoint y: 129, distance: 208.1
click at [202, 129] on div "Menu sections Starters 8 Cold Sandwiches 5 Mini 3 Salads 5 Chicken Burger 3 Die…" at bounding box center [358, 243] width 335 height 316
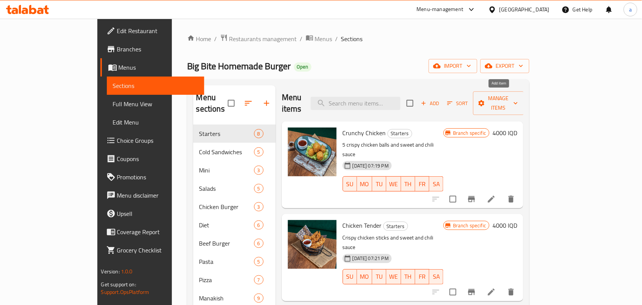
click at [440, 99] on span "Add" at bounding box center [430, 103] width 21 height 9
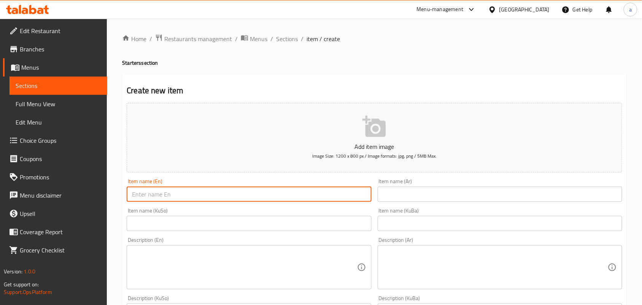
click at [250, 197] on input "text" at bounding box center [249, 193] width 244 height 15
paste input "Chicken Roll"
type input "Chicken Roll"
click at [416, 202] on input "text" at bounding box center [500, 193] width 244 height 15
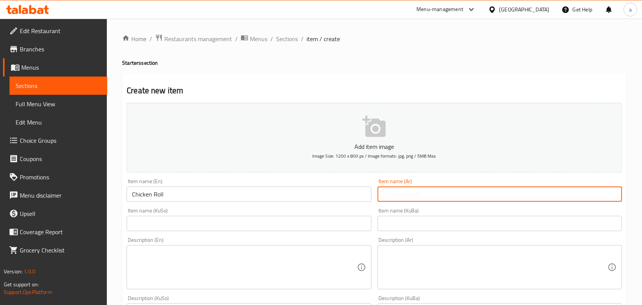
type input "ل"
type input "رول دجاج"
click at [293, 231] on input "text" at bounding box center [249, 223] width 244 height 15
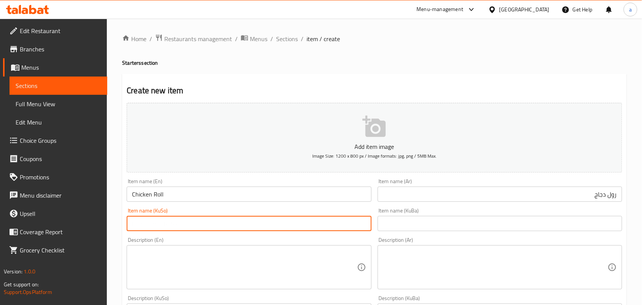
paste input "ڕۆڵی مریشک"
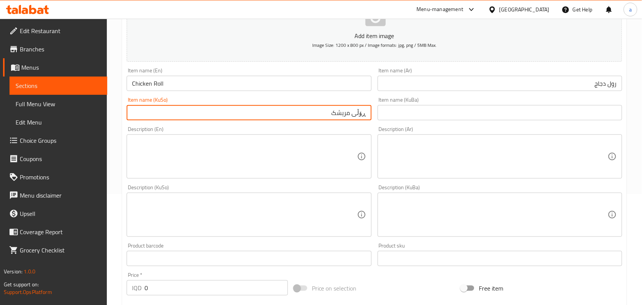
type input "ڕۆڵی مریشک"
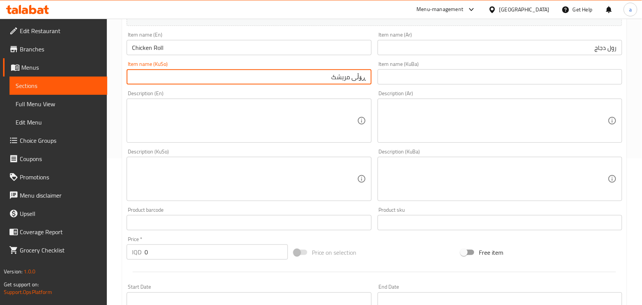
drag, startPoint x: 160, startPoint y: 299, endPoint x: 117, endPoint y: 297, distance: 42.6
click at [113, 299] on div "Home / Restaurants management / Menus / Sections / item / create Starters secti…" at bounding box center [374, 175] width 535 height 606
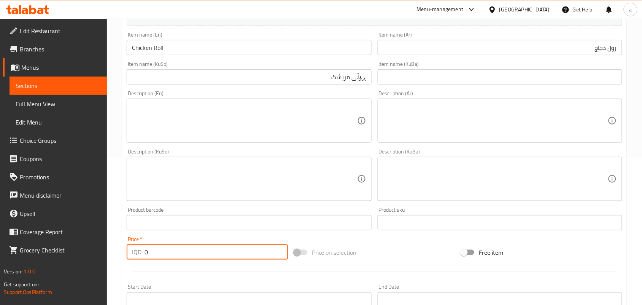
scroll to position [151, 0]
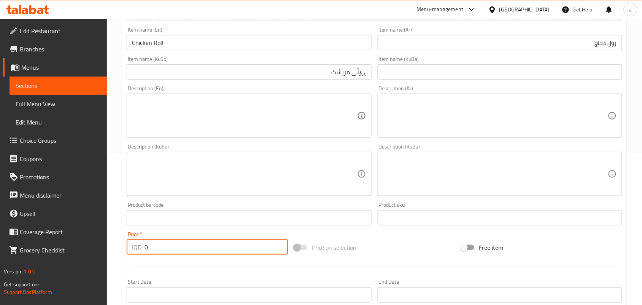
paste input "750"
type input "7500"
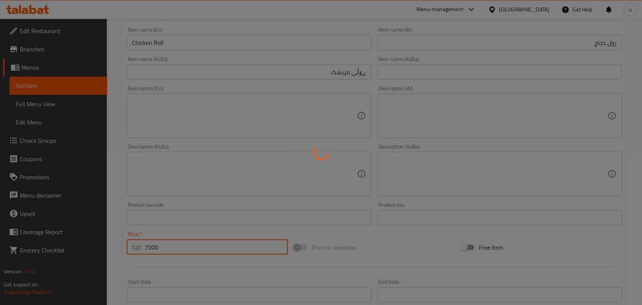
type input "0"
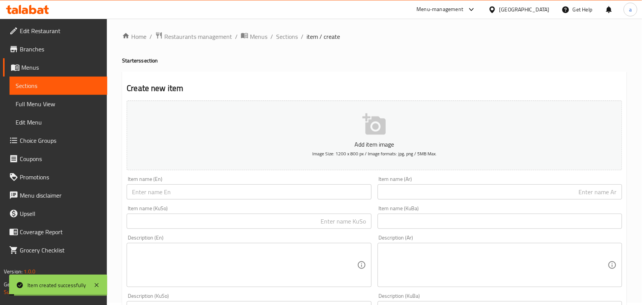
scroll to position [0, 0]
click at [295, 35] on span "Sections" at bounding box center [287, 38] width 22 height 9
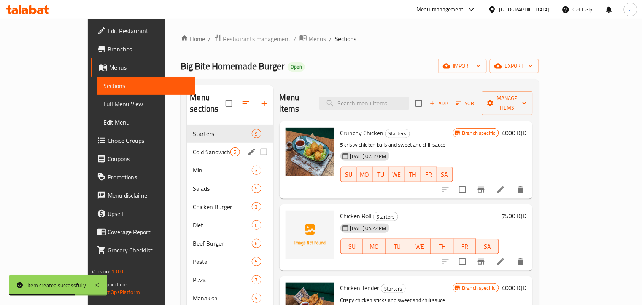
click at [193, 147] on span "Cold Sandwiches" at bounding box center [211, 151] width 37 height 9
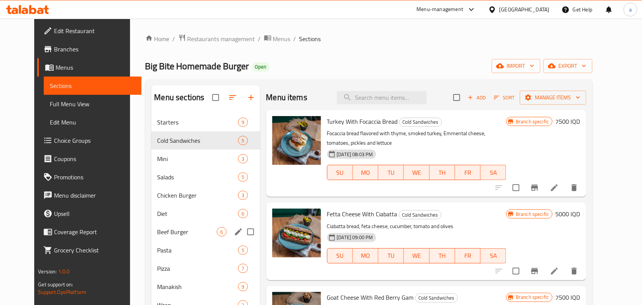
click at [190, 234] on span "Beef Burger" at bounding box center [187, 231] width 60 height 9
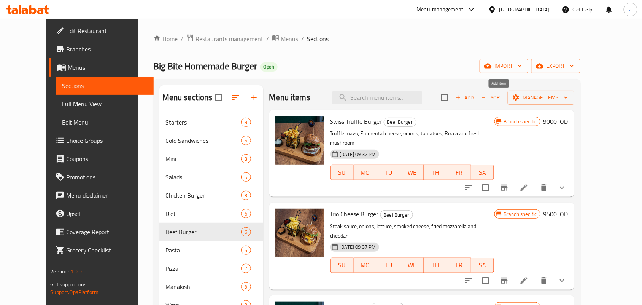
click at [475, 97] on span "Add" at bounding box center [464, 97] width 21 height 9
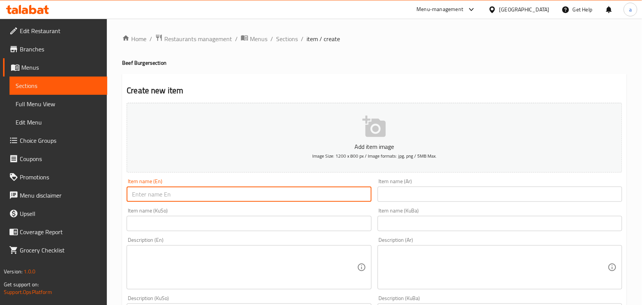
click at [223, 195] on input "text" at bounding box center [249, 193] width 244 height 15
paste input "Gouda cheese burger"
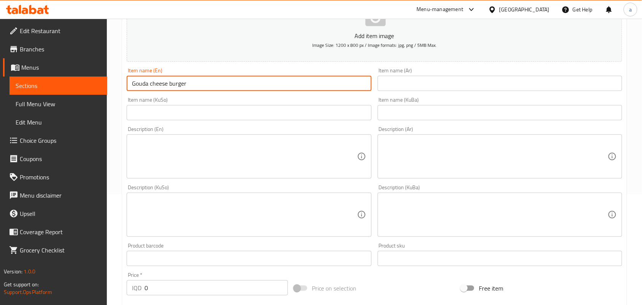
click at [153, 91] on input "Gouda cheese burger" at bounding box center [249, 83] width 244 height 15
click at [174, 90] on input "Gouda Cheese burger" at bounding box center [249, 83] width 244 height 15
type input "Gouda Cheese Burger"
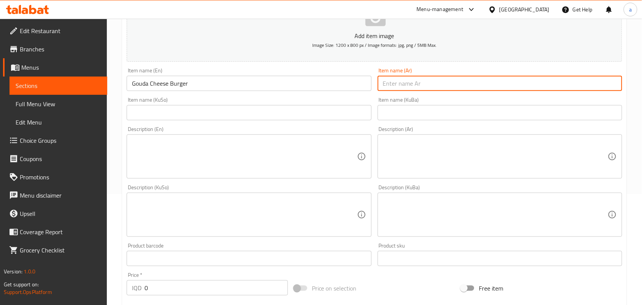
click at [438, 86] on input "text" at bounding box center [500, 83] width 244 height 15
paste input "برجر جبن جودة"
click at [595, 91] on input "برجر جبن جودة" at bounding box center [500, 83] width 244 height 15
click at [363, 118] on input "text" at bounding box center [249, 112] width 244 height 15
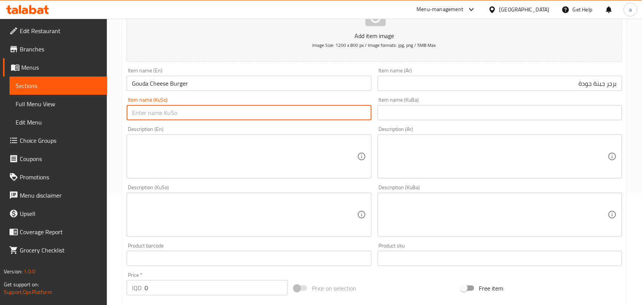
click at [571, 87] on input "برجر جبنة جودة" at bounding box center [500, 83] width 244 height 15
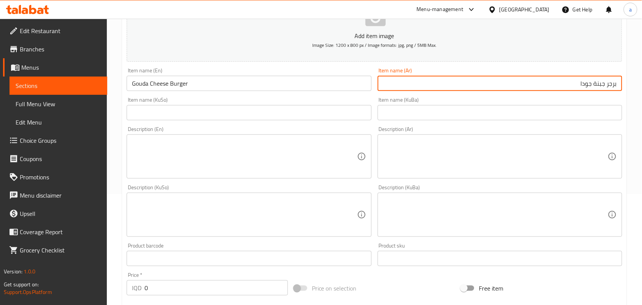
type input "برجر جبنة جودا"
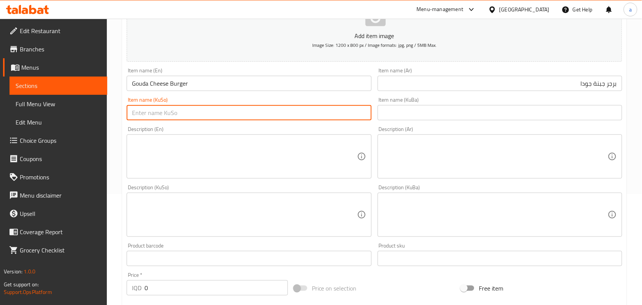
click at [366, 115] on input "text" at bounding box center [249, 112] width 244 height 15
paste input "بەرگرێکی پەنیری گودا"
click at [347, 120] on input "بەرگرێکی پەنیری گودا" at bounding box center [249, 112] width 244 height 15
type input "بەرگری پەنیری گودا"
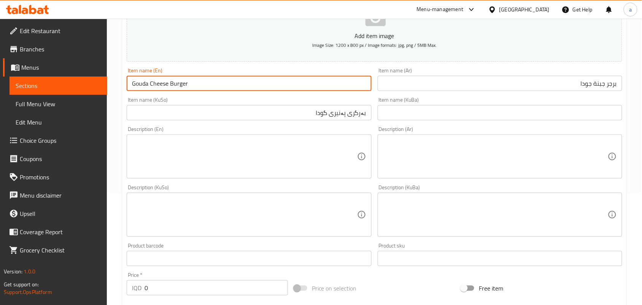
click at [143, 88] on input "Gouda Cheese Burger" at bounding box center [249, 83] width 244 height 15
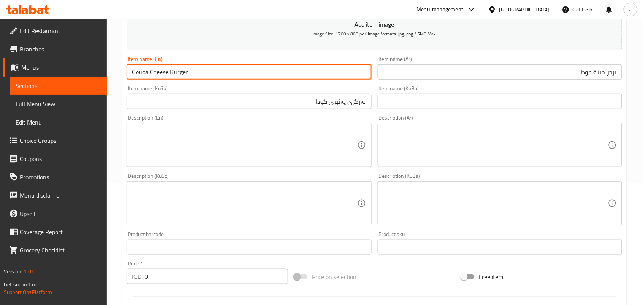
drag, startPoint x: 97, startPoint y: 297, endPoint x: 99, endPoint y: 291, distance: 5.8
click at [96, 294] on div "Edit Restaurant Branches Menus Sections Full Menu View Edit Menu Choice Groups …" at bounding box center [321, 200] width 642 height 606
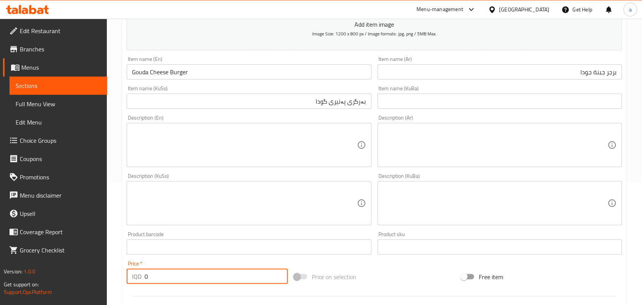
paste input "1200"
type input "12000"
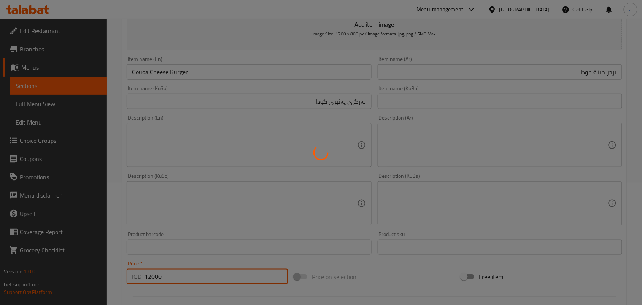
type input "0"
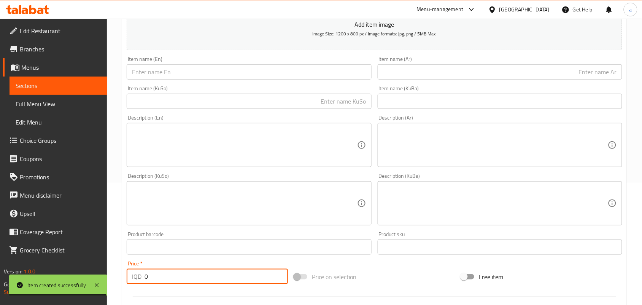
click at [392, 79] on input "text" at bounding box center [500, 71] width 244 height 15
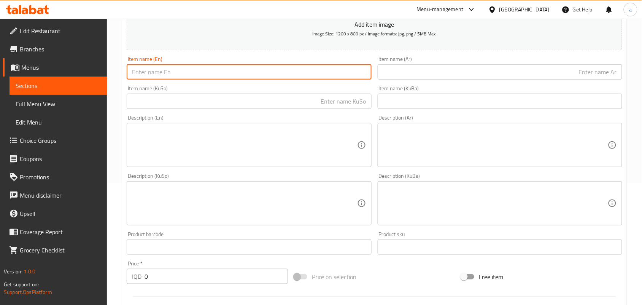
click at [320, 79] on input "text" at bounding box center [249, 71] width 244 height 15
paste input "Lebanis Classic Burger"
type input "Lebanis Classic Burger"
click at [473, 78] on input "text" at bounding box center [500, 71] width 244 height 15
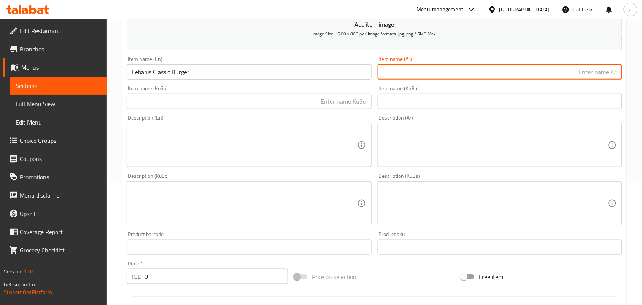
paste input "برجر لبناني كلاسيكي"
click at [600, 79] on input "برجر لبناني كلاسيكي" at bounding box center [500, 71] width 244 height 15
drag, startPoint x: 600, startPoint y: 80, endPoint x: 566, endPoint y: 84, distance: 34.4
click at [599, 79] on input "برجر لبناني كلاسيكي" at bounding box center [500, 71] width 244 height 15
click at [563, 79] on input "برجر كلاسيكي" at bounding box center [500, 71] width 244 height 15
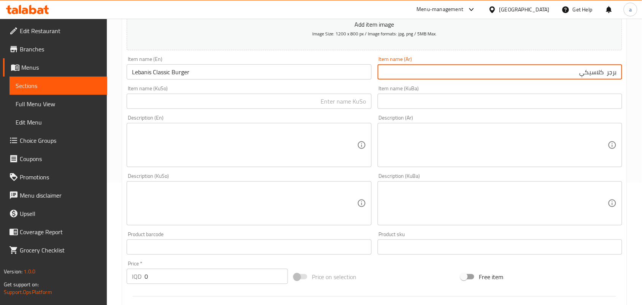
paste input "لبناني"
click at [603, 79] on input "برجر كلاسيكي لبناني" at bounding box center [500, 71] width 244 height 15
type input "برجر كلاسيكي لبناني"
click at [356, 109] on input "text" at bounding box center [249, 101] width 244 height 15
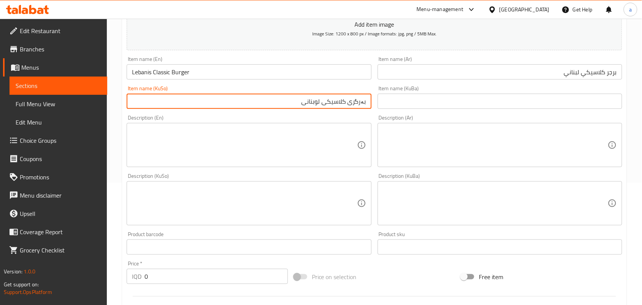
type input "بەرگری کلاسیکی لوبنانی"
drag, startPoint x: 144, startPoint y: 283, endPoint x: 88, endPoint y: 281, distance: 55.5
click at [86, 285] on div "Edit Restaurant Branches Menus Sections Full Menu View Edit Menu Choice Groups …" at bounding box center [321, 200] width 642 height 606
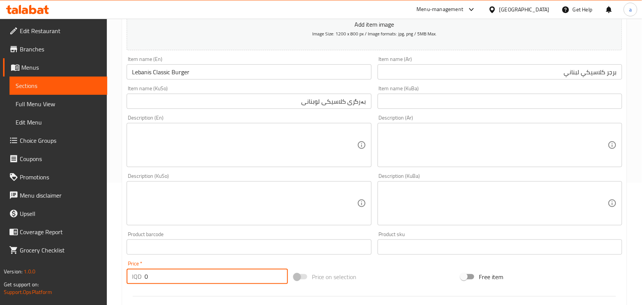
paste input "600"
type input "6000"
click at [567, 77] on input "برجر كلاسيكي لبناني" at bounding box center [500, 71] width 244 height 15
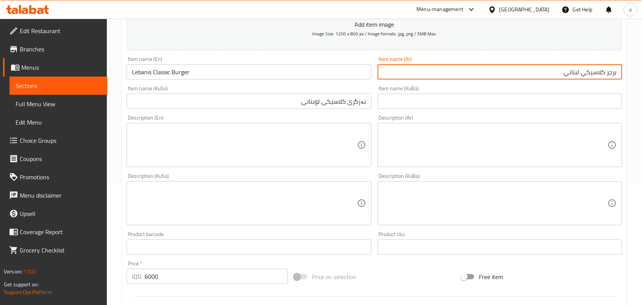
click at [569, 77] on input "برجر كلاسيكي لبناني" at bounding box center [500, 71] width 244 height 15
click at [573, 79] on input "برجر كلاسيكي لبناني" at bounding box center [500, 71] width 244 height 15
click at [145, 78] on input "Lebanis Classic Burger" at bounding box center [249, 71] width 244 height 15
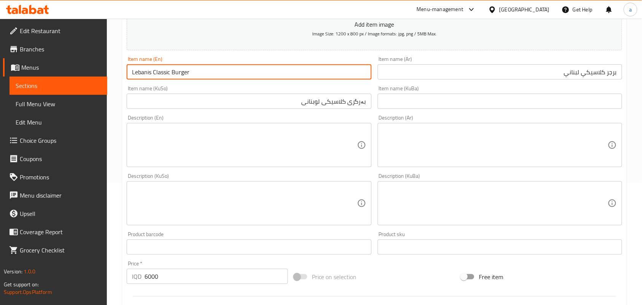
click at [145, 78] on input "Lebanis Classic Burger" at bounding box center [249, 71] width 244 height 15
paste input "ese"
click at [233, 79] on input "Lebanese Classic Burger" at bounding box center [249, 71] width 244 height 15
type input "Lebanese Classic Burger"
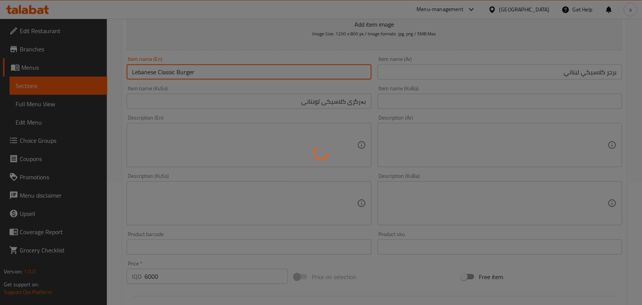
type input "0"
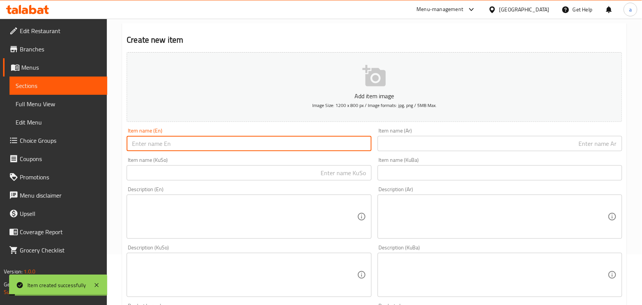
scroll to position [0, 0]
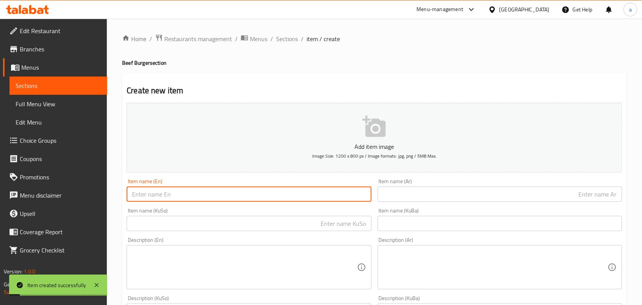
click at [298, 40] on span "Sections" at bounding box center [287, 38] width 22 height 9
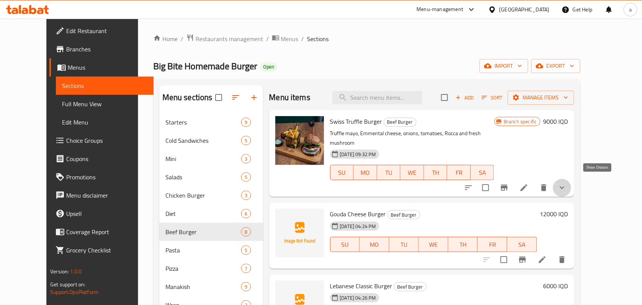
click at [567, 186] on icon "show more" at bounding box center [561, 187] width 9 height 9
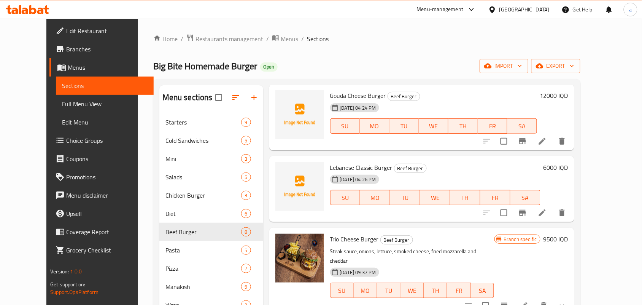
scroll to position [333, 0]
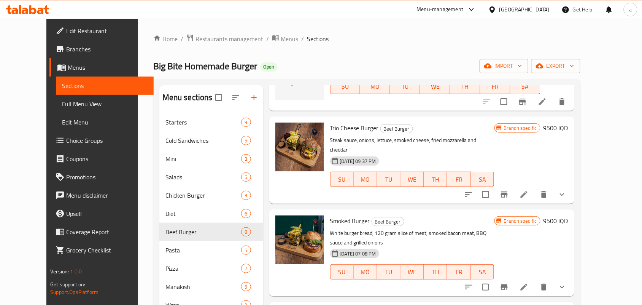
click at [567, 197] on icon "show more" at bounding box center [561, 194] width 9 height 9
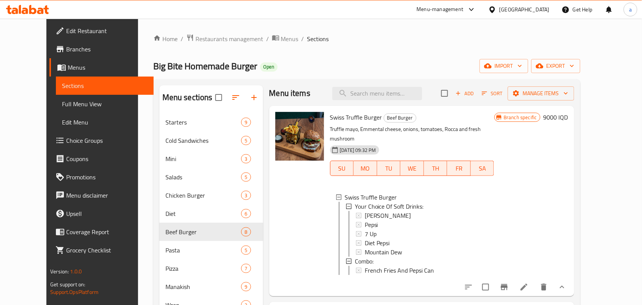
scroll to position [0, 0]
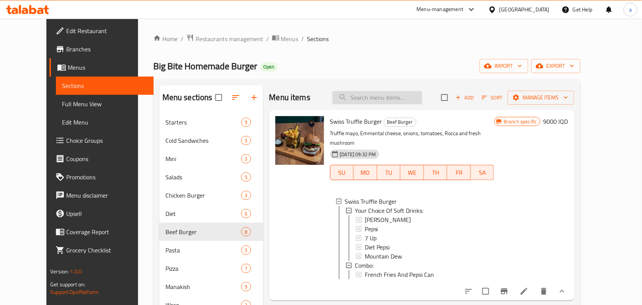
click at [384, 103] on input "search" at bounding box center [377, 97] width 90 height 13
paste input "Mix Halloumi Focaccia Sandwich"
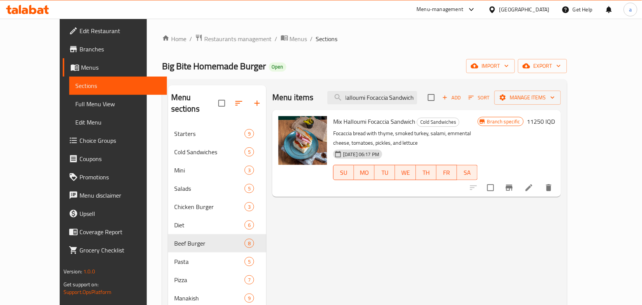
type input "Mix Halloumi Focaccia Sandwich"
click at [513, 190] on icon "Branch-specific-item" at bounding box center [509, 187] width 7 height 6
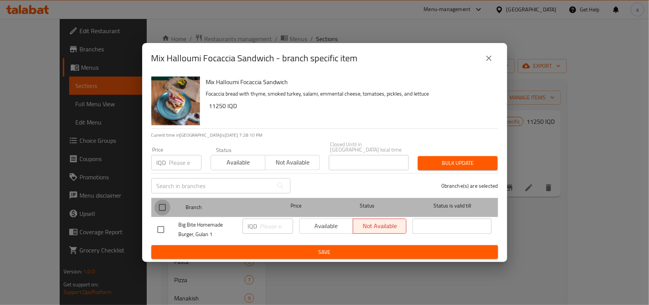
drag, startPoint x: 163, startPoint y: 205, endPoint x: 275, endPoint y: 227, distance: 113.8
click at [164, 205] on input "checkbox" at bounding box center [162, 207] width 16 height 16
checkbox input "true"
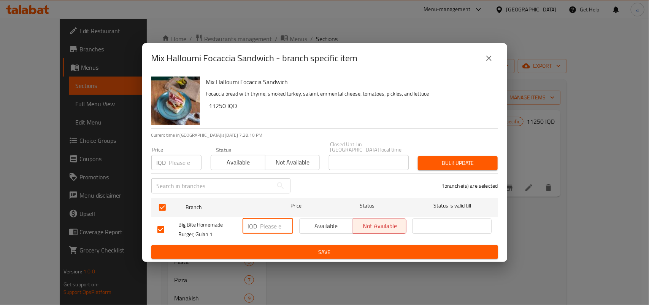
click at [274, 225] on input "number" at bounding box center [276, 225] width 33 height 15
paste input "9000"
type input "9000"
click at [263, 245] on button "Save" at bounding box center [324, 252] width 347 height 14
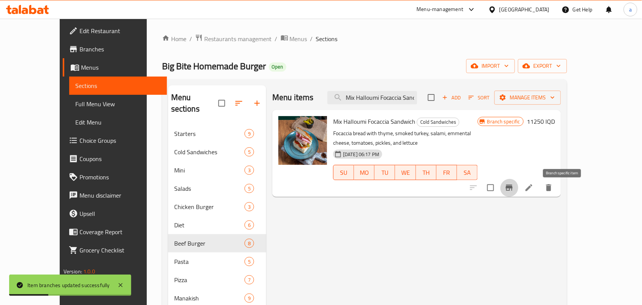
click at [513, 190] on icon "Branch-specific-item" at bounding box center [509, 187] width 7 height 6
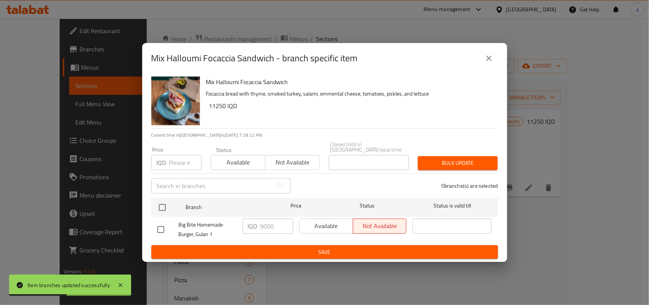
click at [486, 62] on icon "close" at bounding box center [488, 58] width 9 height 9
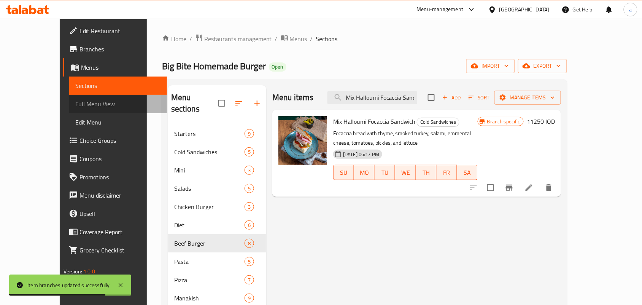
click at [75, 108] on span "Full Menu View" at bounding box center [118, 103] width 86 height 9
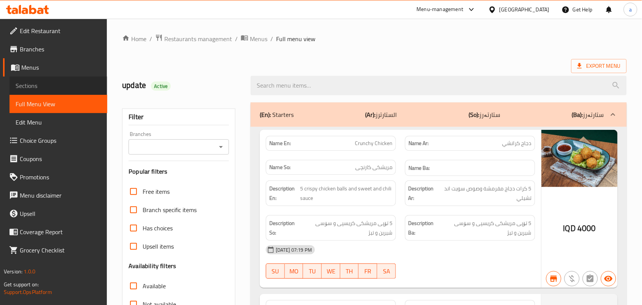
click at [39, 87] on span "Sections" at bounding box center [59, 85] width 86 height 9
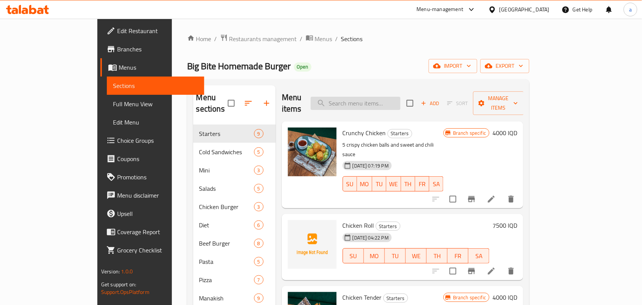
click at [400, 98] on input "search" at bounding box center [356, 103] width 90 height 13
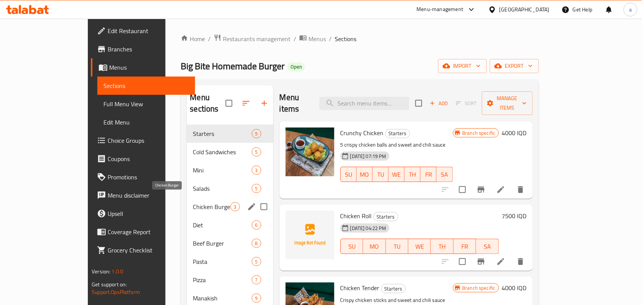
click at [193, 202] on span "Chicken Burger" at bounding box center [211, 206] width 37 height 9
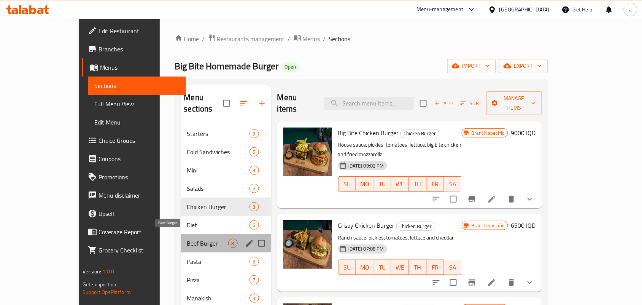
click at [187, 239] on span "Beef Burger" at bounding box center [207, 242] width 41 height 9
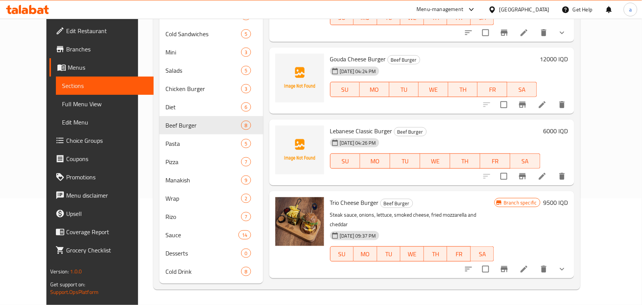
scroll to position [48, 0]
click at [547, 172] on icon at bounding box center [542, 176] width 9 height 9
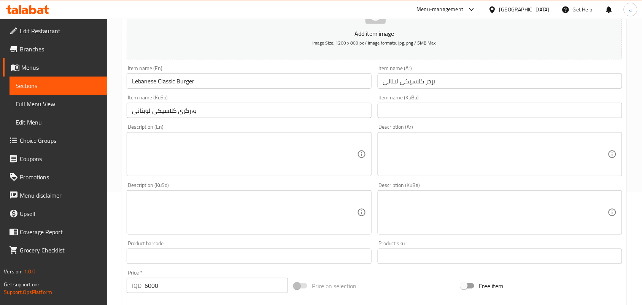
scroll to position [332, 0]
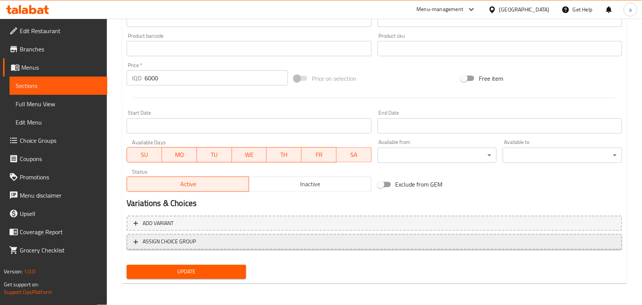
click at [492, 240] on span "ASSIGN CHOICE GROUP" at bounding box center [374, 242] width 482 height 10
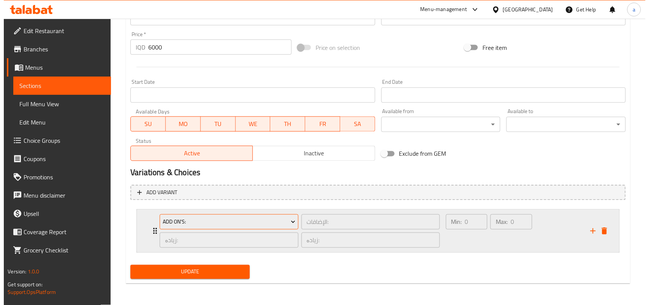
scroll to position [364, 0]
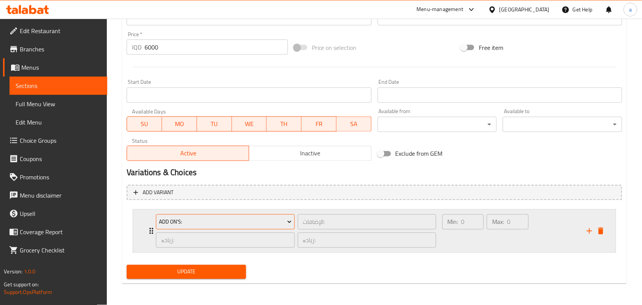
click at [284, 217] on span "Add On's:" at bounding box center [225, 222] width 133 height 10
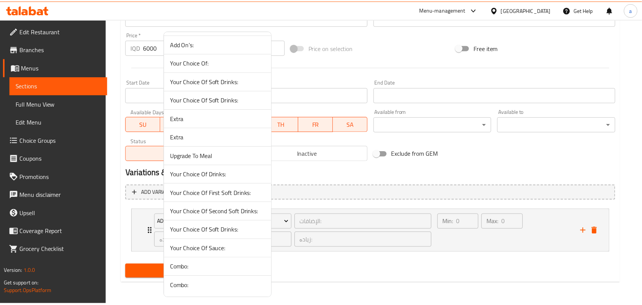
scroll to position [27, 0]
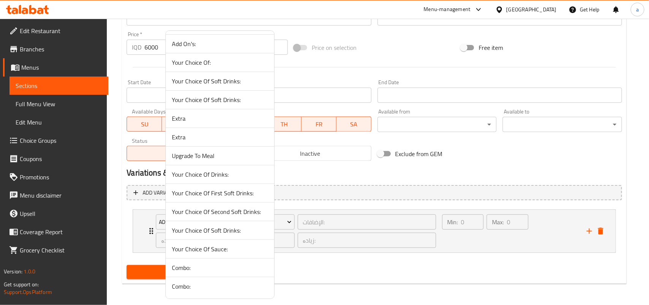
click at [211, 263] on span "Combo:" at bounding box center [220, 267] width 96 height 9
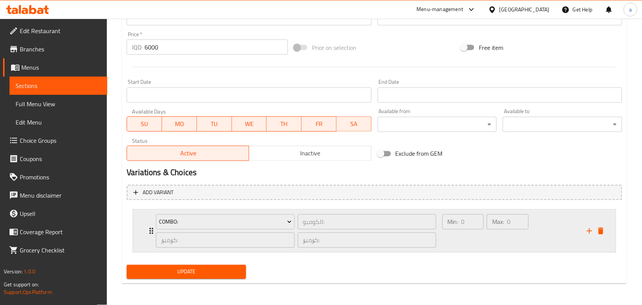
click at [474, 239] on div "Min: 0 ​" at bounding box center [463, 231] width 44 height 37
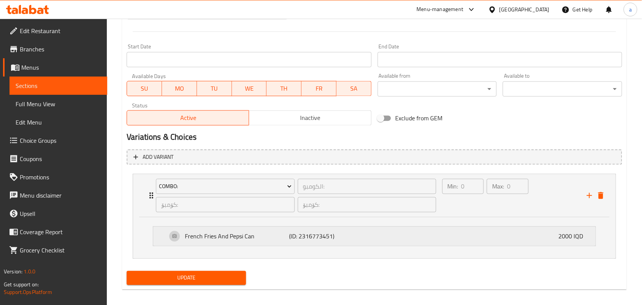
scroll to position [406, 0]
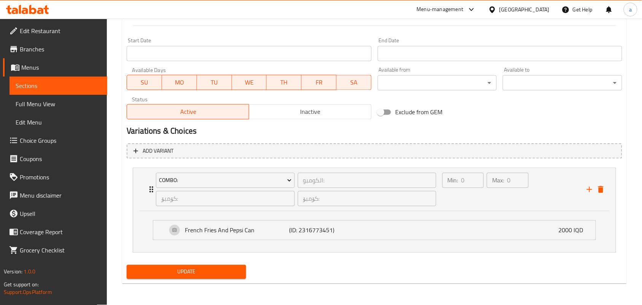
click at [214, 270] on span "Update" at bounding box center [186, 272] width 107 height 10
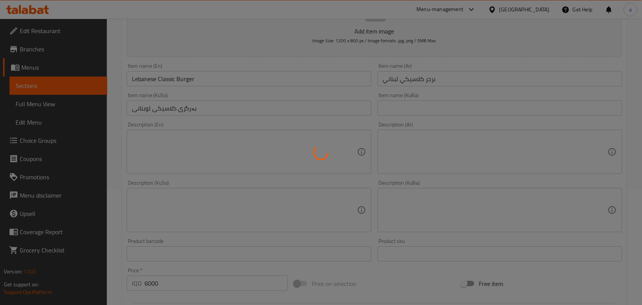
scroll to position [0, 0]
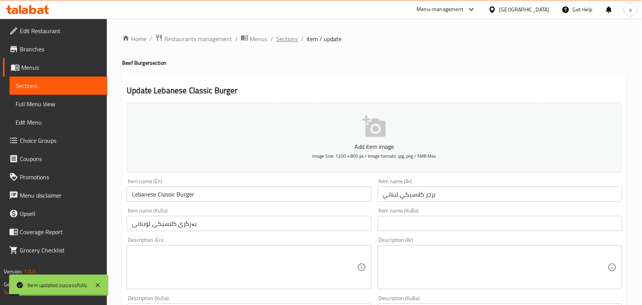
click at [290, 39] on span "Sections" at bounding box center [287, 38] width 22 height 9
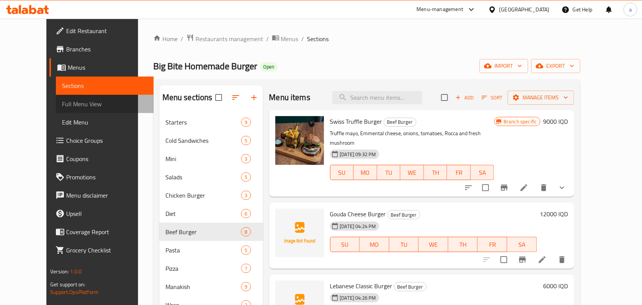
click at [62, 103] on span "Full Menu View" at bounding box center [105, 103] width 86 height 9
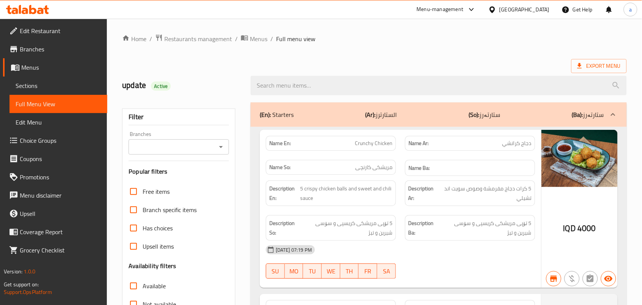
click at [216, 151] on icon "Open" at bounding box center [220, 146] width 9 height 9
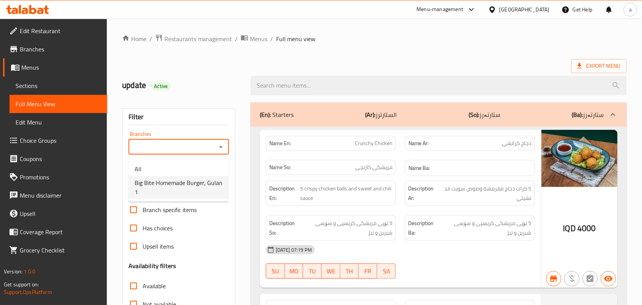
click at [190, 186] on span "Big Bite Homemade Burger, Gulan 1" at bounding box center [179, 187] width 88 height 18
type input "Big Bite Homemade Burger, Gulan 1"
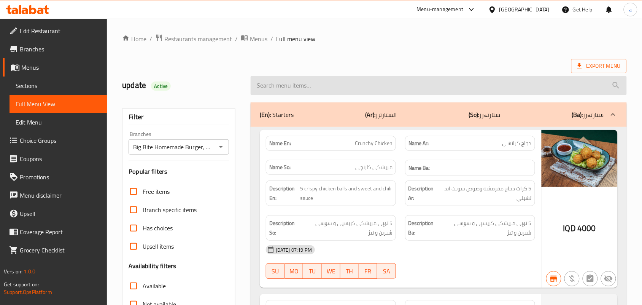
click at [335, 87] on input "search" at bounding box center [439, 85] width 376 height 19
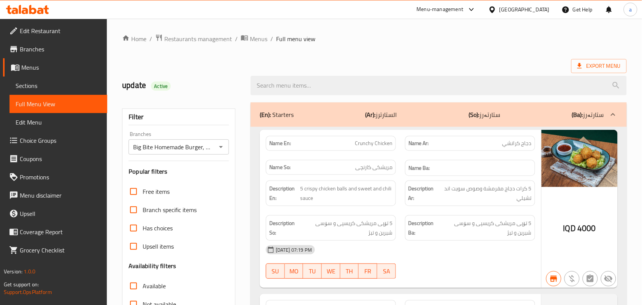
paste input "Big Bite Chicken Burger"
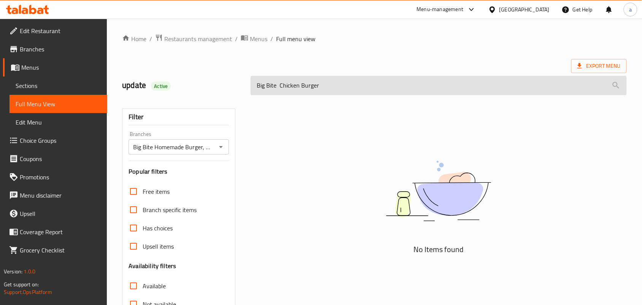
click at [280, 88] on input "Big Bite Chicken Burger" at bounding box center [439, 85] width 376 height 19
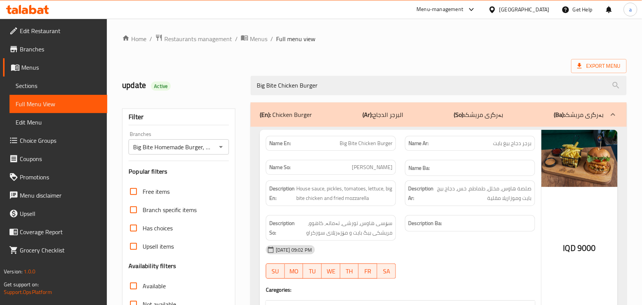
scroll to position [111, 0]
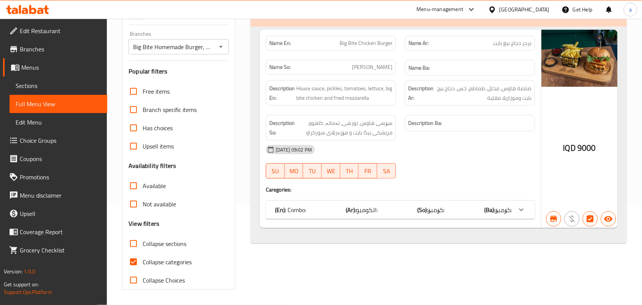
type input "Big Bite Chicken Burger"
click at [133, 266] on input "Collapse categories" at bounding box center [133, 261] width 18 height 18
checkbox input "false"
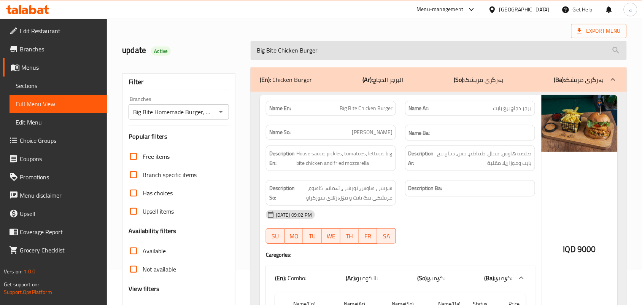
scroll to position [0, 0]
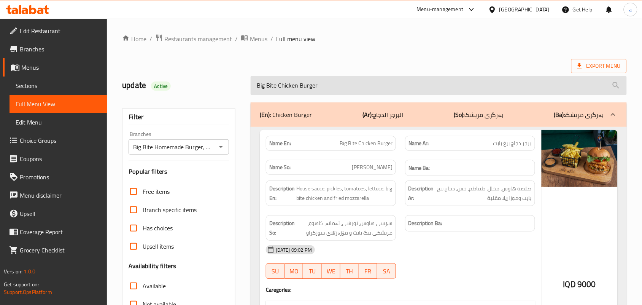
click at [332, 85] on input "Big Bite Chicken Burger" at bounding box center [439, 85] width 376 height 19
paste input "Crispy"
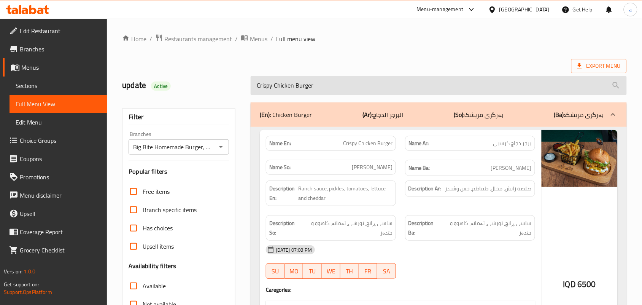
click at [338, 91] on input "Crispy Chicken Burger" at bounding box center [439, 85] width 376 height 19
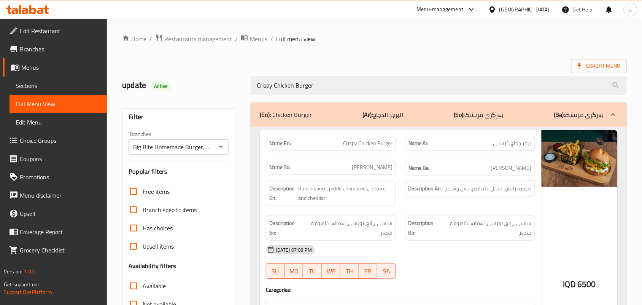
paste input "Buffalo c"
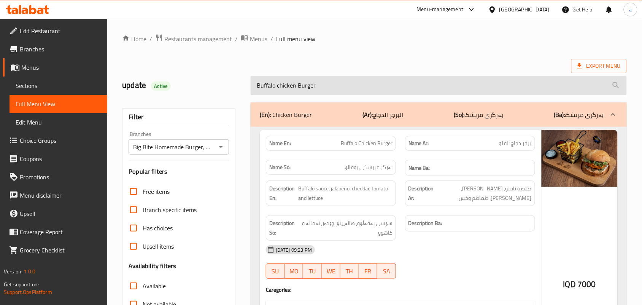
click at [318, 89] on input "Buffalo chicken Burger" at bounding box center [439, 85] width 376 height 19
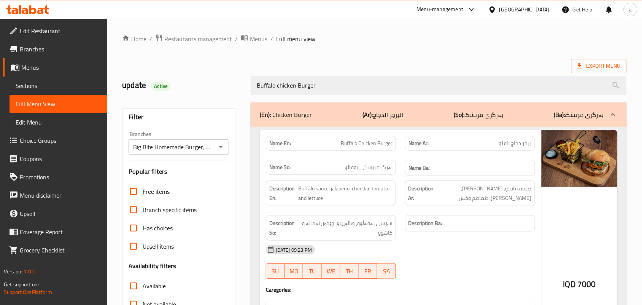
paste input "Swiss Truffle Burger"
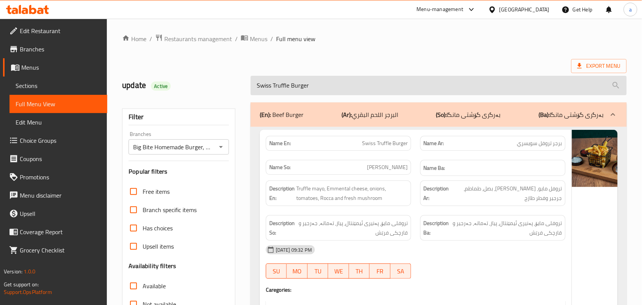
click at [354, 86] on input "Swiss Truffle Burger" at bounding box center [439, 85] width 376 height 19
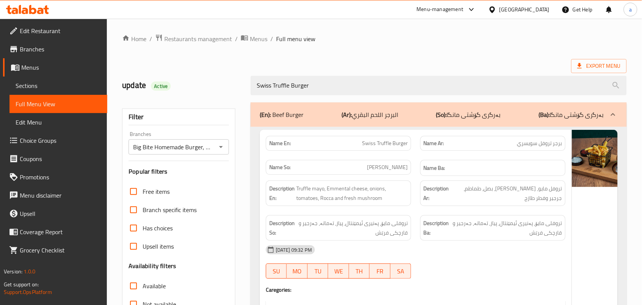
paste input "moked Burger"
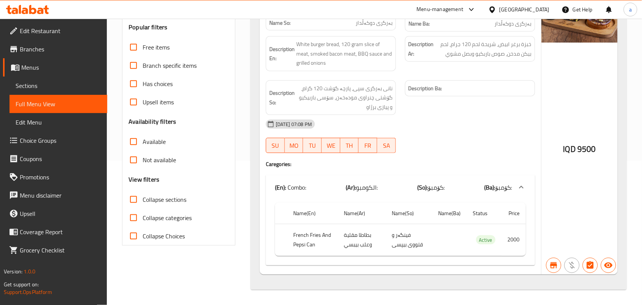
scroll to position [41, 0]
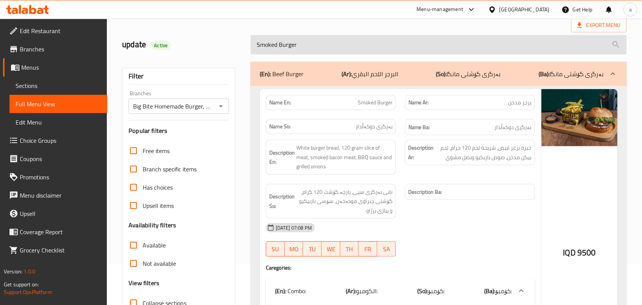
click at [321, 51] on input "Smoked Burger" at bounding box center [439, 44] width 376 height 19
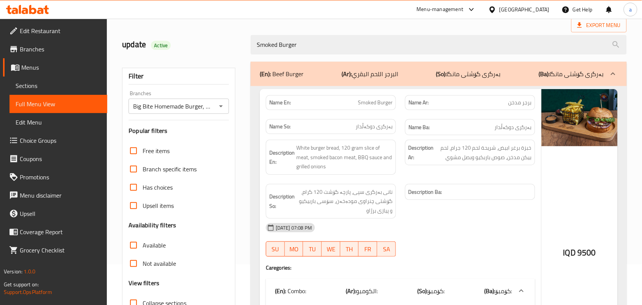
paste input "Jalapeno Burger"
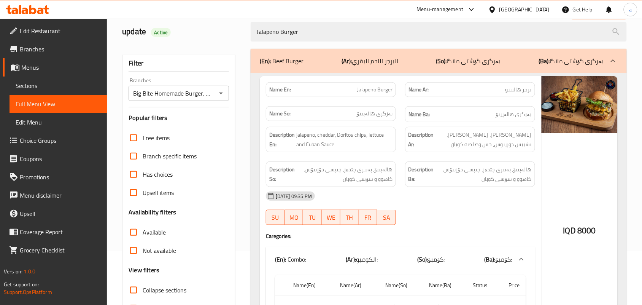
scroll to position [32, 0]
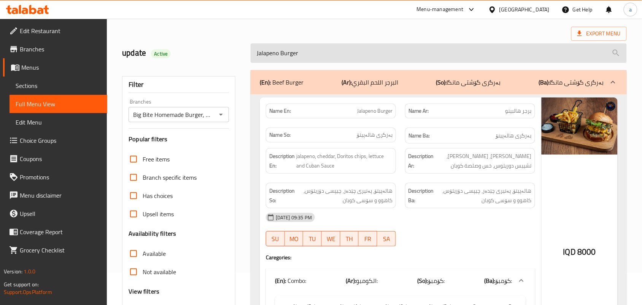
click at [348, 56] on input "Jalapeno Burger" at bounding box center [439, 52] width 376 height 19
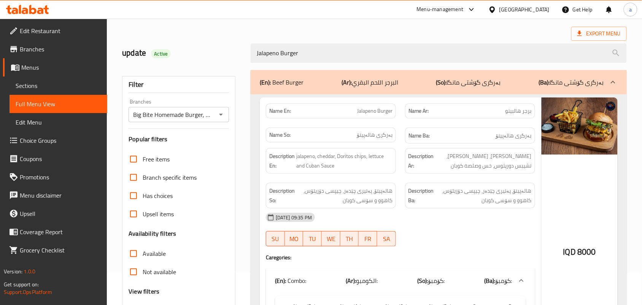
paste input "Smash"
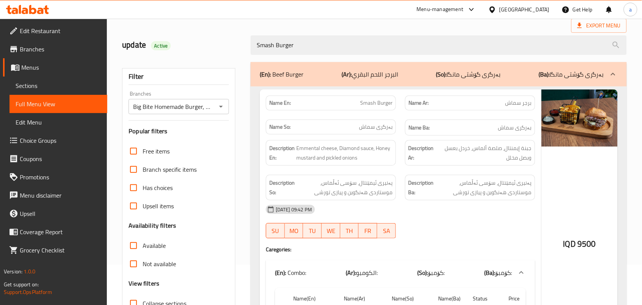
scroll to position [22, 0]
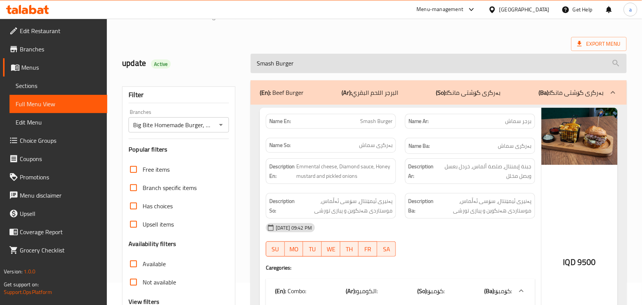
click at [290, 65] on input "Smash Burger" at bounding box center [439, 63] width 376 height 19
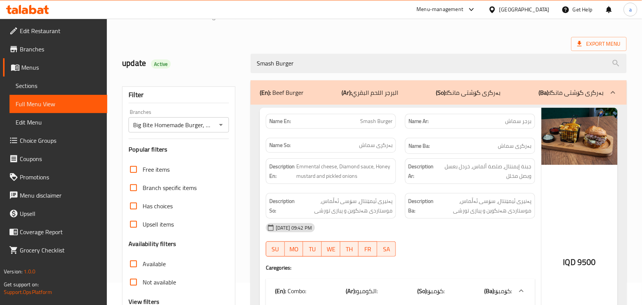
paste input "BQ b"
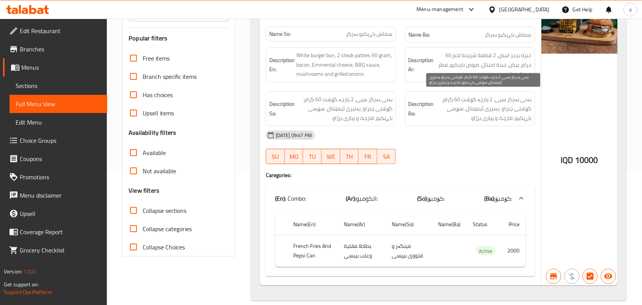
scroll to position [0, 0]
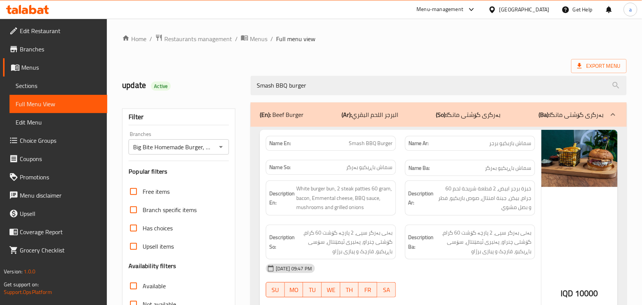
drag, startPoint x: 326, startPoint y: 93, endPoint x: 338, endPoint y: 97, distance: 12.5
click at [326, 92] on input "Smash BBQ burger" at bounding box center [439, 85] width 376 height 19
paste input "Chef B"
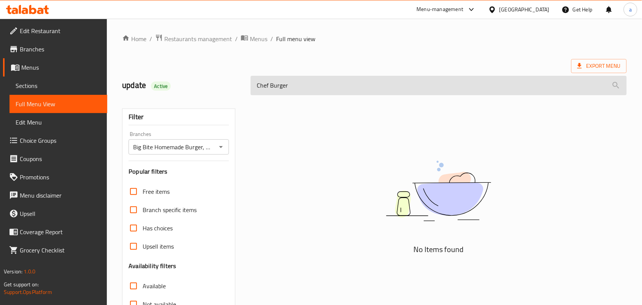
click at [320, 90] on input "Chef Burger" at bounding box center [439, 85] width 376 height 19
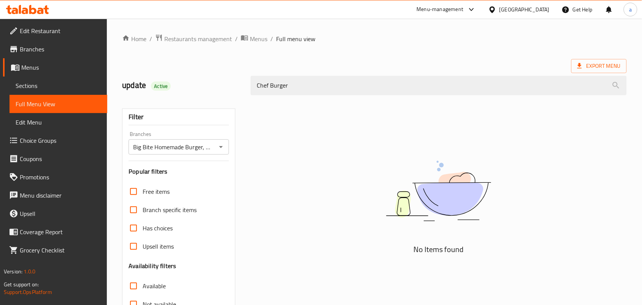
paste input "Trio Cheese"
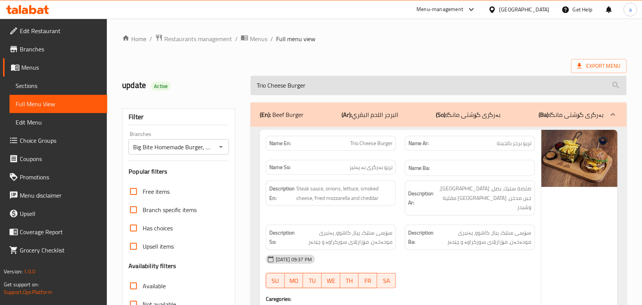
click at [367, 84] on input "Trio Cheese Burger" at bounding box center [439, 85] width 376 height 19
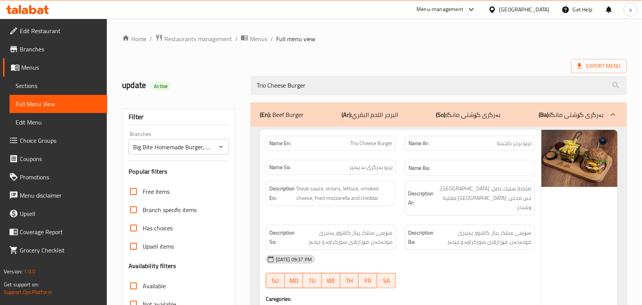
paste input "Classic"
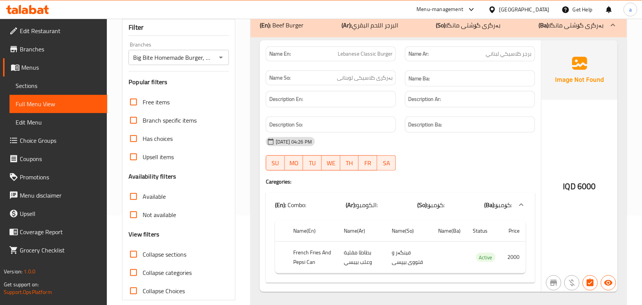
scroll to position [111, 0]
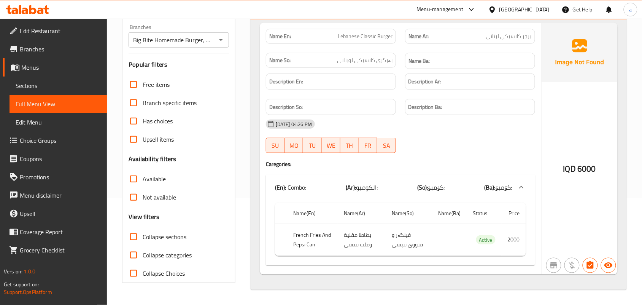
type input "Classic Burger"
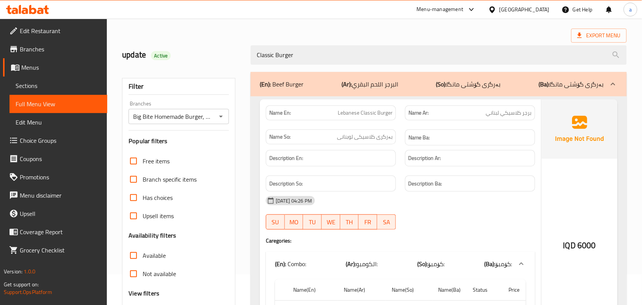
scroll to position [0, 0]
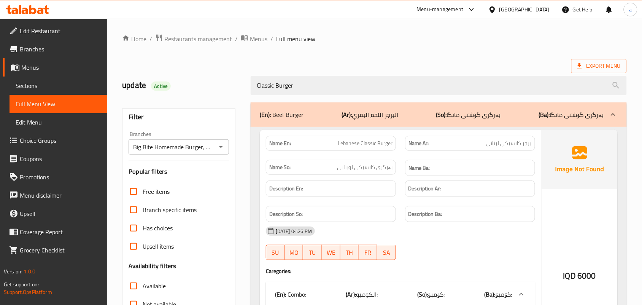
drag, startPoint x: 328, startPoint y: 89, endPoint x: 194, endPoint y: 115, distance: 136.7
click at [191, 106] on div "Home / Restaurants management / Menus / Full menu view Export Menu update Activ…" at bounding box center [374, 215] width 505 height 362
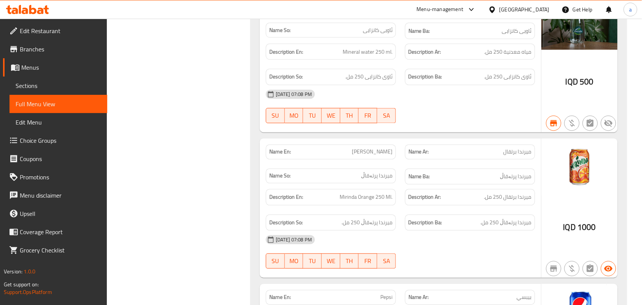
drag, startPoint x: 216, startPoint y: 206, endPoint x: 235, endPoint y: 122, distance: 85.8
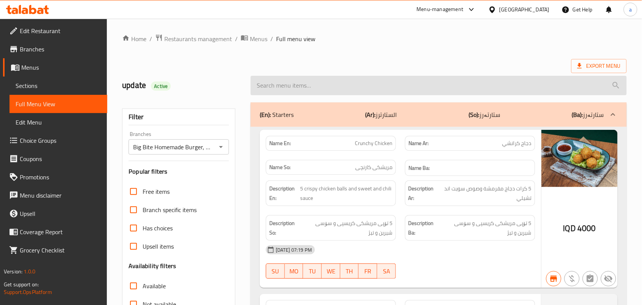
click at [269, 89] on input "search" at bounding box center [439, 85] width 376 height 19
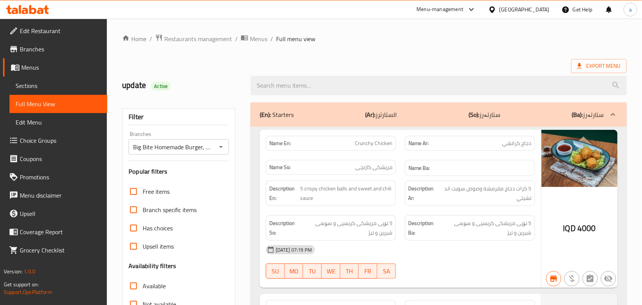
paste input "Gouda"
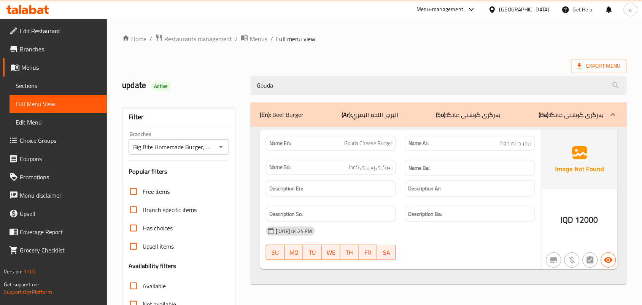
type input "Gouda"
click at [206, 37] on span "Restaurants management" at bounding box center [198, 38] width 68 height 9
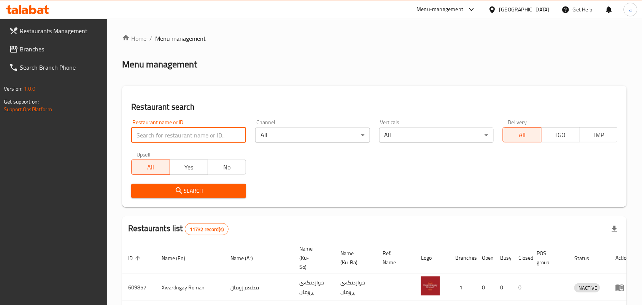
click at [183, 139] on input "search" at bounding box center [188, 134] width 115 height 15
paste input "Masgouf Al Shekh"
type input "Masgouf Al Shekh"
click button "Search" at bounding box center [188, 191] width 115 height 14
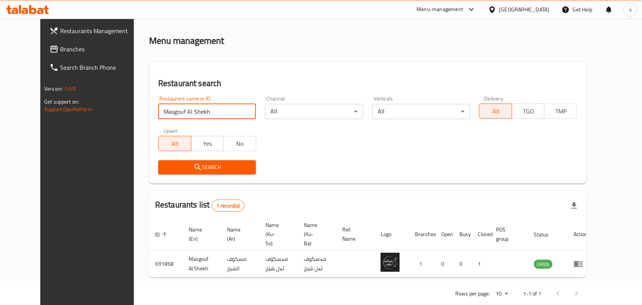
scroll to position [35, 0]
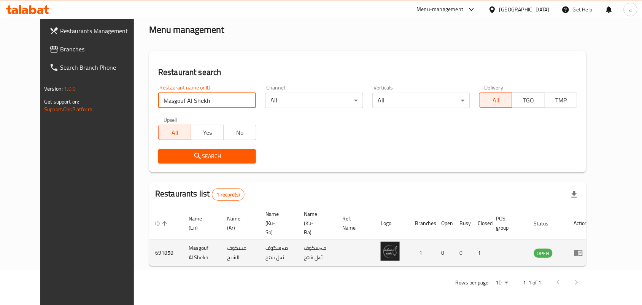
click at [582, 251] on icon "enhanced table" at bounding box center [578, 253] width 8 height 6
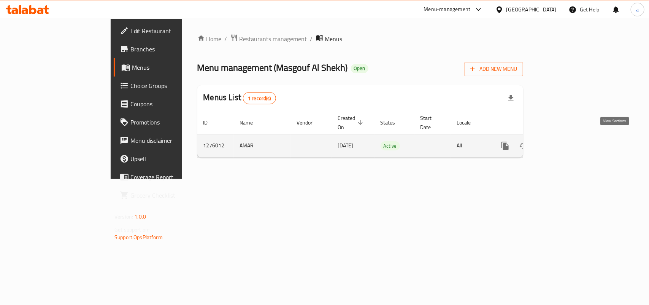
click at [565, 143] on icon "enhanced table" at bounding box center [560, 145] width 9 height 9
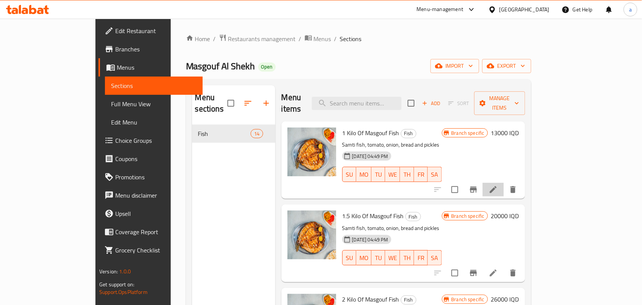
click at [498, 185] on icon at bounding box center [493, 189] width 9 height 9
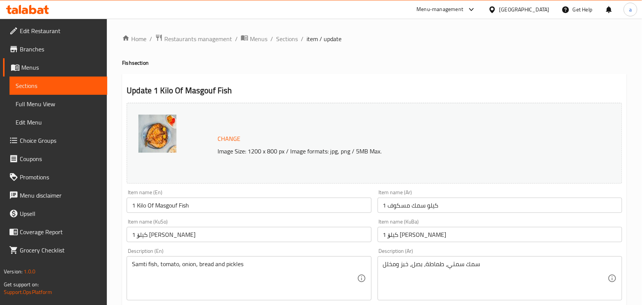
click at [440, 208] on input "1 كيلو سمك مسكوف" at bounding box center [500, 204] width 244 height 15
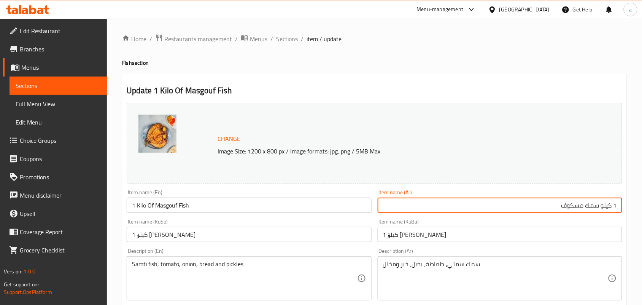
drag, startPoint x: 552, startPoint y: 213, endPoint x: 598, endPoint y: 211, distance: 46.4
click at [598, 211] on input "1 كيلو سمك مسكوف" at bounding box center [500, 204] width 244 height 15
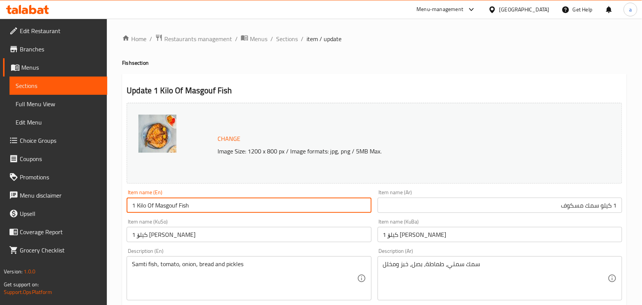
drag, startPoint x: 174, startPoint y: 208, endPoint x: 156, endPoint y: 210, distance: 17.6
click at [156, 210] on input "1 Kilo Of Masgouf Fish" at bounding box center [249, 204] width 244 height 15
click at [216, 208] on input "1 Kilo Of Masgouf Fish" at bounding box center [249, 204] width 244 height 15
drag, startPoint x: 187, startPoint y: 208, endPoint x: 149, endPoint y: 210, distance: 37.7
click at [149, 210] on input "1 Kilo Of Masgouf Fish" at bounding box center [249, 204] width 244 height 15
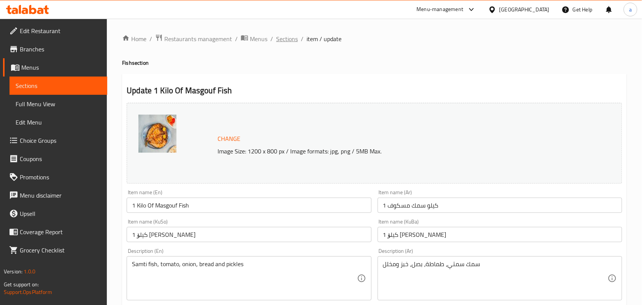
click at [290, 40] on span "Sections" at bounding box center [287, 38] width 22 height 9
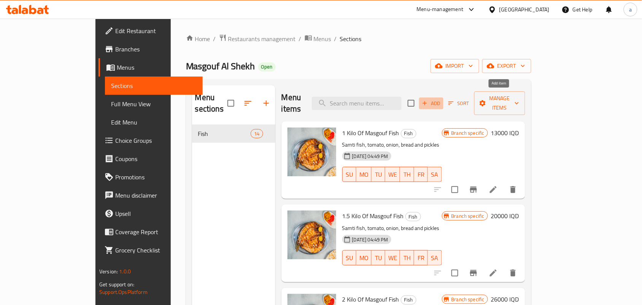
click at [441, 101] on span "Add" at bounding box center [431, 103] width 21 height 9
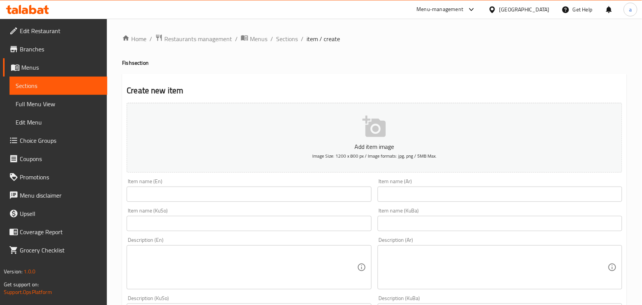
click at [560, 202] on input "text" at bounding box center [500, 193] width 244 height 15
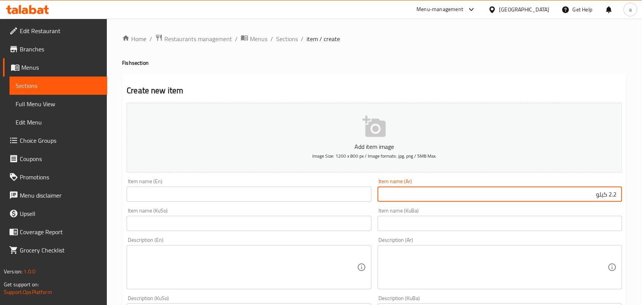
paste input "سمك مسكوف"
type input "2.2 كيلو سمك مسكوف"
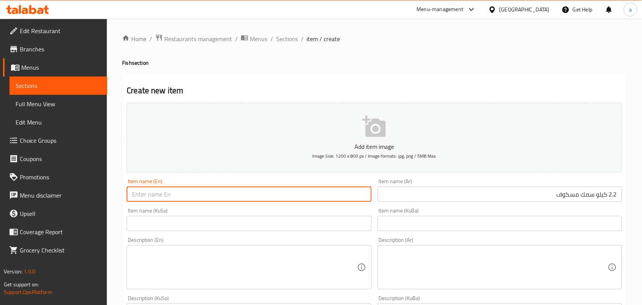
click at [275, 200] on input "text" at bounding box center [249, 193] width 244 height 15
paste input "Of Masgouf Fish"
click at [157, 202] on input "2.2 Kilo Of Masgouf Fish" at bounding box center [249, 193] width 244 height 15
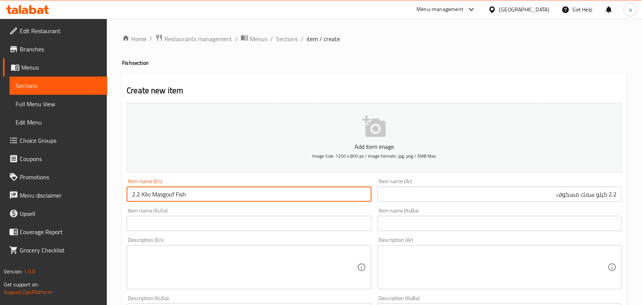
type input "2.2 Kilo Masgouf Fish"
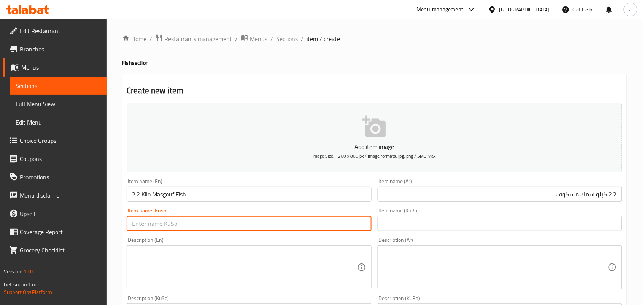
click at [317, 231] on input "text" at bounding box center [249, 223] width 244 height 15
type input "2.2 کیلۆ [PERSON_NAME]"
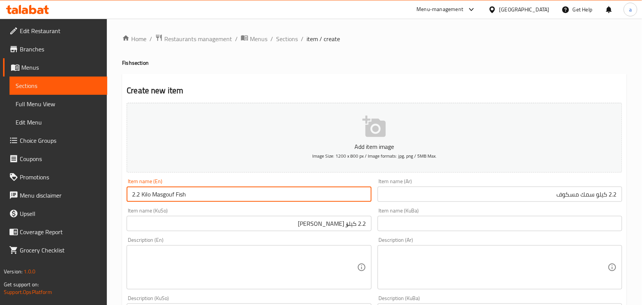
drag, startPoint x: 189, startPoint y: 196, endPoint x: 102, endPoint y: 198, distance: 87.1
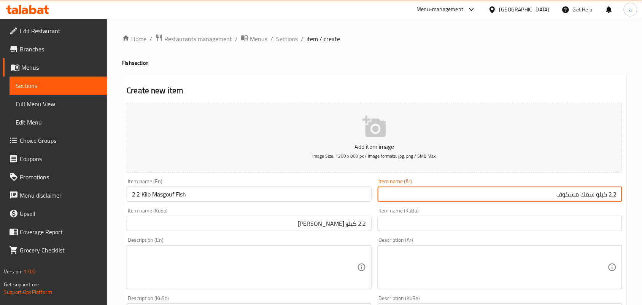
drag, startPoint x: 556, startPoint y: 202, endPoint x: 644, endPoint y: 202, distance: 89.0
click at [641, 202] on html "​ Menu-management [GEOGRAPHIC_DATA] Get Help a Edit Restaurant Branches Menus S…" at bounding box center [321, 152] width 642 height 305
drag, startPoint x: 274, startPoint y: 225, endPoint x: 460, endPoint y: 229, distance: 186.0
click at [460, 229] on div "Add item image Image Size: 1200 x 800 px / Image formats: jpg, png / 5MB Max. I…" at bounding box center [375, 307] width 502 height 415
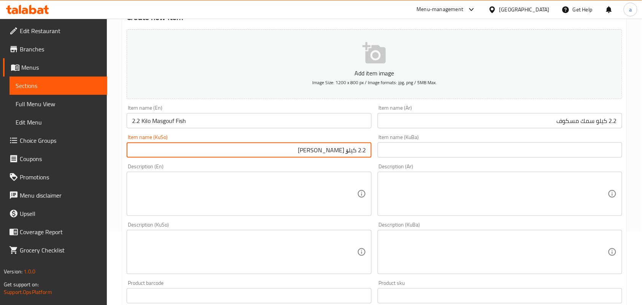
scroll to position [111, 0]
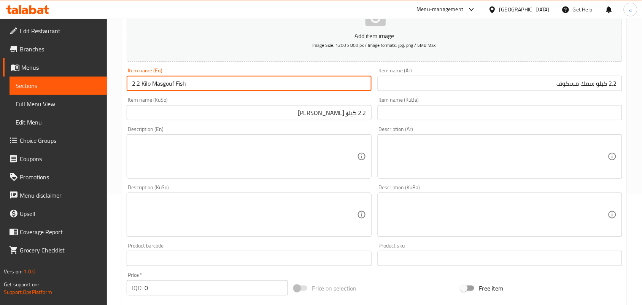
click at [138, 90] on input "2.2 Kilo Masgouf Fish" at bounding box center [249, 83] width 244 height 15
type input "2.6 Kilo Masgouf Fish"
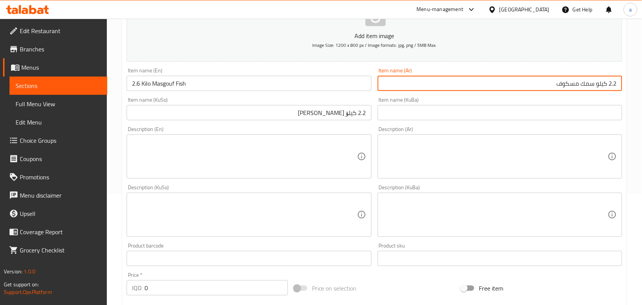
click at [617, 91] on input "2.2 كيلو سمك مسكوف" at bounding box center [500, 83] width 244 height 15
type input "2.6 كيلو سمك مسكوف"
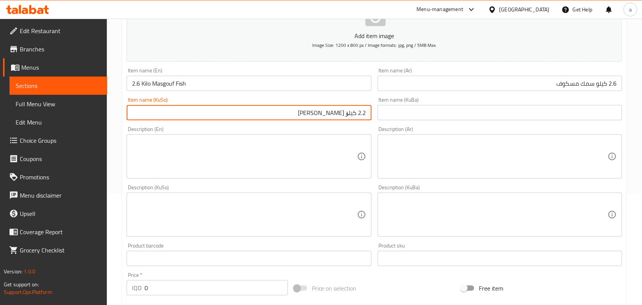
click at [363, 120] on input "2.2 کیلۆ [PERSON_NAME]" at bounding box center [249, 112] width 244 height 15
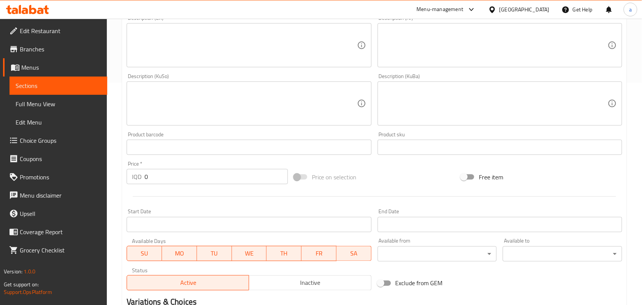
type input "2.6 کیلۆ [PERSON_NAME]"
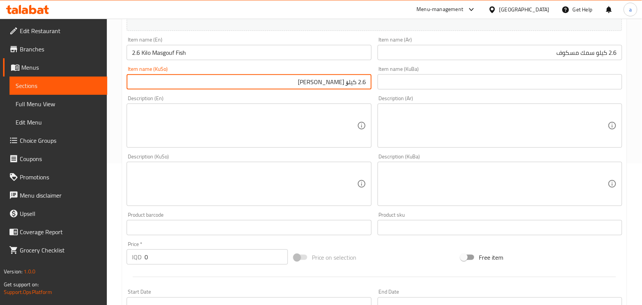
scroll to position [111, 0]
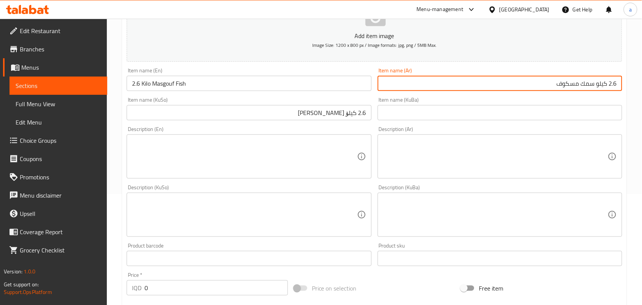
drag, startPoint x: 618, startPoint y: 92, endPoint x: 628, endPoint y: 90, distance: 10.0
click at [628, 90] on div "Home / Restaurants management / Menus / Sections / item / create Fish section C…" at bounding box center [374, 211] width 535 height 606
type input "2.6 كيلو سمك مسكوف"
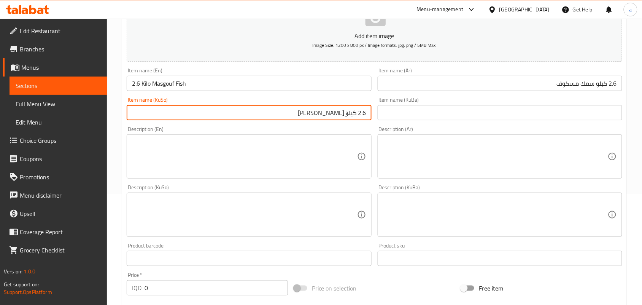
drag, startPoint x: 359, startPoint y: 121, endPoint x: 371, endPoint y: 121, distance: 12.6
click at [371, 120] on input "2.6 کیلۆ [PERSON_NAME]" at bounding box center [249, 112] width 244 height 15
type input "2.6 کیلۆ [PERSON_NAME]"
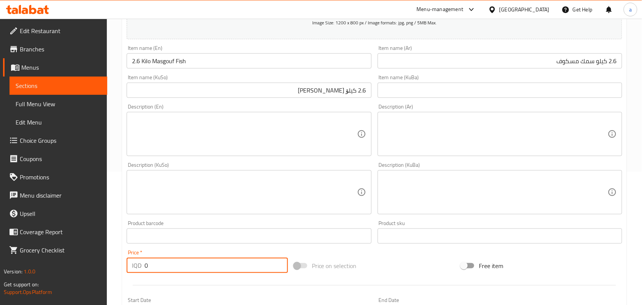
drag, startPoint x: 147, startPoint y: 300, endPoint x: 137, endPoint y: 297, distance: 10.2
click at [137, 297] on div "Add item image Image Size: 1200 x 800 px / Image formats: jpg, png / 5MB Max. I…" at bounding box center [375, 174] width 502 height 415
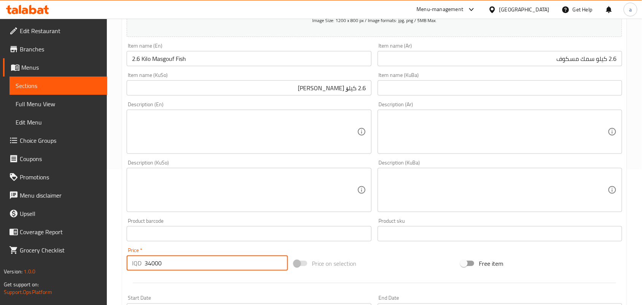
type input "34000"
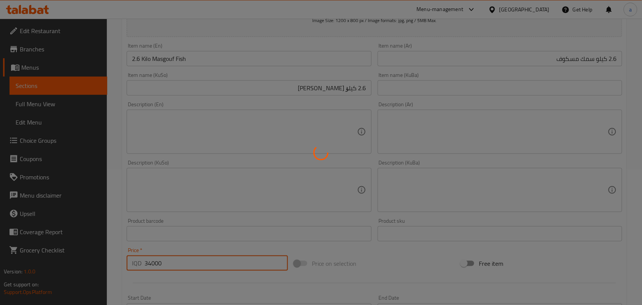
type input "0"
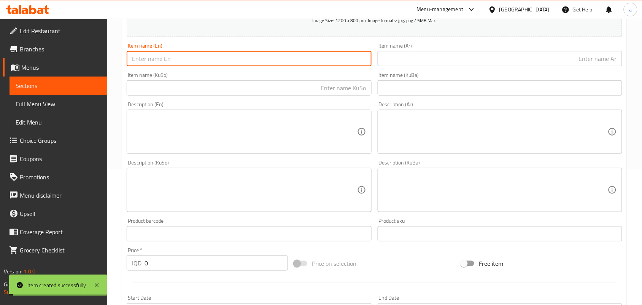
click at [192, 66] on input "text" at bounding box center [249, 58] width 244 height 15
paste input "2.2 Kilo Masgouf Fish"
type input "2.2 Kilo Masgouf Fish"
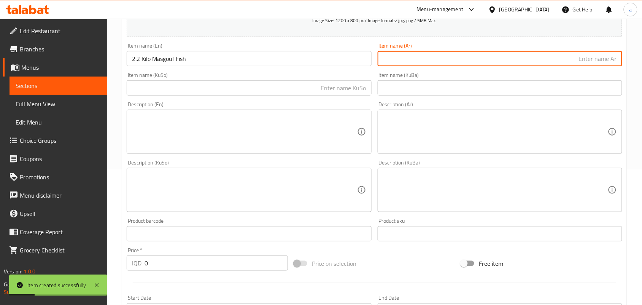
click at [464, 58] on input "text" at bounding box center [500, 58] width 244 height 15
paste input "2.2 كيلو سمك مسكوف"
type input "2.2 كيلو سمك مسكوف"
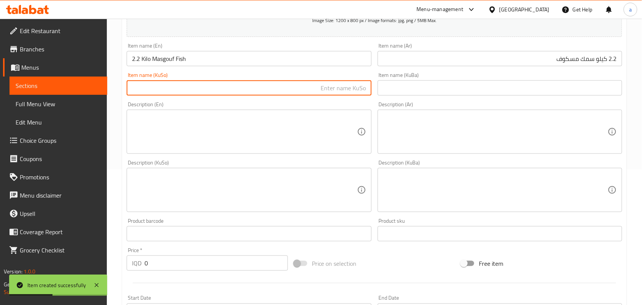
click at [328, 92] on input "text" at bounding box center [249, 87] width 244 height 15
paste input "2.2 کیلۆ [PERSON_NAME]"
type input "2.2 کیلۆ [PERSON_NAME]"
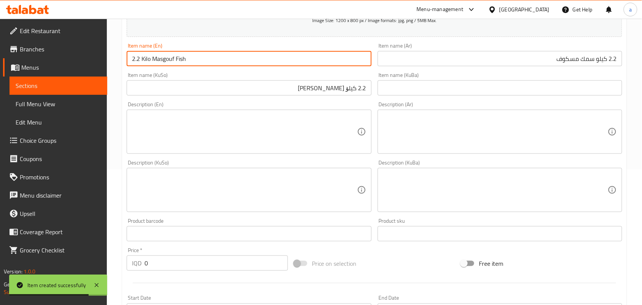
click at [138, 63] on input "2.2 Kilo Masgouf Fish" at bounding box center [249, 58] width 244 height 15
type input "2.7 Kilo Masgouf Fish"
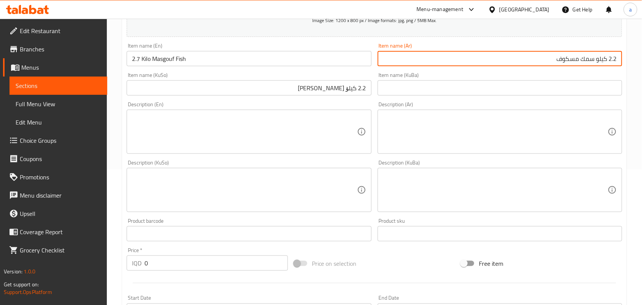
drag, startPoint x: 611, startPoint y: 67, endPoint x: 617, endPoint y: 67, distance: 5.8
click at [630, 67] on div "Home / Restaurants management / Menus / Sections / item / create Fish section C…" at bounding box center [374, 186] width 535 height 606
click at [610, 65] on input "2.2 كيلو سمك مسكوف" at bounding box center [500, 58] width 244 height 15
drag, startPoint x: 609, startPoint y: 65, endPoint x: 625, endPoint y: 65, distance: 15.2
click at [625, 65] on div "Create new item Add item image Image Size: 1200 x 800 px / Image formats: jpg, …" at bounding box center [374, 203] width 505 height 530
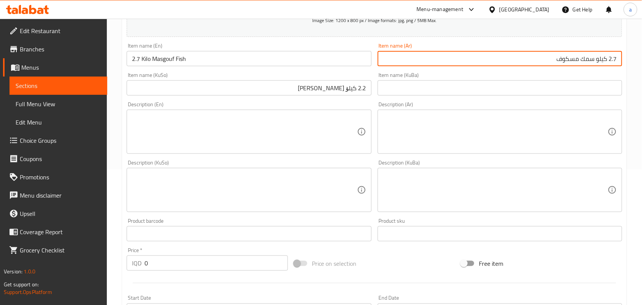
type input "2.7 كيلو سمك مسكوف"
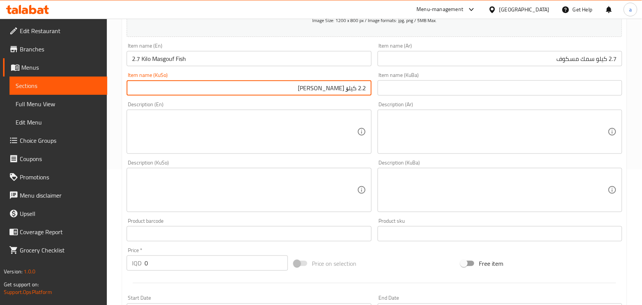
drag, startPoint x: 358, startPoint y: 95, endPoint x: 392, endPoint y: 90, distance: 34.6
click at [392, 90] on div "Add item image Image Size: 1200 x 800 px / Image formats: jpg, png / 5MB Max. I…" at bounding box center [375, 171] width 502 height 415
type input "2.7 کیلۆ [PERSON_NAME]"
click at [144, 270] on div "IQD 0 Price *" at bounding box center [207, 262] width 161 height 15
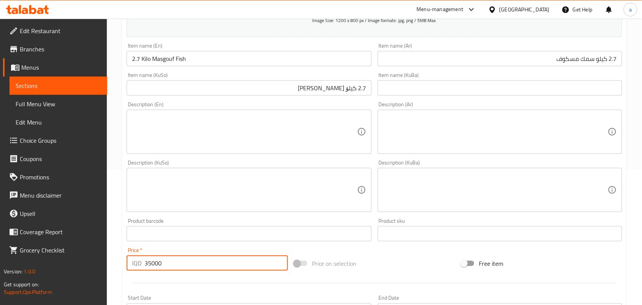
type input "35000"
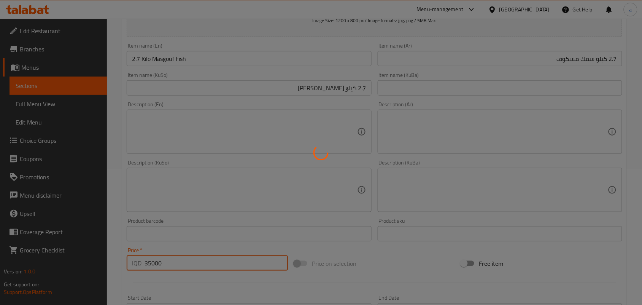
type input "0"
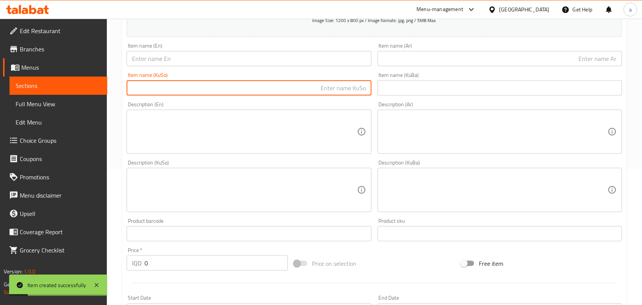
click at [330, 95] on input "text" at bounding box center [249, 87] width 244 height 15
paste input "2.2 کیلۆ [PERSON_NAME]"
type input "2.2 کیلۆ [PERSON_NAME]"
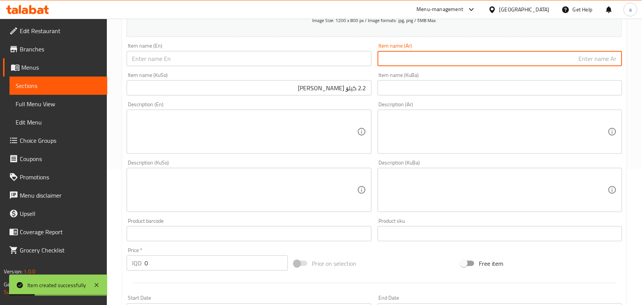
click at [432, 66] on input "text" at bounding box center [500, 58] width 244 height 15
paste input "2.2 كيلو سمك مسكوف"
type input "2.2 كيلو سمك مسكوف"
click at [267, 65] on input "text" at bounding box center [249, 58] width 244 height 15
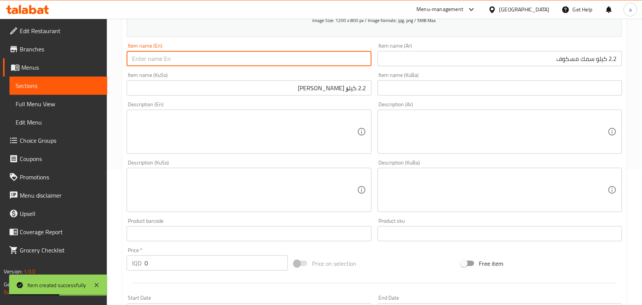
paste input "2.2 Kilo Masgouf Fish"
click at [138, 65] on input "2.2 Kilo Masgouf Fish" at bounding box center [249, 58] width 244 height 15
type input "2.8 Kilo Masgouf Fish"
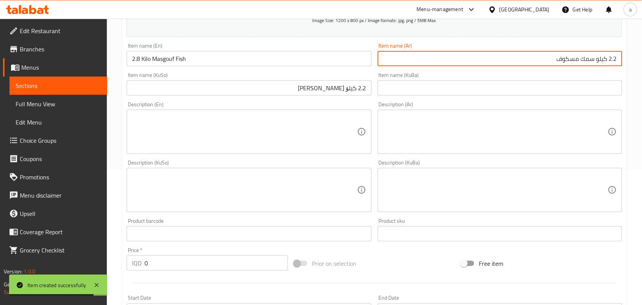
drag, startPoint x: 609, startPoint y: 66, endPoint x: 630, endPoint y: 68, distance: 21.8
click at [630, 68] on div "Home / Restaurants management / Menus / Sections / item / create Fish section C…" at bounding box center [374, 186] width 535 height 606
type input "2.8 كيلو سمك مسكوف"
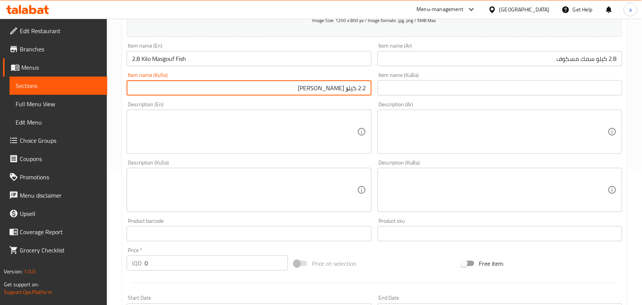
drag, startPoint x: 358, startPoint y: 98, endPoint x: 373, endPoint y: 96, distance: 15.7
click at [373, 96] on div "Item name (KuSo) 2.2 [PERSON_NAME] Item name (KuSo)" at bounding box center [249, 83] width 251 height 29
type input "2.8 کیلۆ ماسی مەسگوف"
drag, startPoint x: 149, startPoint y: 276, endPoint x: 137, endPoint y: 273, distance: 11.8
click at [137, 270] on div "IQD 0 Price *" at bounding box center [207, 262] width 161 height 15
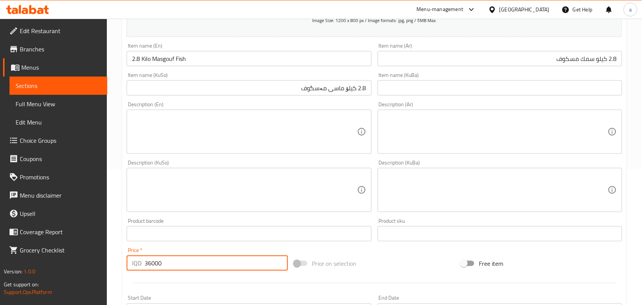
type input "36000"
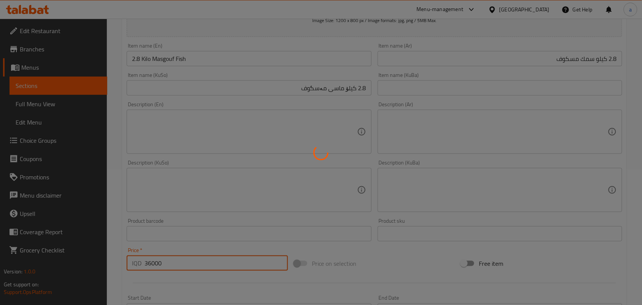
type input "0"
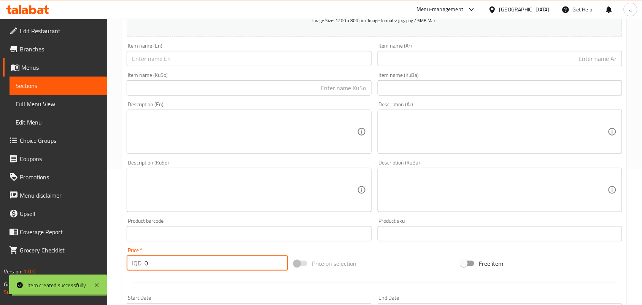
drag, startPoint x: 178, startPoint y: 69, endPoint x: 183, endPoint y: 69, distance: 5.7
click at [183, 66] on input "text" at bounding box center [249, 58] width 244 height 15
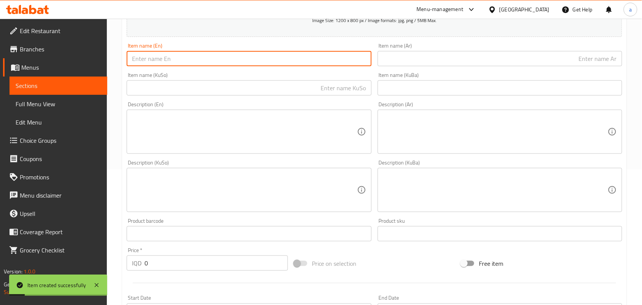
paste input "2.2 Kilo Masgouf Fish"
type input "2.2 Kilo Masgouf Fish"
click at [447, 64] on input "text" at bounding box center [500, 58] width 244 height 15
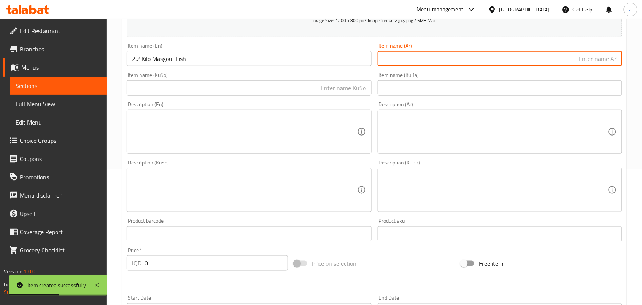
paste input "2.2 كيلو سمك مسكوف"
type input "2.2 كيلو سمك مسكوف"
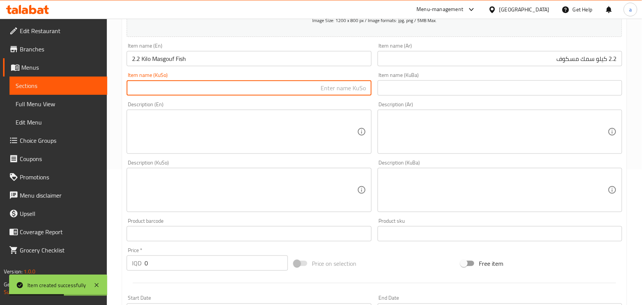
click at [357, 95] on input "text" at bounding box center [249, 87] width 244 height 15
paste input "2.2 کیلۆ [PERSON_NAME]"
type input "2.2 کیلۆ [PERSON_NAME]"
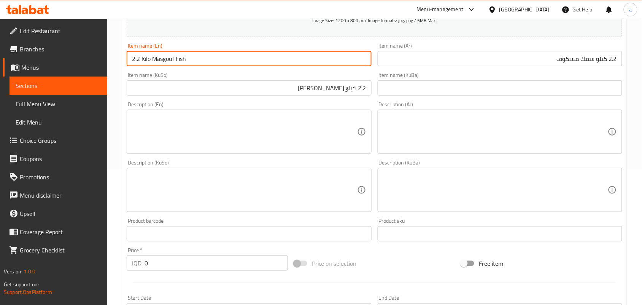
click at [138, 65] on input "2.2 Kilo Masgouf Fish" at bounding box center [249, 58] width 244 height 15
type input "2.9 Kilo Masgouf Fish"
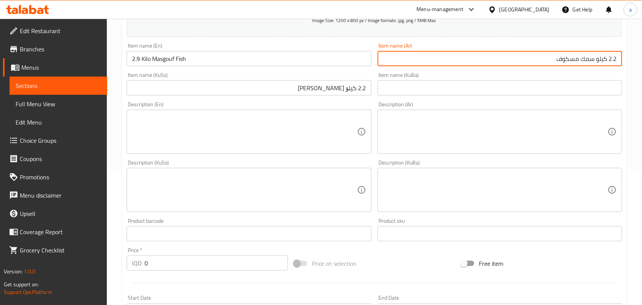
drag, startPoint x: 609, startPoint y: 65, endPoint x: 629, endPoint y: 67, distance: 19.8
click at [629, 67] on div "Home / Restaurants management / Menus / Sections / item / create Fish section C…" at bounding box center [374, 186] width 535 height 606
type input "2.9 كيلو سمك مسكوف"
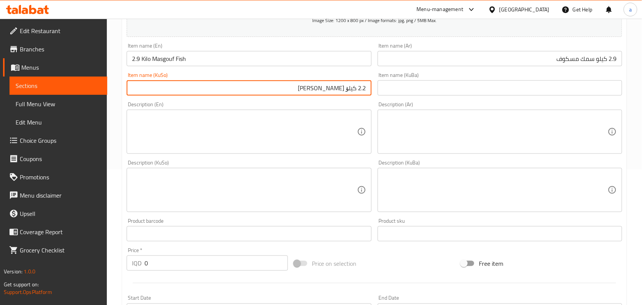
drag, startPoint x: 359, startPoint y: 96, endPoint x: 371, endPoint y: 95, distance: 11.4
click at [370, 95] on input "2.2 کیلۆ [PERSON_NAME]" at bounding box center [249, 87] width 244 height 15
type input "2.9 کیلۆ ماسی مەسگوف"
drag, startPoint x: 132, startPoint y: 270, endPoint x: 130, endPoint y: 262, distance: 8.1
click at [130, 264] on div "Price   * IQD 0 Price *" at bounding box center [207, 258] width 161 height 23
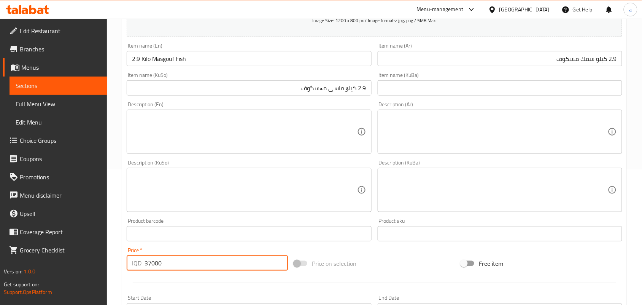
type input "37000"
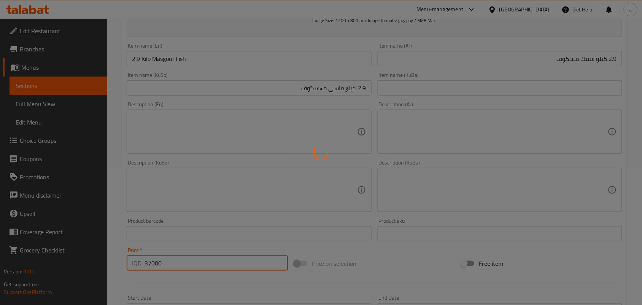
type input "0"
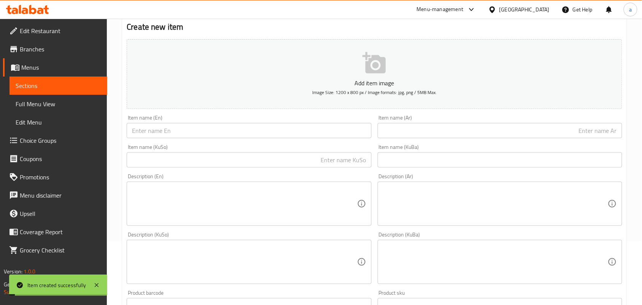
scroll to position [0, 0]
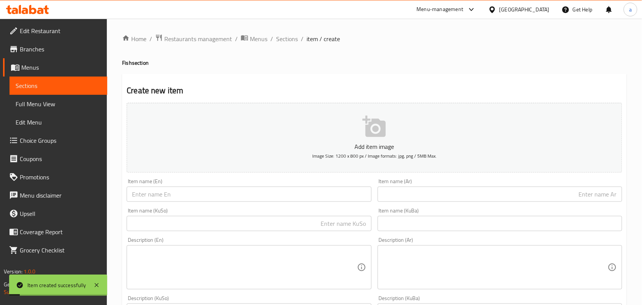
drag, startPoint x: 293, startPoint y: 43, endPoint x: 302, endPoint y: 50, distance: 11.9
click at [293, 42] on span "Sections" at bounding box center [287, 38] width 22 height 9
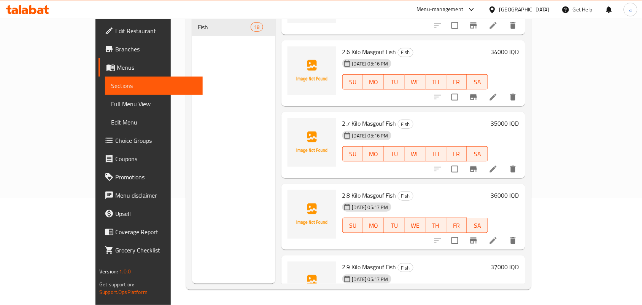
scroll to position [1033, 0]
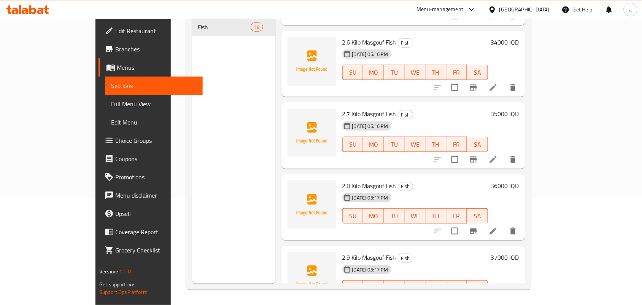
click at [111, 101] on span "Full Menu View" at bounding box center [154, 103] width 86 height 9
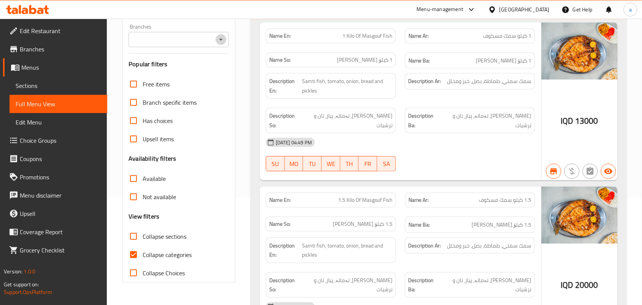
click at [217, 42] on icon "Open" at bounding box center [220, 39] width 9 height 9
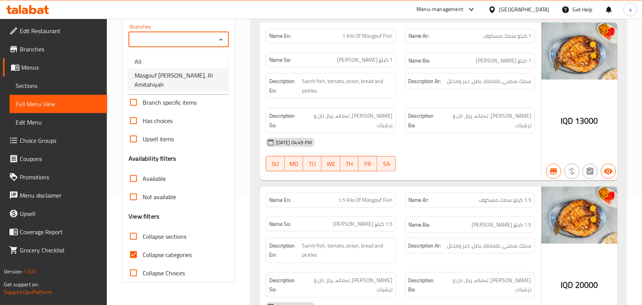
click at [175, 81] on span "Masgouf [PERSON_NAME], Al Amitahiyah" at bounding box center [179, 80] width 88 height 18
type input "Masgouf [PERSON_NAME], Al Amitahiyah"
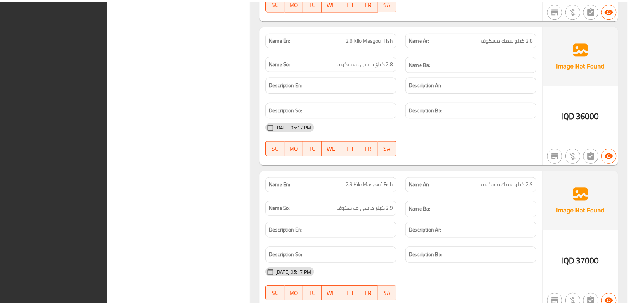
scroll to position [2520, 0]
